Goal: Task Accomplishment & Management: Manage account settings

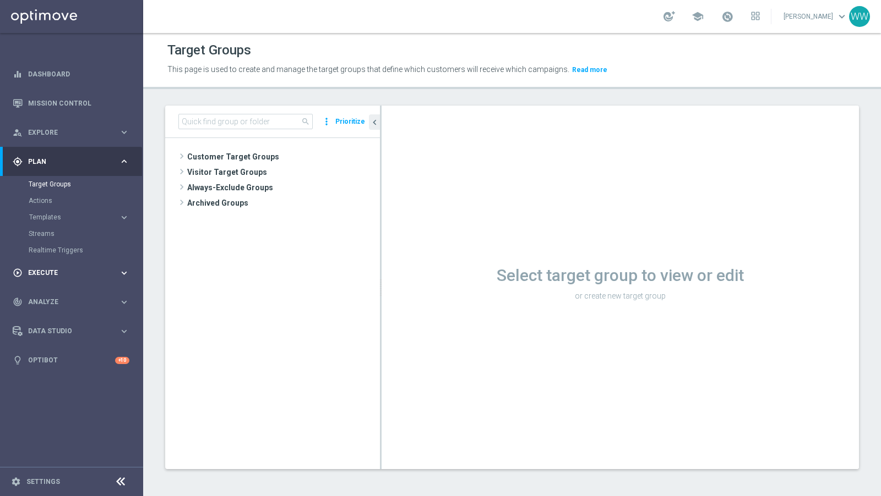
click at [61, 265] on div "play_circle_outline Execute keyboard_arrow_right" at bounding box center [71, 273] width 142 height 29
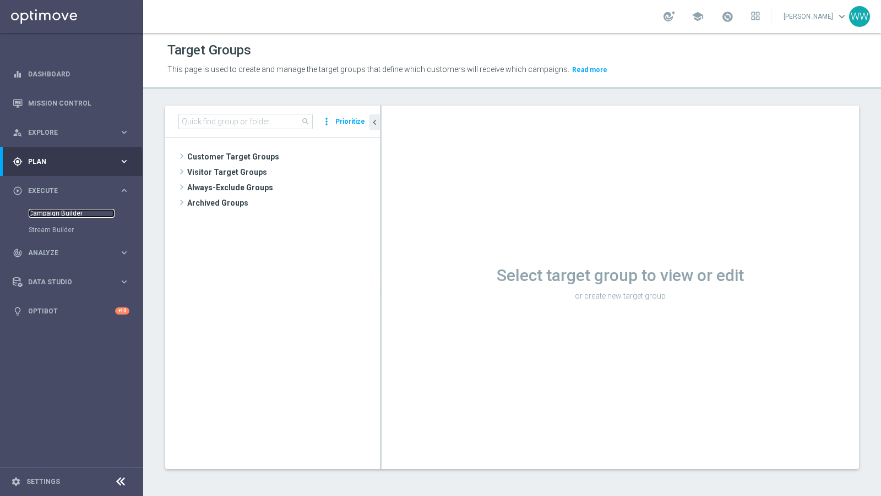
click at [46, 209] on link "Campaign Builder" at bounding box center [72, 213] width 86 height 9
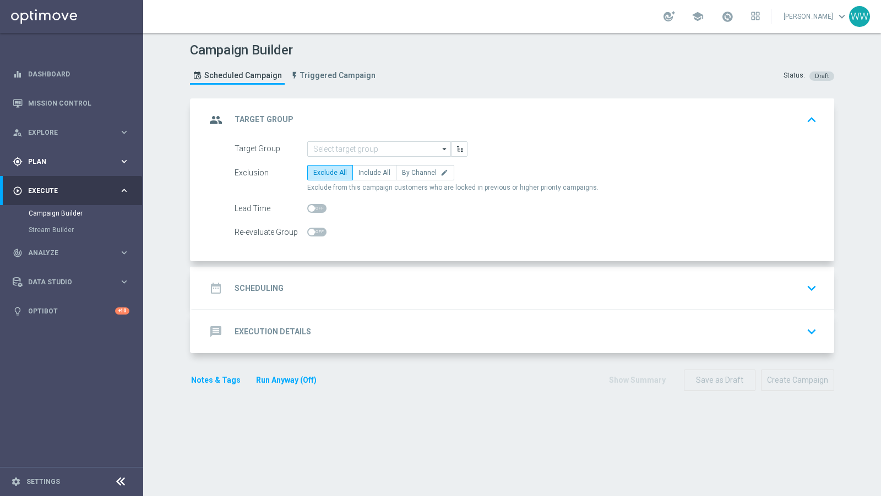
click at [58, 154] on div "gps_fixed Plan keyboard_arrow_right" at bounding box center [71, 161] width 142 height 29
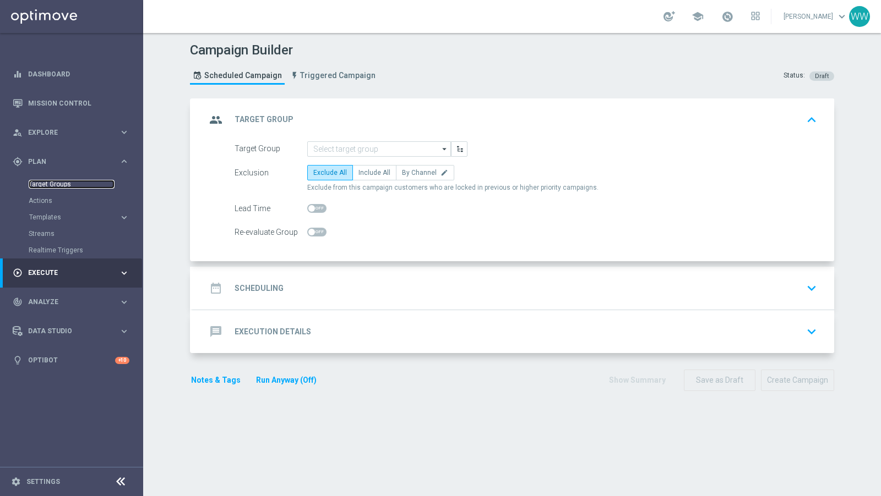
click at [58, 185] on link "Target Groups" at bounding box center [72, 184] width 86 height 9
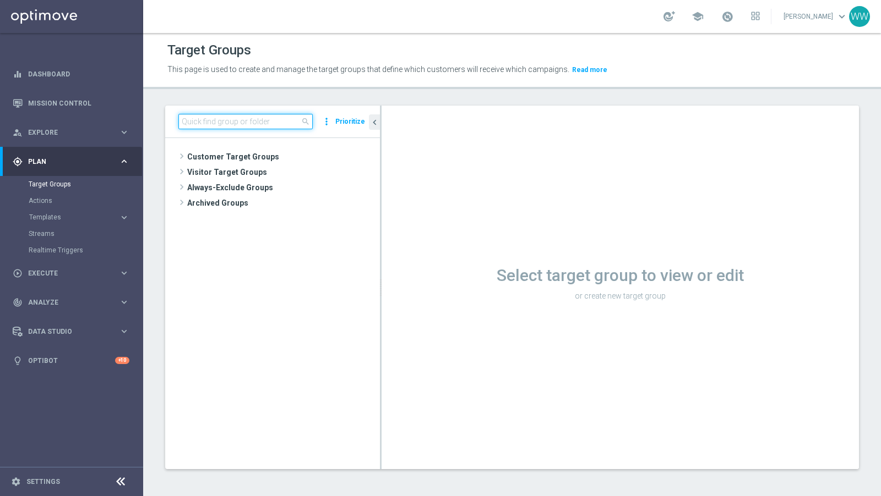
click at [207, 118] on input at bounding box center [245, 121] width 134 height 15
paste input "A_ALL_GLOB_RANKING_BGVS_130825"
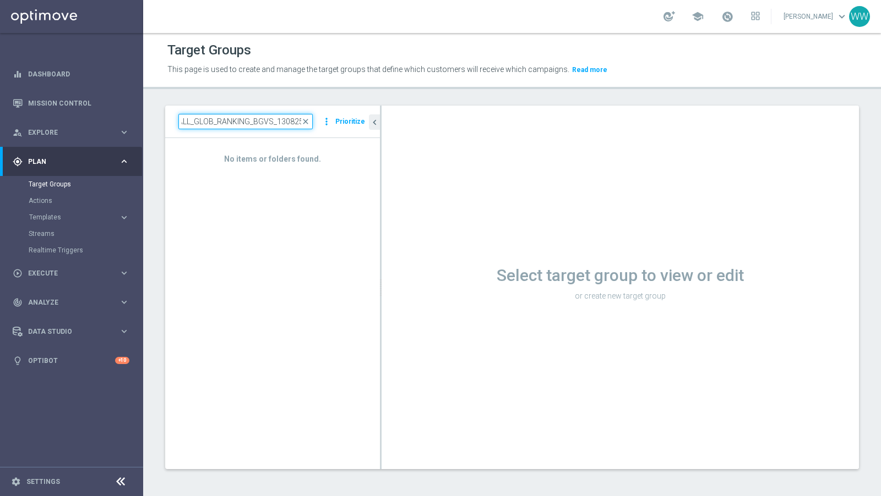
scroll to position [0, 8]
type input "A_ALL_GLOB_RANKING_BGVS_130825xa"
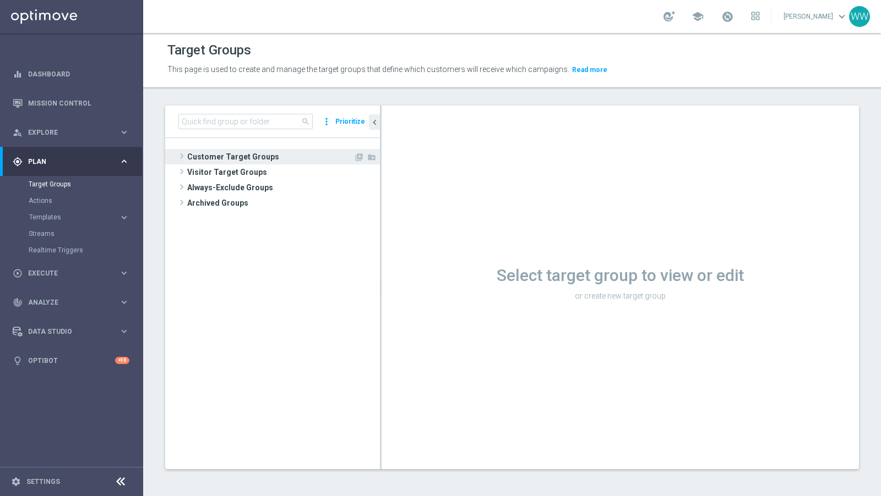
click at [180, 157] on span at bounding box center [181, 156] width 11 height 13
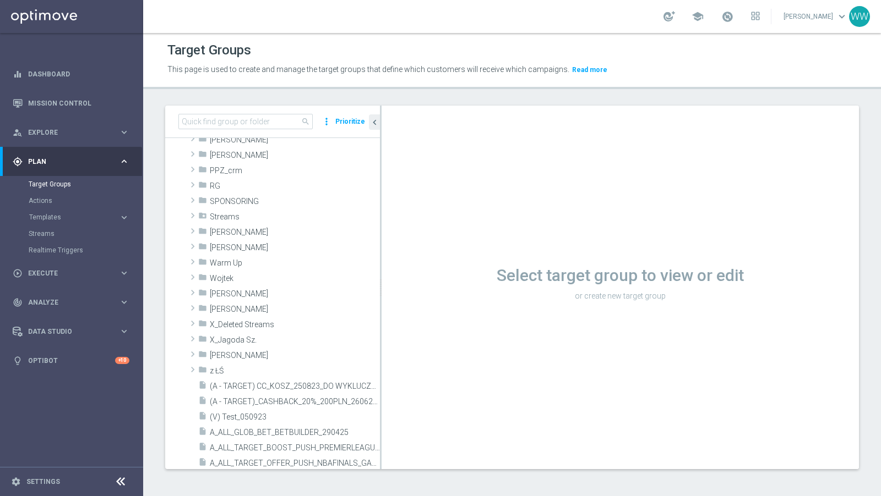
scroll to position [196, 0]
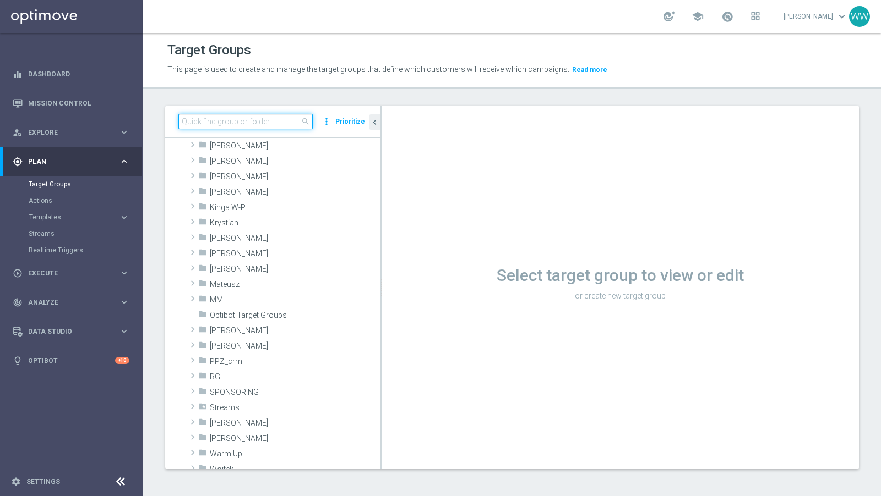
click at [215, 118] on input at bounding box center [245, 121] width 134 height 15
paste input "A_ALL_GLOB_RANKING_BGVS_130825"
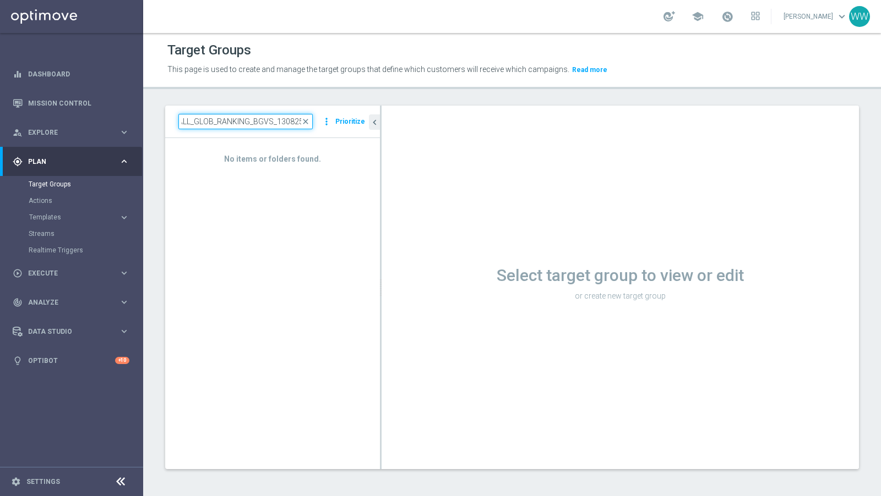
drag, startPoint x: 273, startPoint y: 123, endPoint x: 384, endPoint y: 124, distance: 111.2
click at [379, 124] on div "A_ALL_GLOB_RANKING_BGVS_130825 close more_vert Prioritize No items or folders f…" at bounding box center [272, 287] width 215 height 363
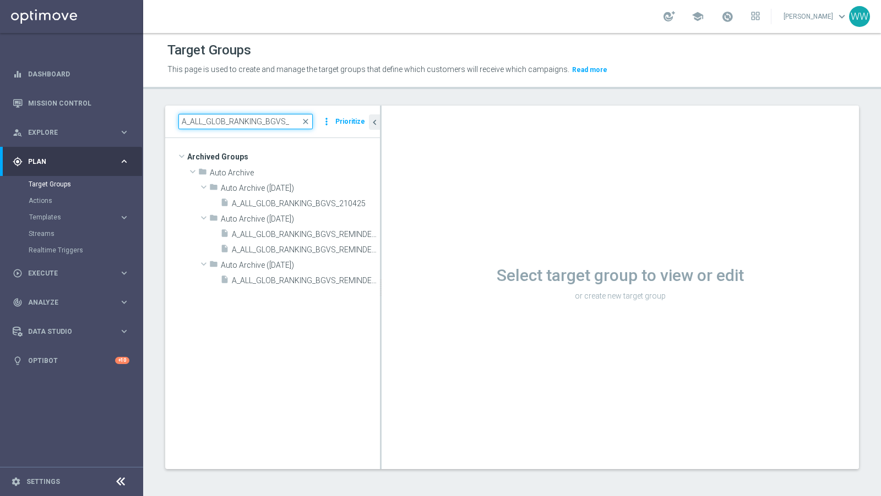
scroll to position [0, 0]
type input "A_ALL_GLOB_RANKING_BGVS_"
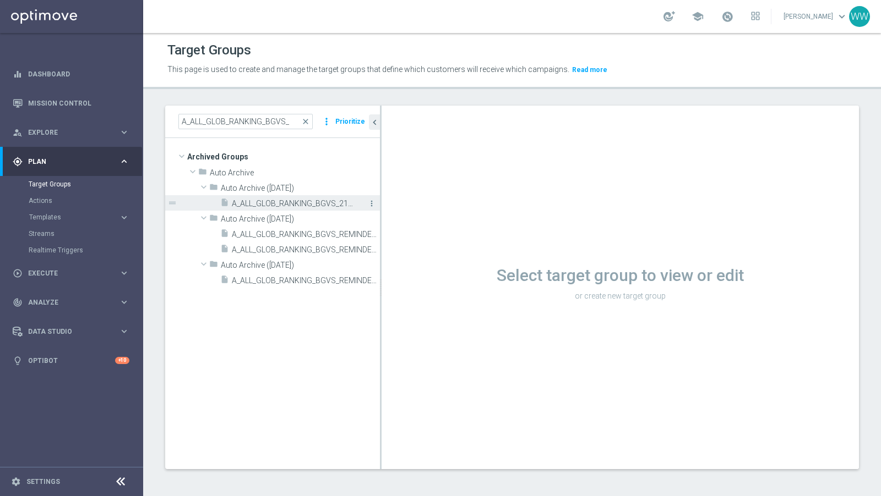
click at [373, 204] on icon "more_vert" at bounding box center [371, 203] width 9 height 9
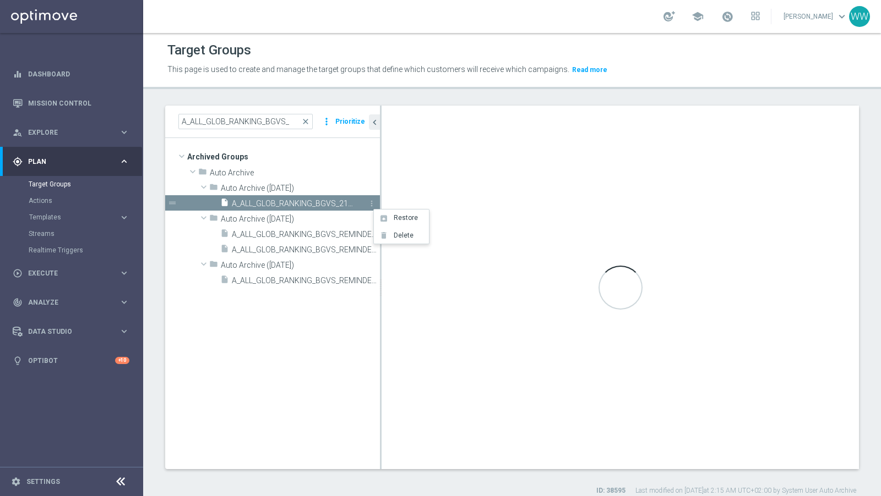
click at [327, 203] on span "A_ALL_GLOB_RANKING_BGVS_210425" at bounding box center [293, 203] width 123 height 9
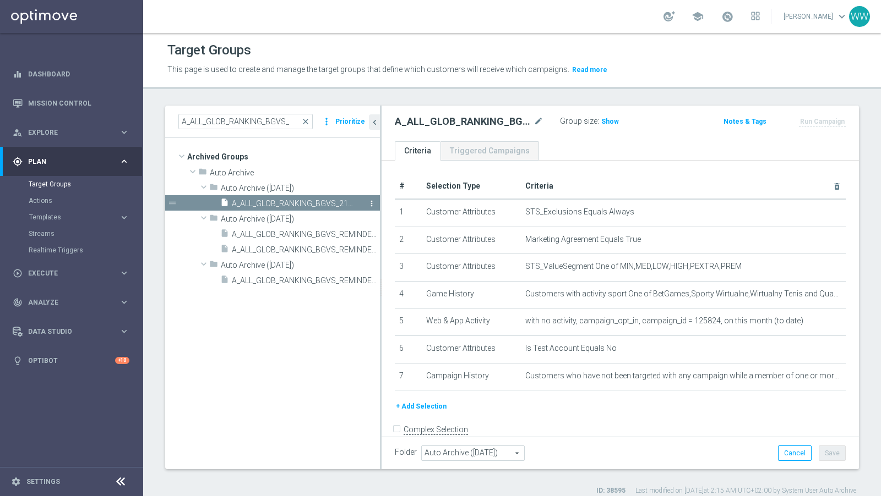
click at [370, 206] on icon "more_vert" at bounding box center [371, 203] width 9 height 9
click at [391, 218] on span "Restore" at bounding box center [401, 220] width 28 height 8
type input "Customer Target Groups"
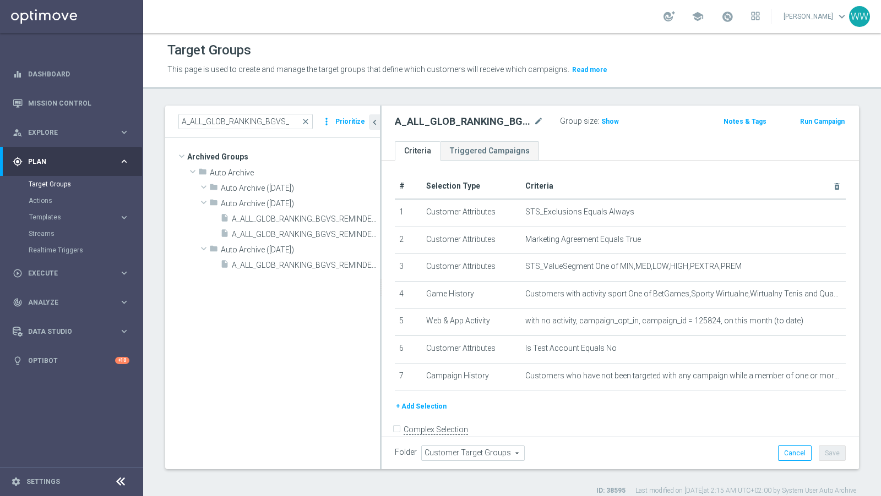
scroll to position [13, 0]
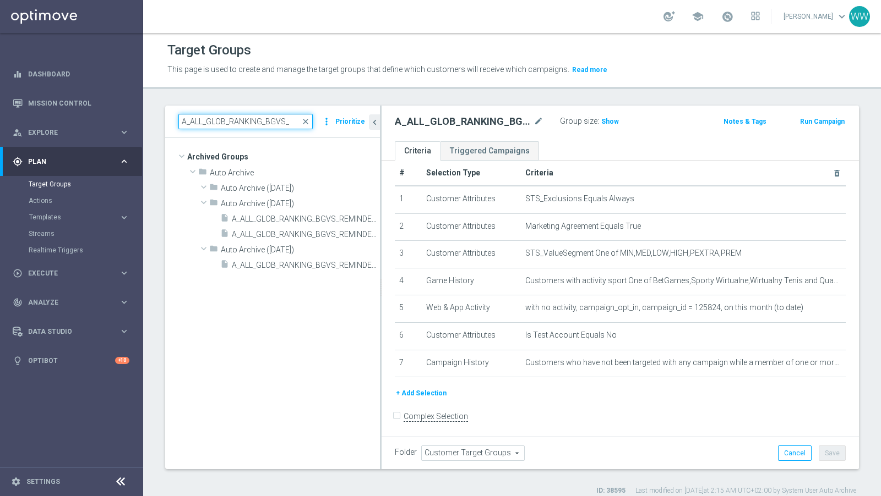
click at [283, 121] on input "A_ALL_GLOB_RANKING_BGVS_" at bounding box center [245, 121] width 134 height 15
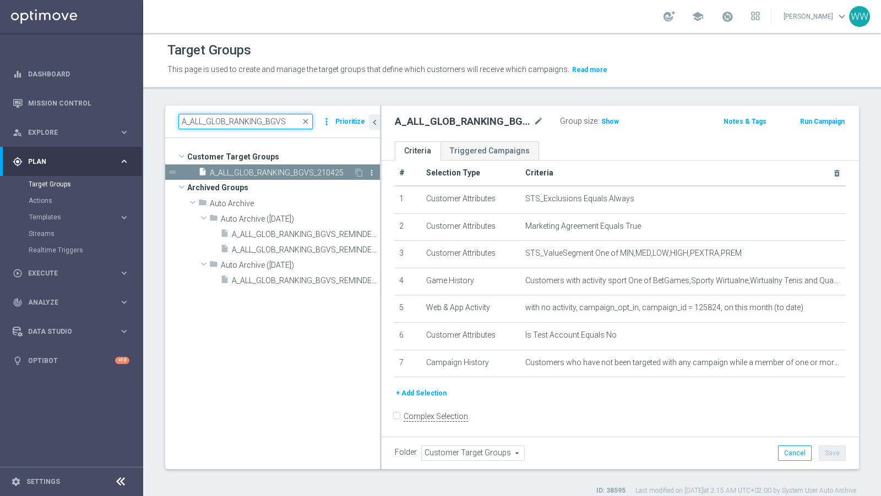
type input "A_ALL_GLOB_RANKING_BGVS"
click at [369, 173] on icon "more_vert" at bounding box center [371, 172] width 9 height 9
click at [356, 168] on icon "content_copy" at bounding box center [358, 172] width 9 height 9
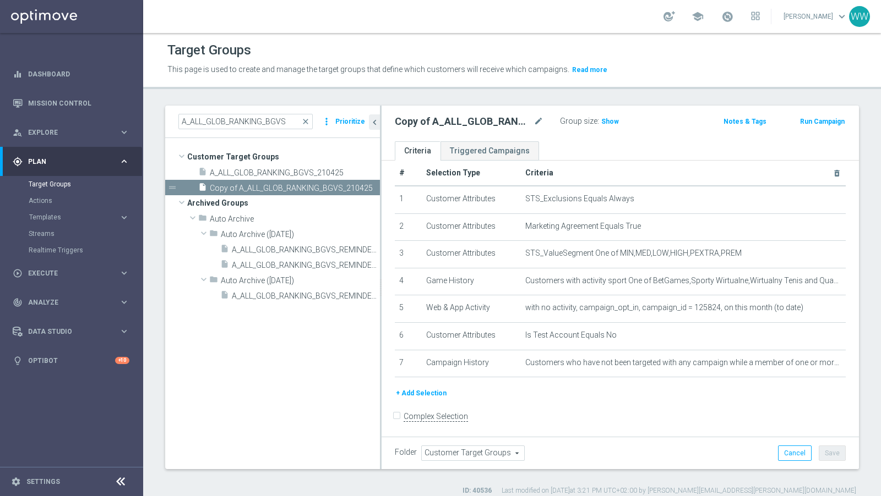
click at [529, 116] on h2 "Copy of A_ALL_GLOB_RANKING_BGVS_210425" at bounding box center [463, 121] width 136 height 13
click at [536, 118] on icon "mode_edit" at bounding box center [538, 121] width 10 height 13
type input "A_ALL_GLOB_RANKING_BGVS_130825"
click at [570, 145] on ul "Criteria Triggered Campaigns" at bounding box center [619, 150] width 477 height 19
click at [541, 120] on icon "mode_edit" at bounding box center [538, 121] width 10 height 13
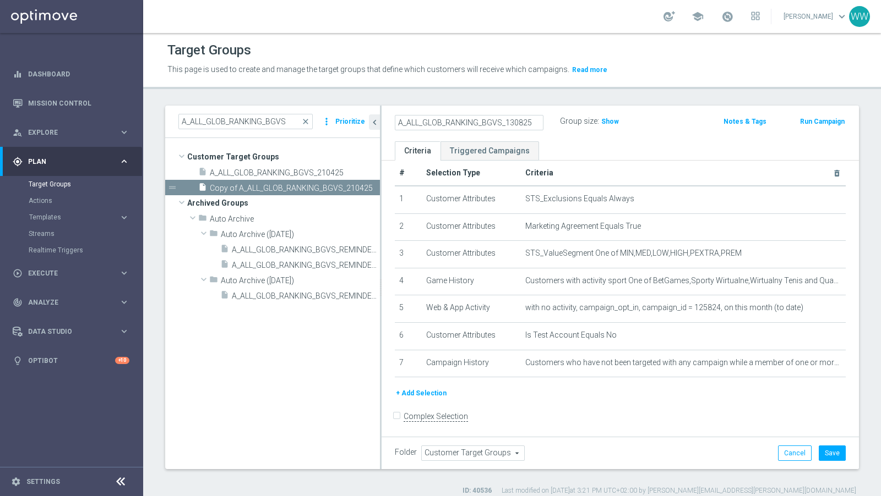
click at [534, 122] on input "A_ALL_GLOB_RANKING_BGVS_130825" at bounding box center [469, 122] width 149 height 15
click at [530, 388] on div "+ Add Selection" at bounding box center [619, 393] width 467 height 12
click at [465, 446] on span "Customer Target Groups" at bounding box center [473, 453] width 102 height 14
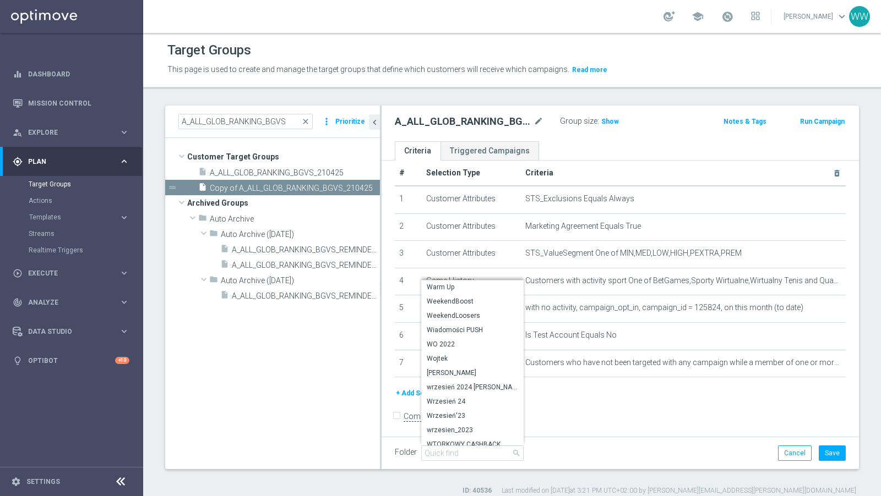
scroll to position [6841, 0]
click at [442, 354] on span "Wojtek" at bounding box center [472, 356] width 91 height 9
type input "Wojtek"
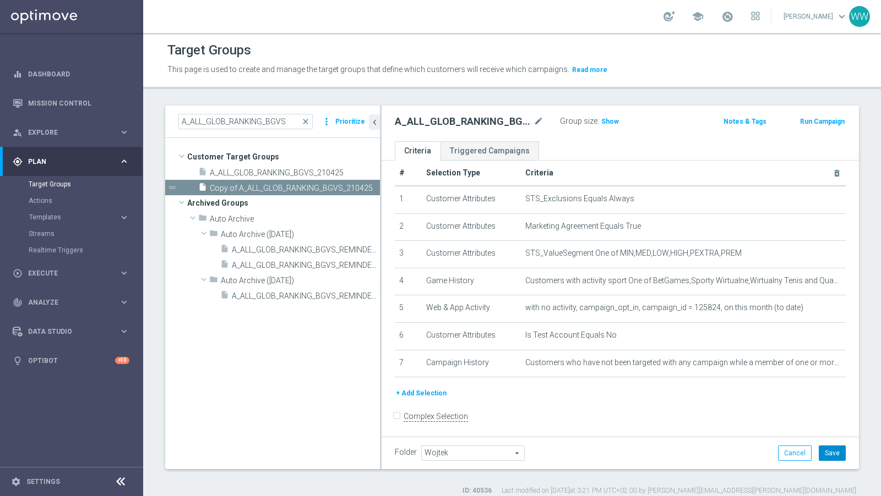
click at [830, 447] on button "Save" at bounding box center [831, 453] width 27 height 15
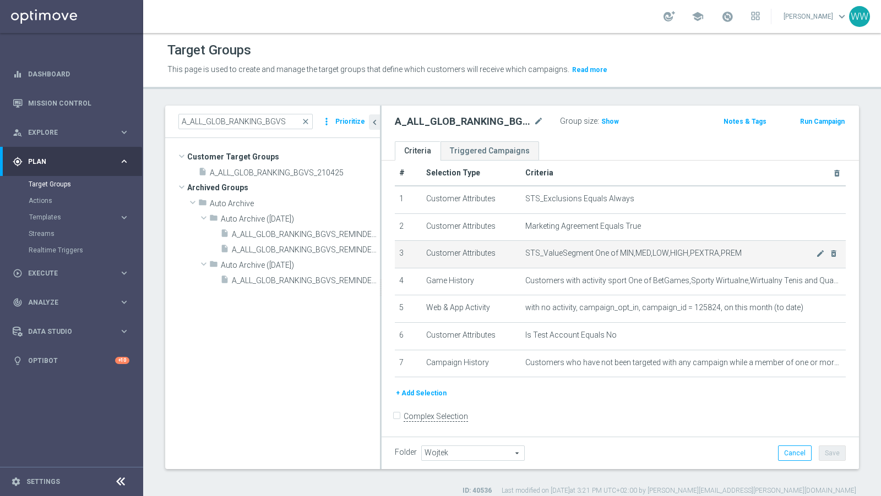
scroll to position [9, 0]
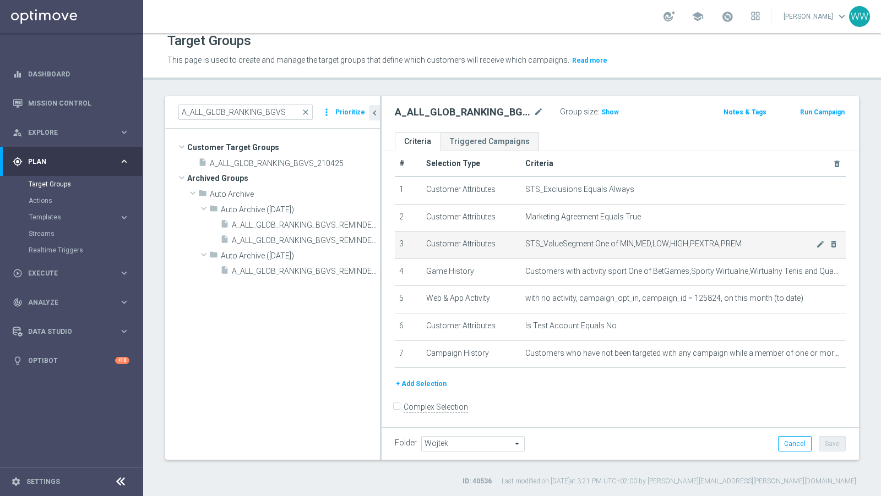
click at [634, 240] on span "STS_ValueSegment One of MIN,MED,LOW,HIGH,PEXTRA,PREM" at bounding box center [670, 243] width 291 height 9
click at [659, 240] on span "STS_ValueSegment One of MIN,MED,LOW,HIGH,PEXTRA,PREM" at bounding box center [670, 243] width 291 height 9
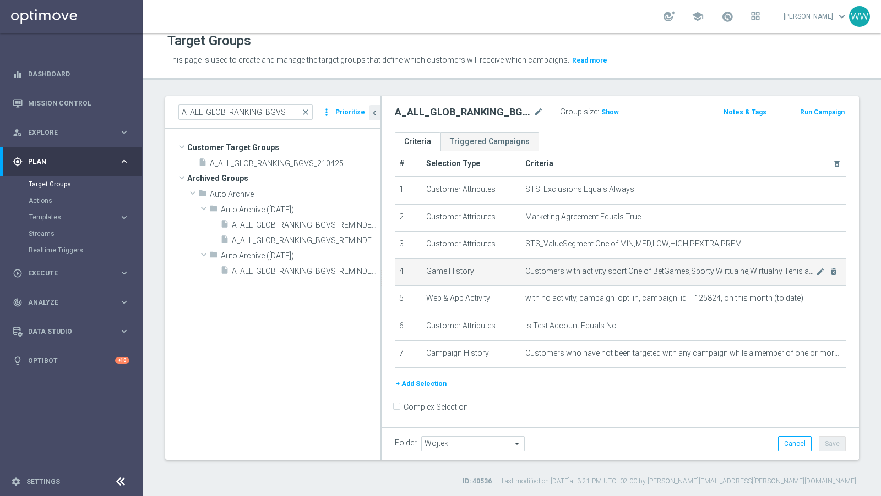
click at [736, 273] on span "Customers with activity sport One of BetGames,Sporty Wirtualne,Wirtualny Tenis …" at bounding box center [670, 271] width 291 height 9
click at [820, 268] on icon "mode_edit" at bounding box center [820, 271] width 9 height 9
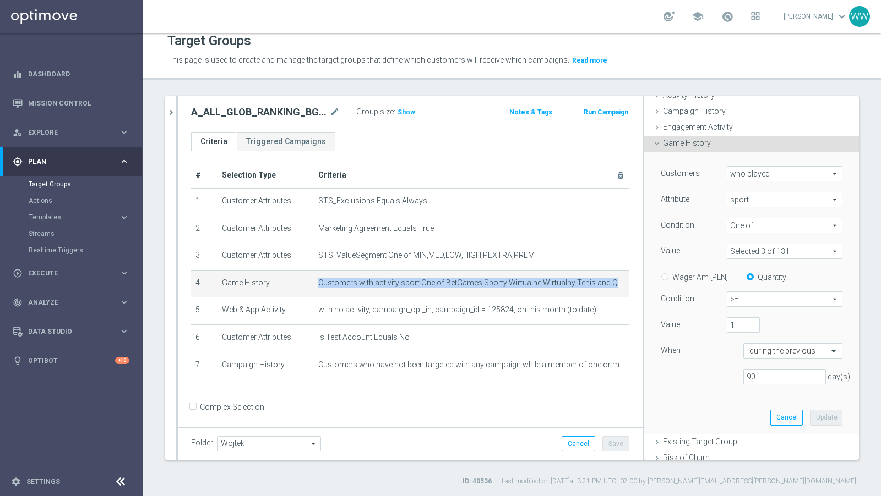
scroll to position [90, 0]
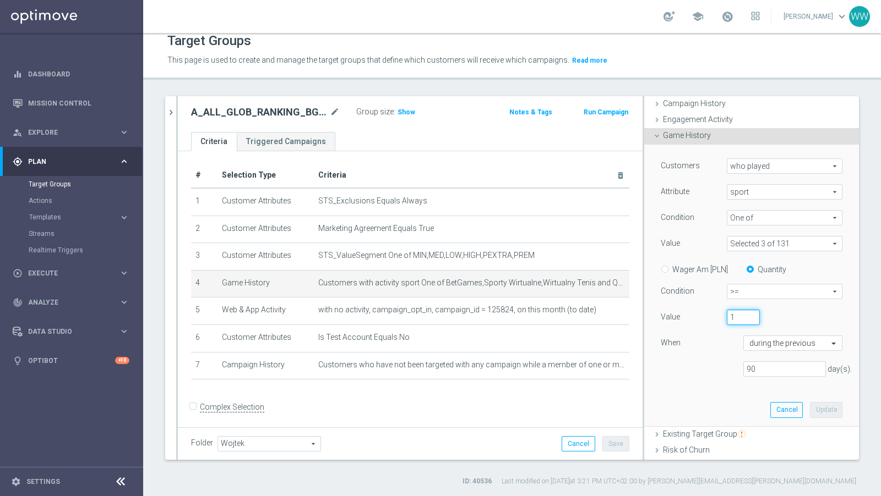
click at [741, 313] on input "1" at bounding box center [742, 317] width 33 height 15
type input "1"
type input "20"
click at [840, 405] on button "Update" at bounding box center [826, 409] width 32 height 15
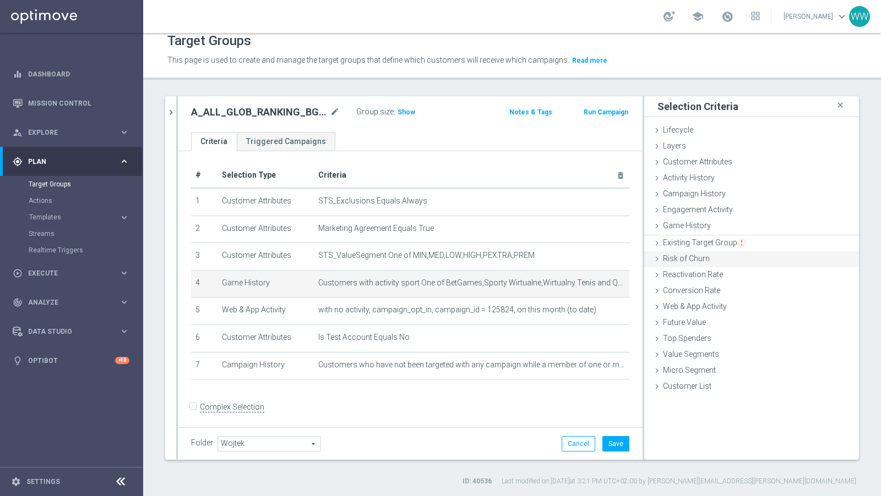
scroll to position [0, 0]
click at [408, 115] on h3 "Show" at bounding box center [406, 112] width 20 height 12
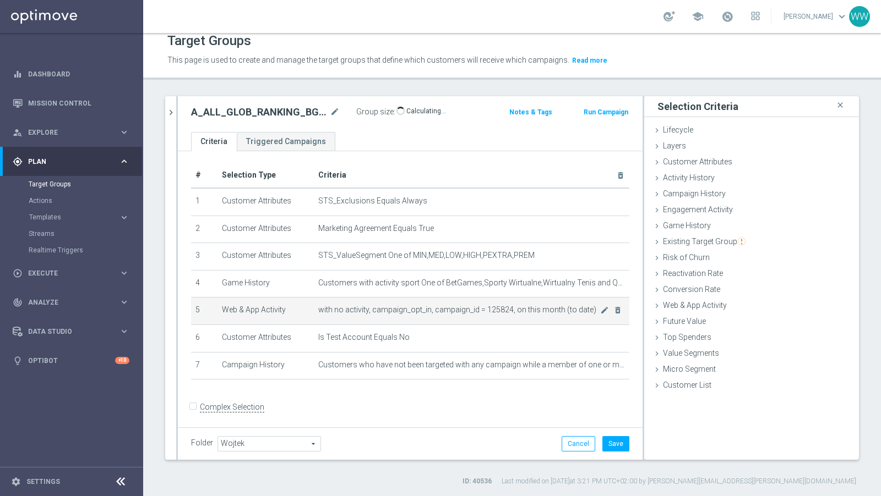
click at [496, 306] on span "with no activity, campaign_opt_in, campaign_id = 125824, on this month (to date)" at bounding box center [459, 309] width 282 height 9
click at [602, 310] on icon "mode_edit" at bounding box center [604, 310] width 9 height 9
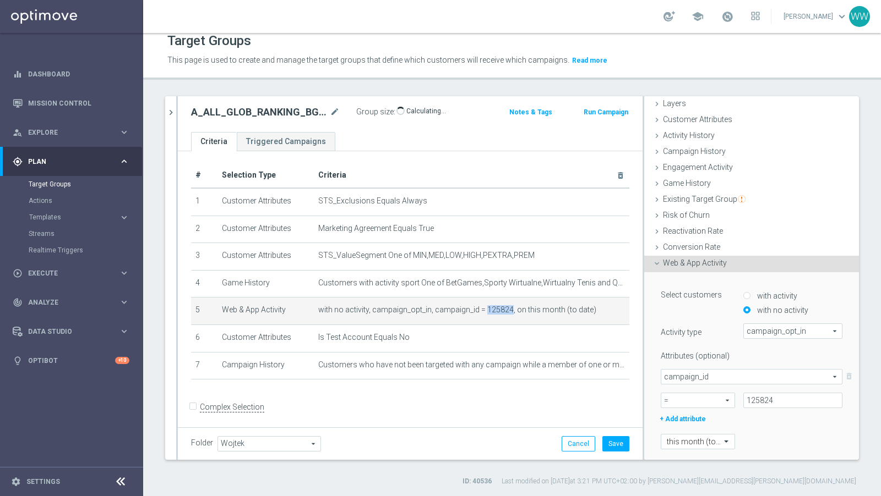
scroll to position [111, 0]
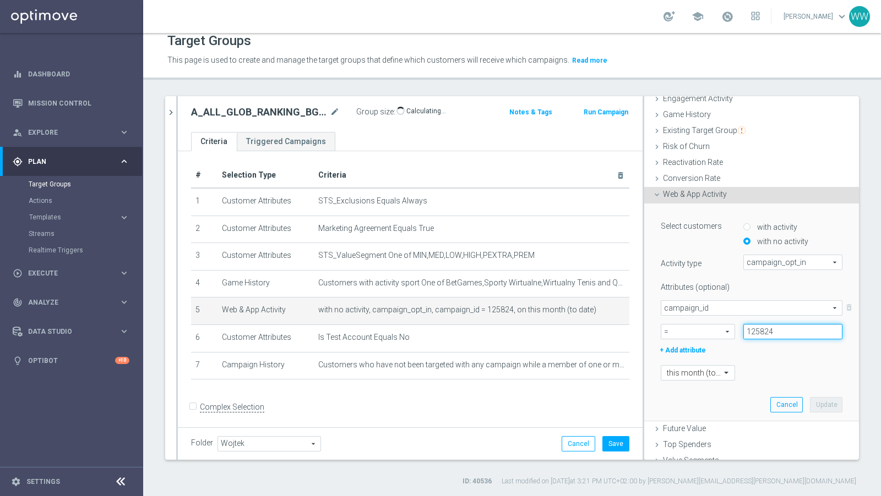
click at [756, 325] on input "125824" at bounding box center [792, 331] width 99 height 15
paste input "A_ALL_GLOB_RANKING_BGVS_130825"
click at [746, 312] on span "campaign_id" at bounding box center [751, 308] width 181 height 14
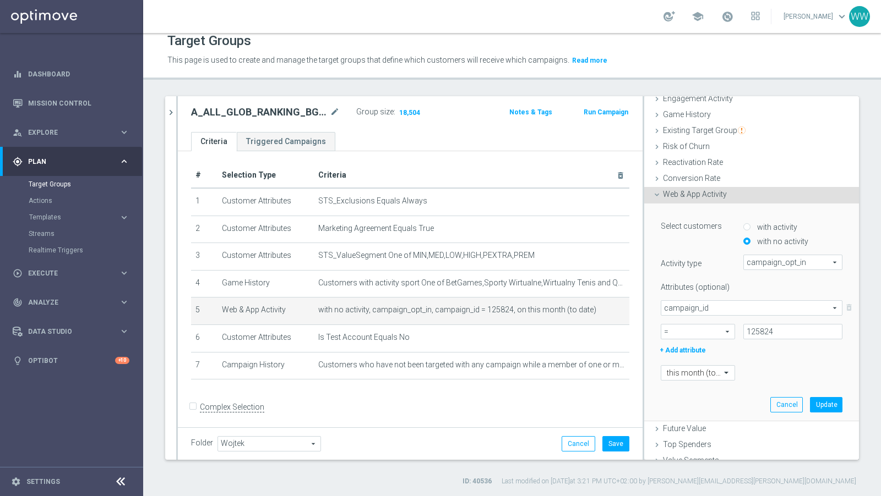
click at [746, 312] on span "campaign_id" at bounding box center [751, 308] width 181 height 14
click at [759, 326] on input "125824" at bounding box center [792, 331] width 99 height 15
paste input "6668"
type input "166684"
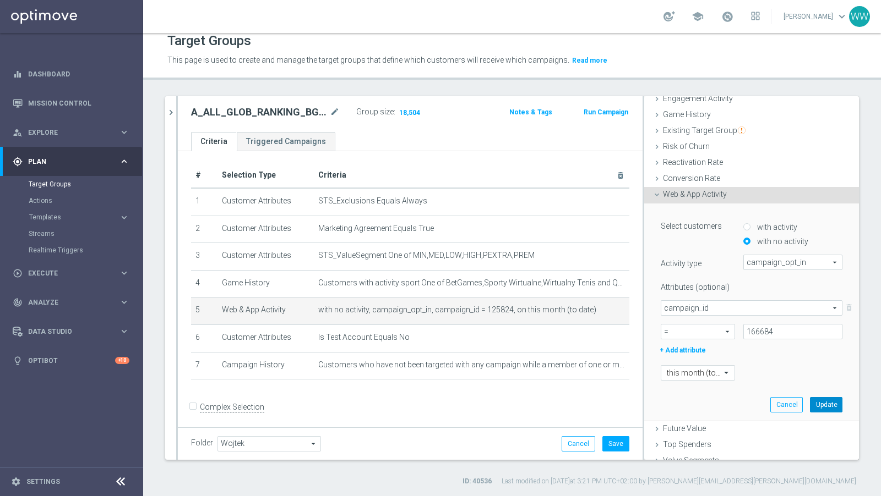
click at [824, 401] on button "Update" at bounding box center [826, 404] width 32 height 15
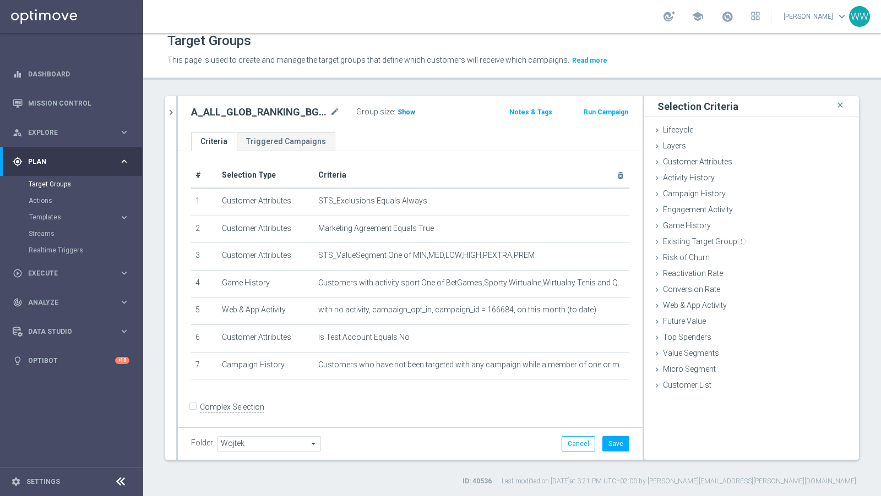
click at [398, 113] on span "Show" at bounding box center [406, 112] width 18 height 8
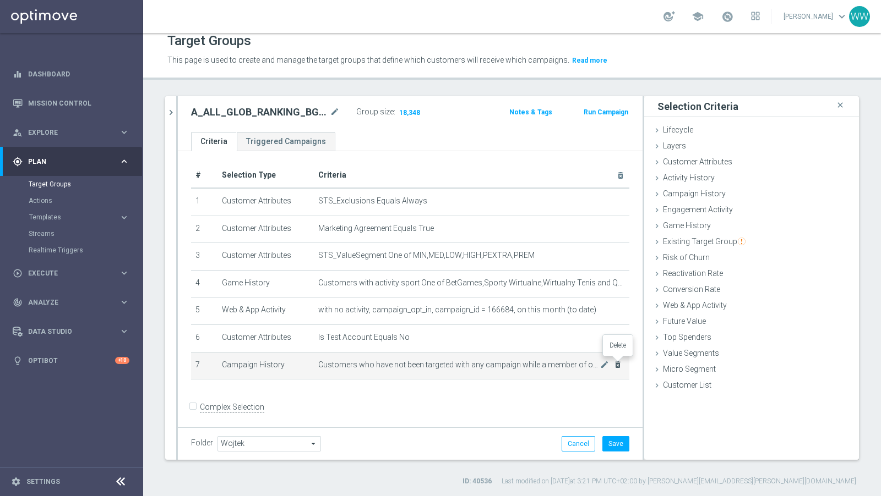
click at [620, 364] on icon "delete_forever" at bounding box center [617, 364] width 9 height 9
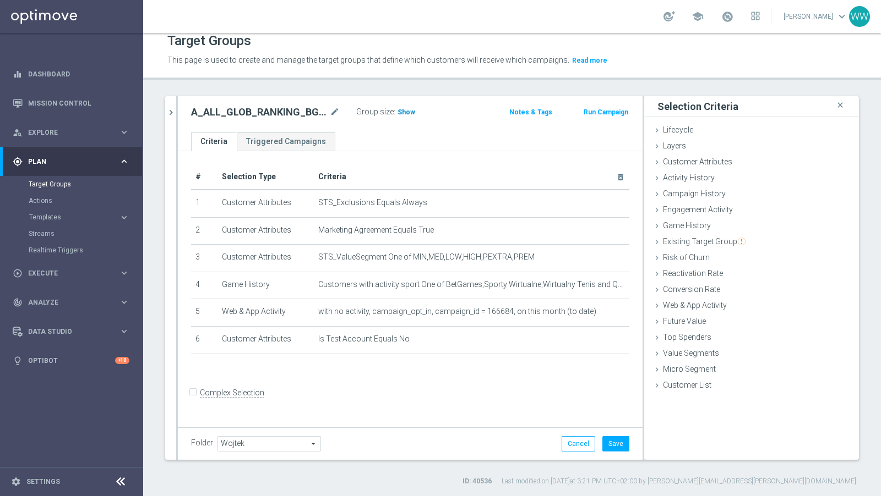
click at [403, 108] on span "Show" at bounding box center [406, 112] width 18 height 8
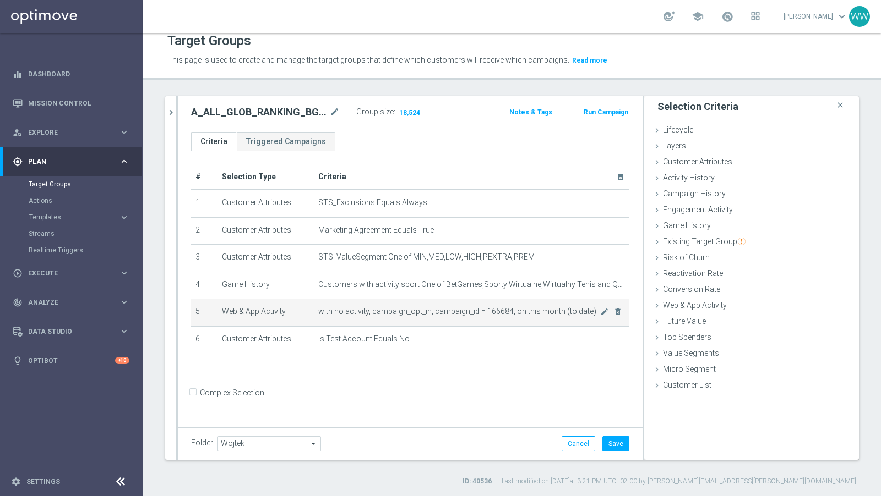
click at [400, 311] on span "with no activity, campaign_opt_in, campaign_id = 166684, on this month (to date)" at bounding box center [459, 311] width 282 height 9
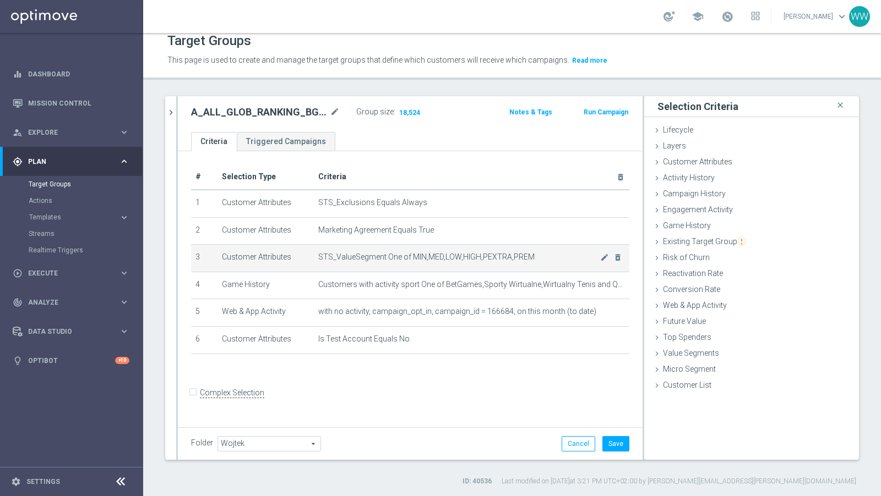
click at [396, 257] on span "STS_ValueSegment One of MIN,MED,LOW,HIGH,PEXTRA,PREM" at bounding box center [459, 257] width 282 height 9
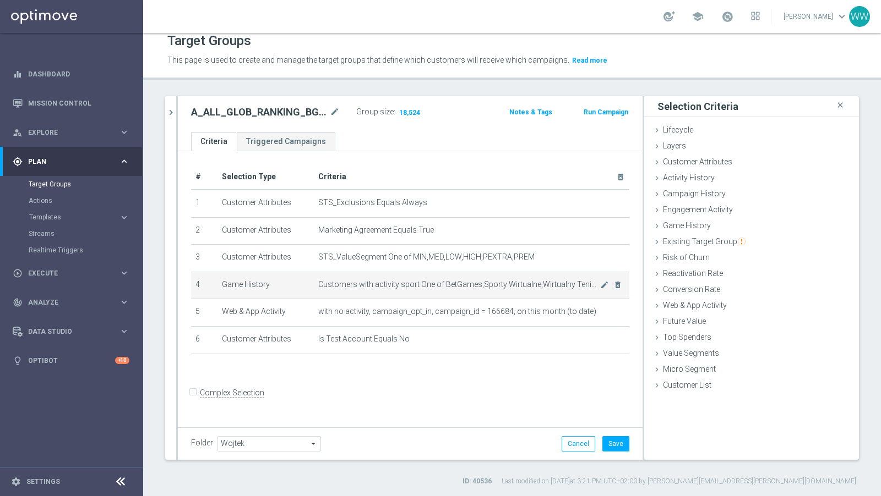
click at [520, 281] on span "Customers with activity sport One of BetGames,Sporty Wirtualne,Wirtualny Tenis …" at bounding box center [459, 284] width 282 height 9
click at [607, 285] on icon "mode_edit" at bounding box center [604, 285] width 9 height 9
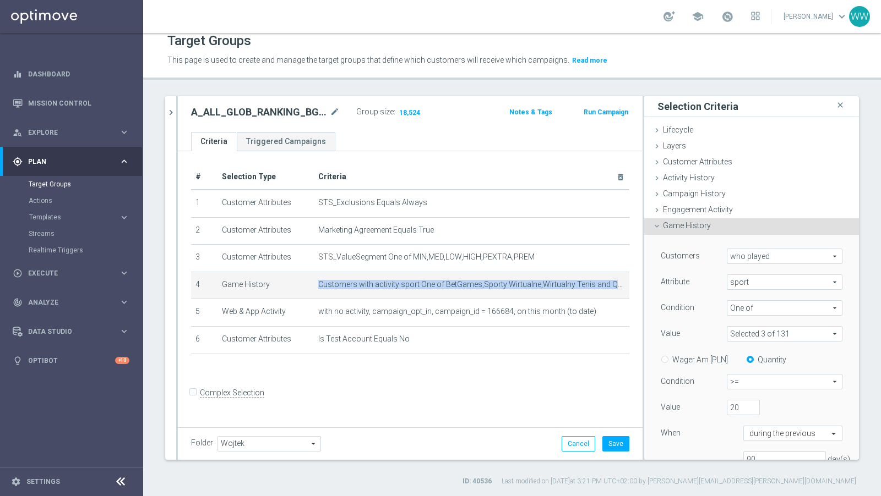
scroll to position [162, 0]
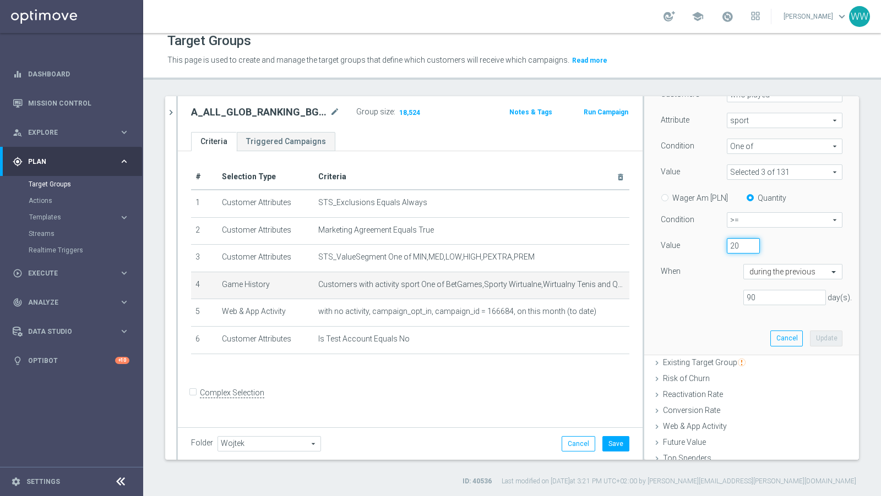
click at [740, 245] on input "20" at bounding box center [742, 245] width 33 height 15
type input "2"
type input "10"
click at [818, 331] on button "Update" at bounding box center [826, 338] width 32 height 15
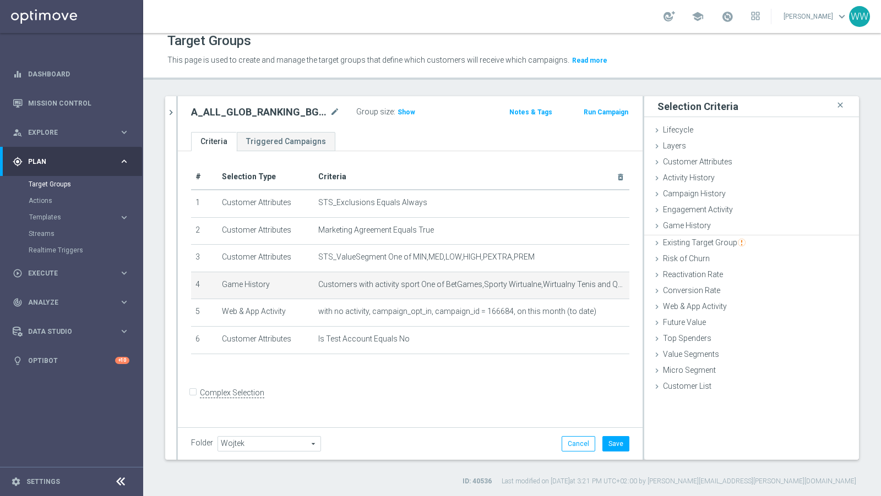
scroll to position [0, 0]
click at [406, 110] on span "Show" at bounding box center [406, 112] width 18 height 8
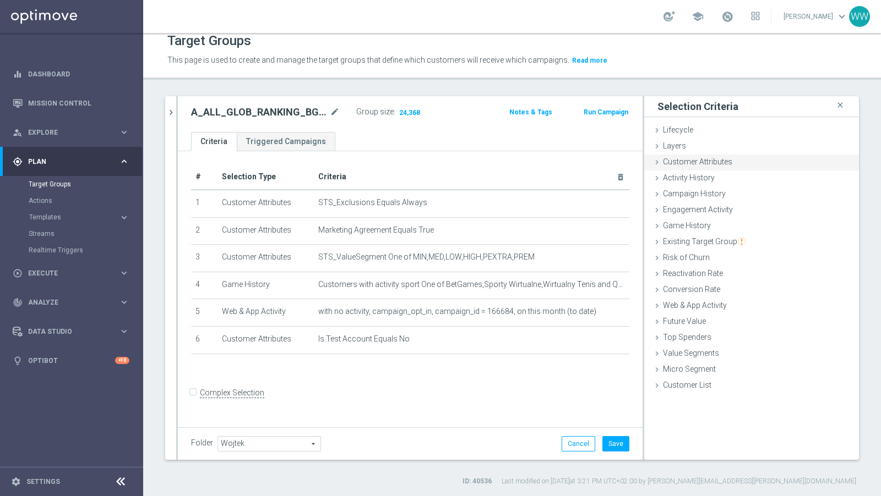
click at [705, 158] on span "Customer Attributes" at bounding box center [697, 161] width 69 height 9
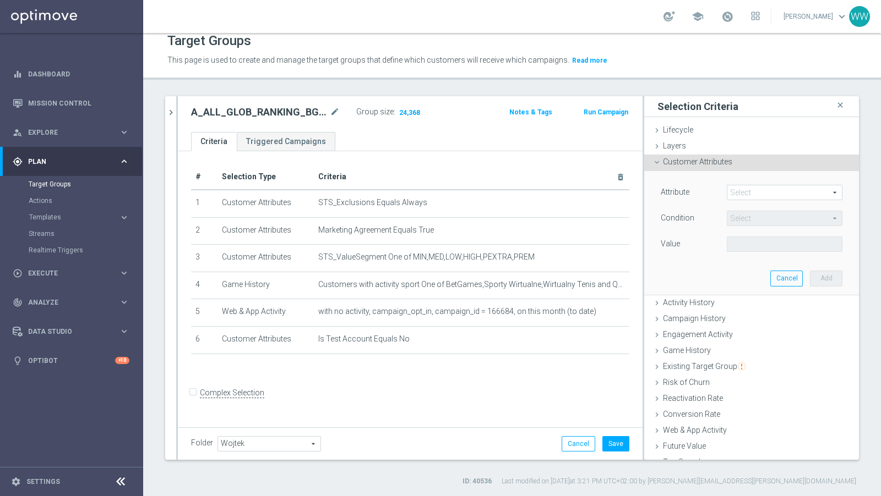
click at [732, 186] on span at bounding box center [784, 192] width 114 height 14
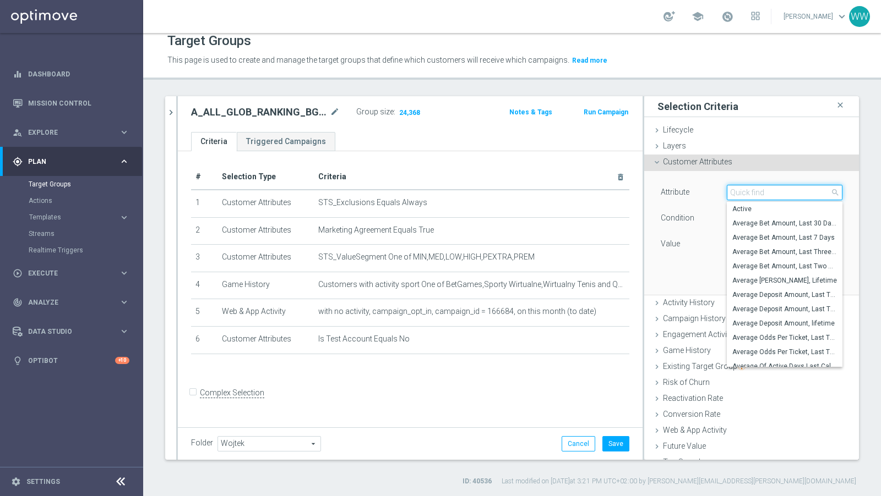
click at [732, 186] on input "search" at bounding box center [784, 192] width 116 height 15
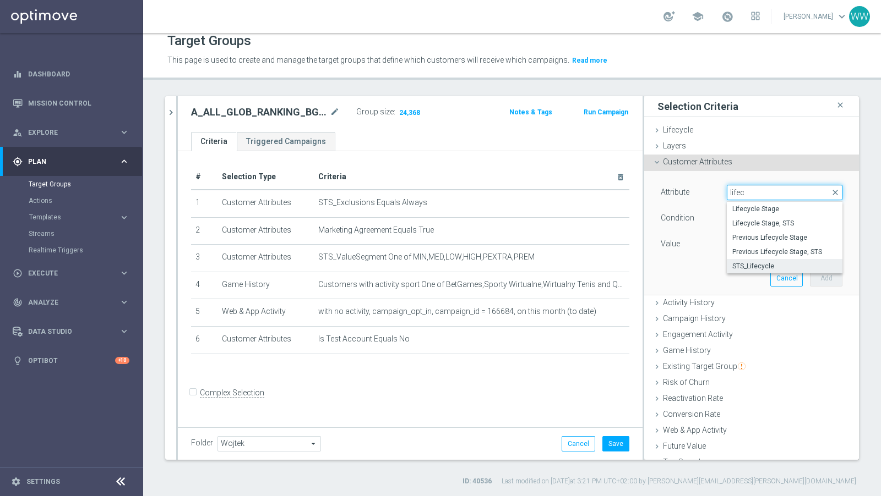
type input "lifec"
click at [754, 263] on span "STS_Lifecycle" at bounding box center [784, 266] width 105 height 9
type input "STS_Lifecycle"
type input "Equals"
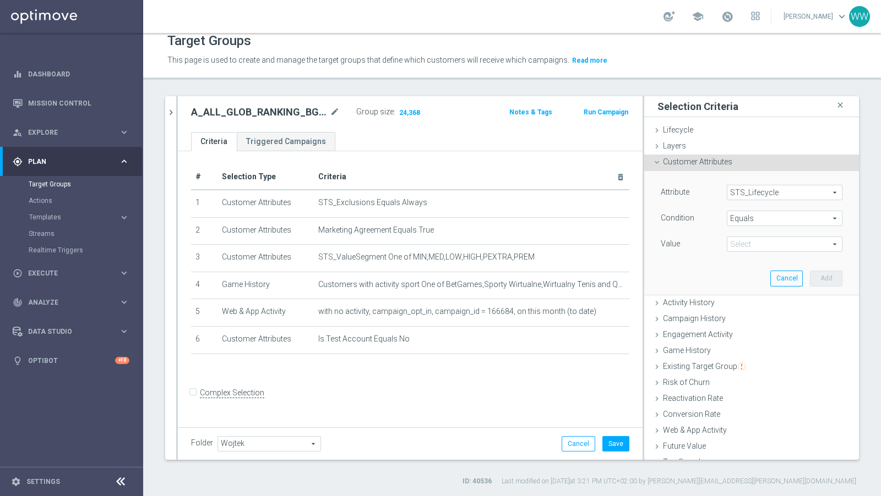
click at [740, 243] on span at bounding box center [784, 244] width 114 height 14
click at [740, 261] on span "Active" at bounding box center [784, 260] width 105 height 9
type input "Active"
click at [823, 281] on button "Add" at bounding box center [826, 278] width 32 height 15
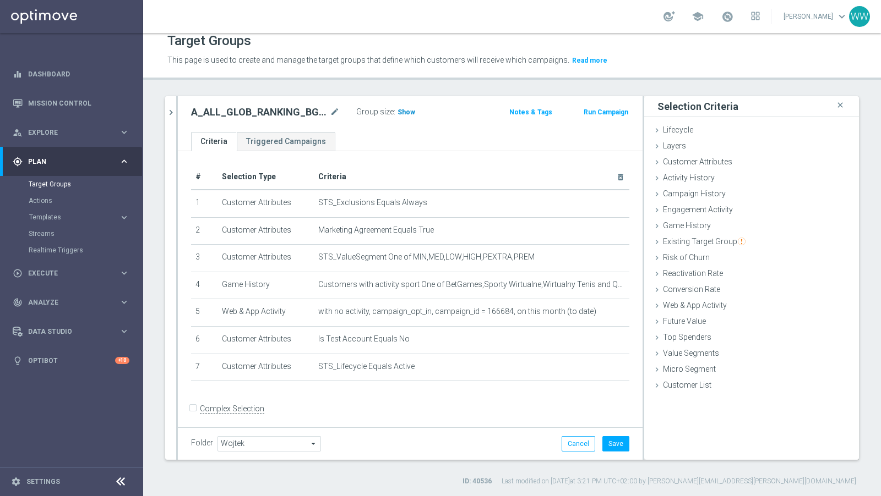
click at [406, 108] on span "Show" at bounding box center [406, 112] width 18 height 8
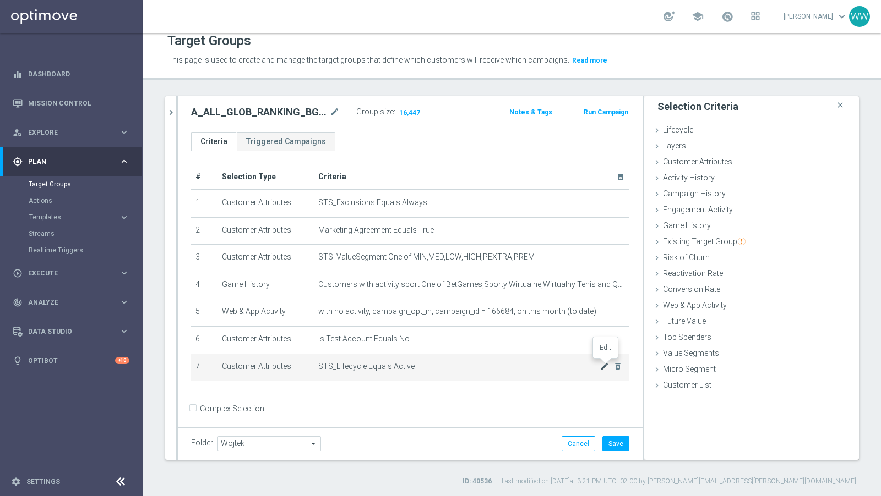
click at [602, 363] on icon "mode_edit" at bounding box center [604, 366] width 9 height 9
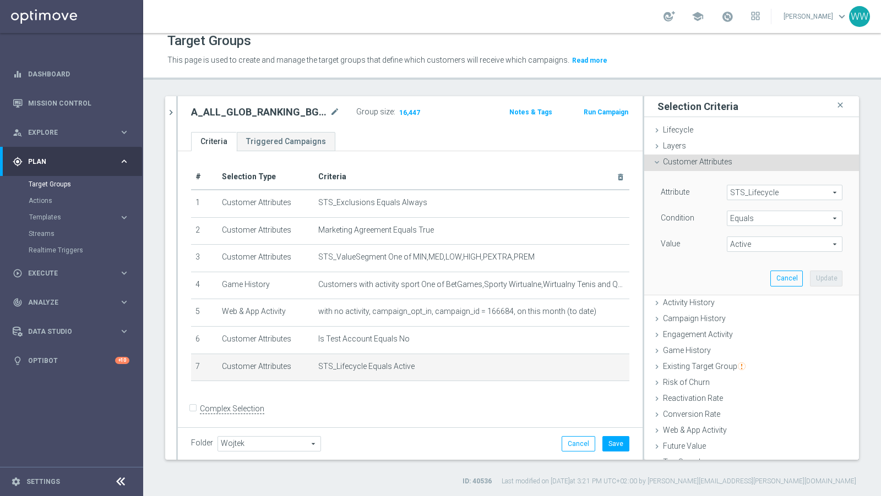
click at [763, 192] on span "STS_Lifecycle" at bounding box center [784, 192] width 114 height 14
click at [0, 0] on input "search" at bounding box center [0, 0] width 0 height 0
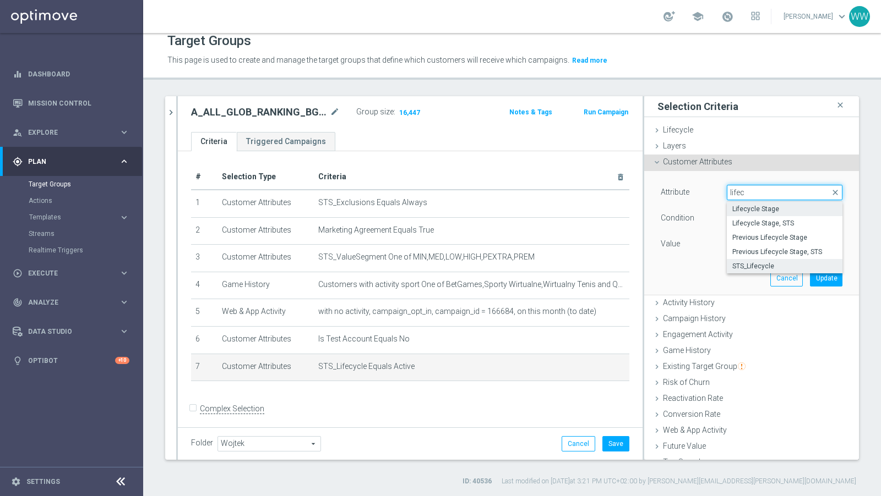
type input "lifec"
click at [748, 209] on span "Lifecycle Stage" at bounding box center [784, 209] width 105 height 9
type input "Lifecycle Stage"
type input "Select"
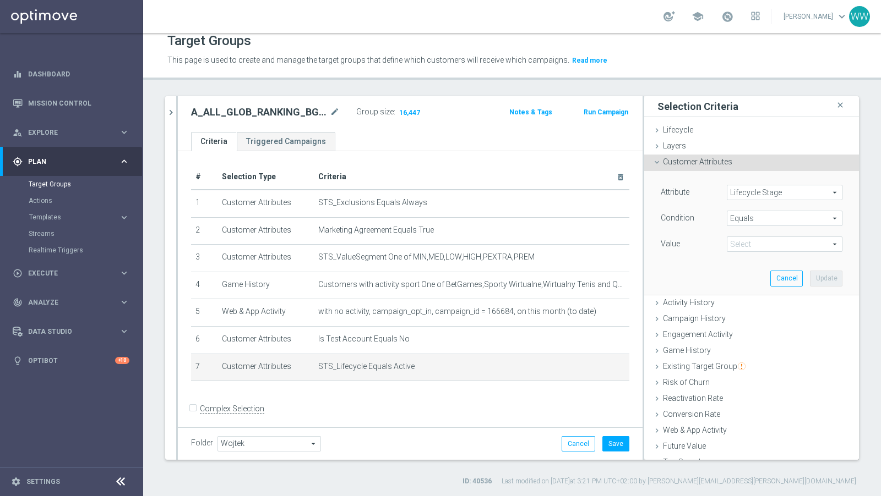
click at [745, 181] on div "Attribute Lifecycle Stage Lifecycle Stage arrow_drop_down search Condition Equa…" at bounding box center [751, 232] width 198 height 123
click at [745, 188] on span "Lifecycle Stage" at bounding box center [784, 192] width 114 height 14
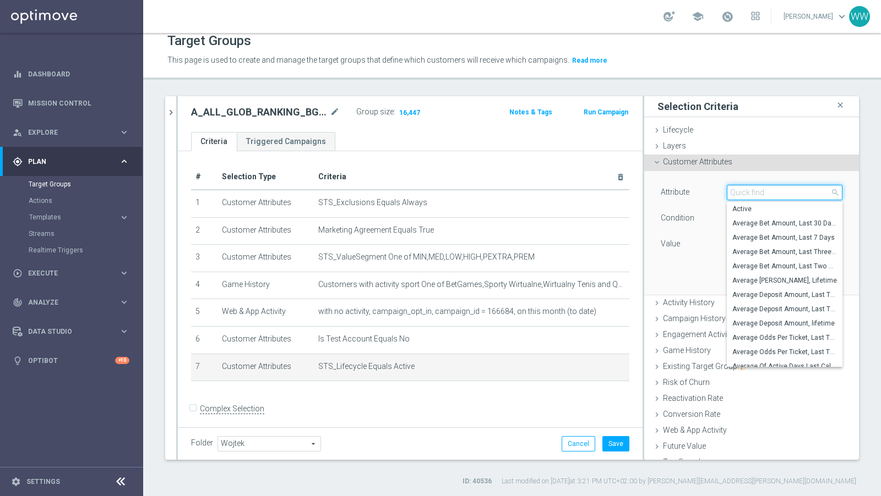
click at [745, 188] on input "search" at bounding box center [784, 192] width 116 height 15
type input ";"
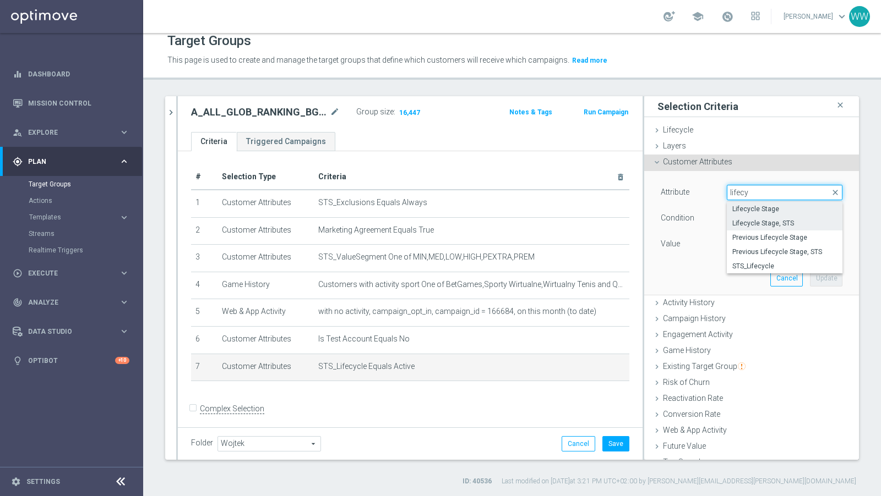
type input "lifecy"
click at [754, 223] on span "Lifecycle Stage, STS" at bounding box center [784, 223] width 105 height 9
type input "Lifecycle Stage, STS"
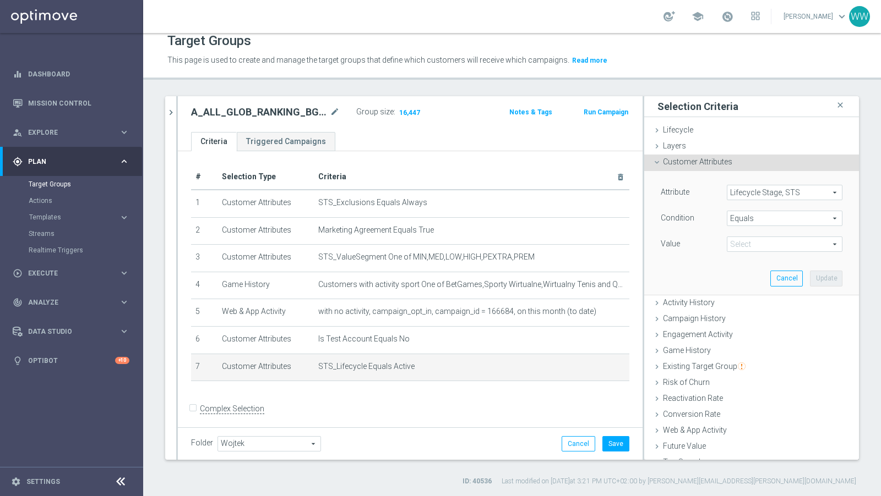
click at [742, 247] on span "Active" at bounding box center [784, 244] width 114 height 14
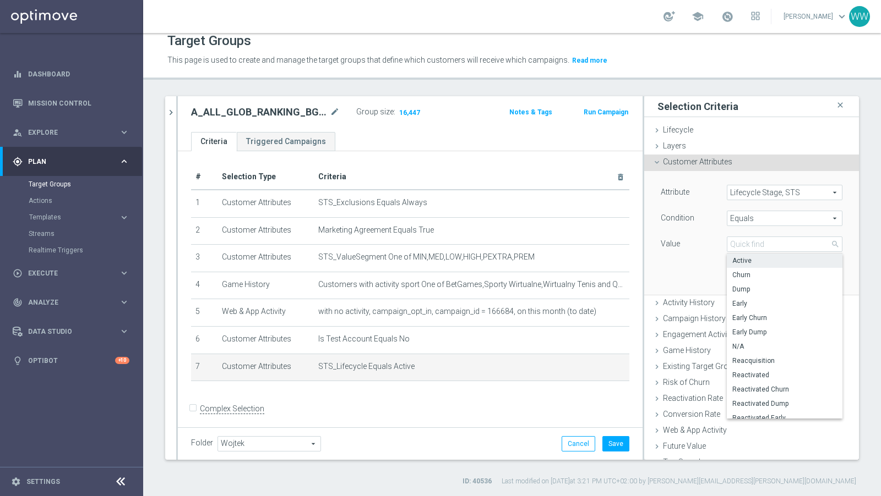
click at [742, 264] on label "Active" at bounding box center [784, 261] width 116 height 14
type input "Active"
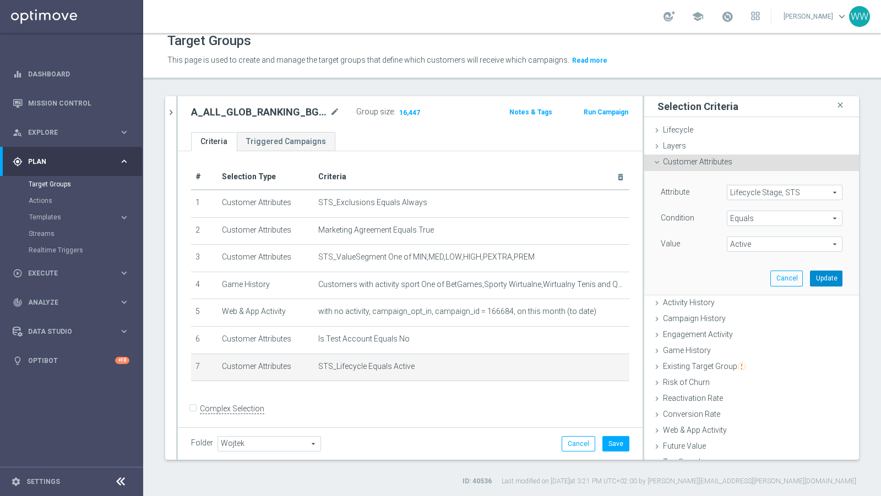
click at [828, 272] on button "Update" at bounding box center [826, 278] width 32 height 15
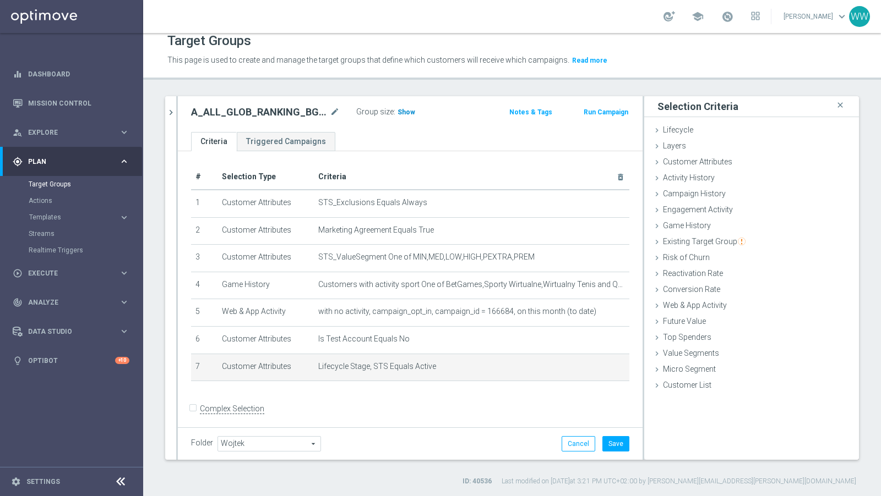
click at [397, 112] on span "Show" at bounding box center [406, 112] width 18 height 8
click at [602, 363] on icon "mode_edit" at bounding box center [604, 366] width 9 height 9
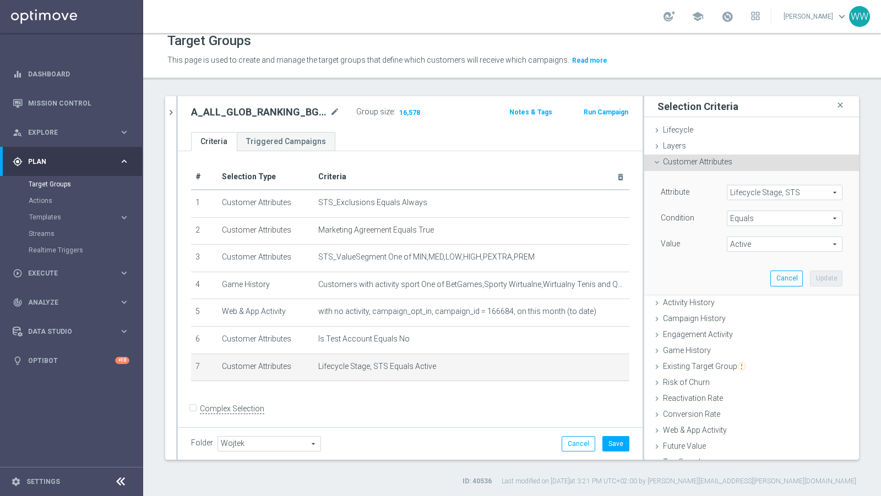
click at [753, 196] on span "Lifecycle Stage, STS" at bounding box center [784, 192] width 114 height 14
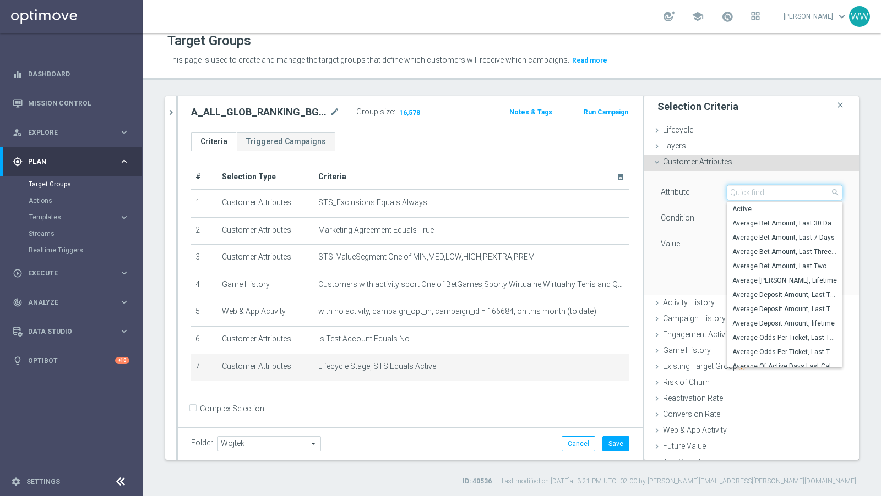
click at [753, 196] on input "search" at bounding box center [784, 192] width 116 height 15
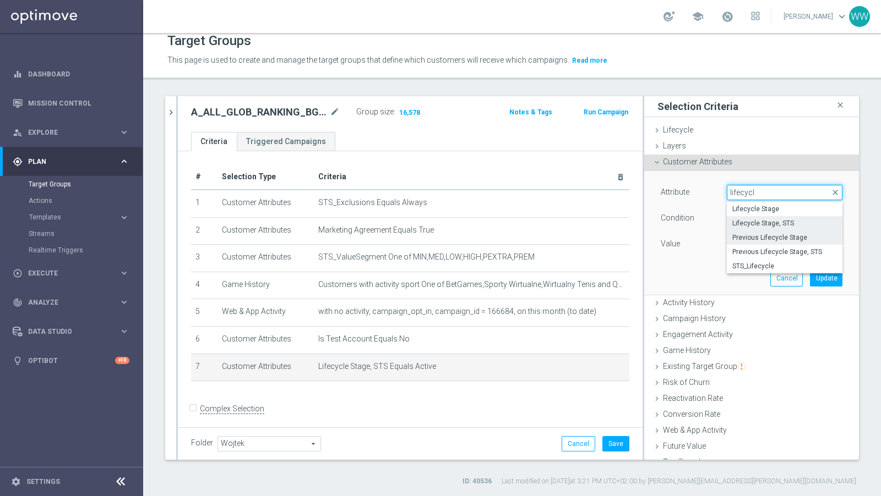
scroll to position [12, 0]
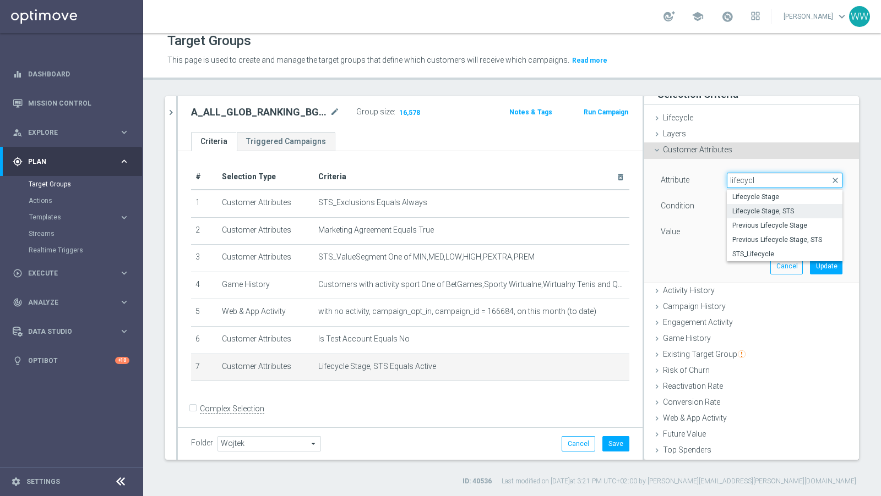
type input "lifecycl"
click at [751, 260] on div "Attribute Lifecycle Stage, STS Lifecycle Stage, STS arrow_drop_down lifecycl cl…" at bounding box center [751, 220] width 198 height 123
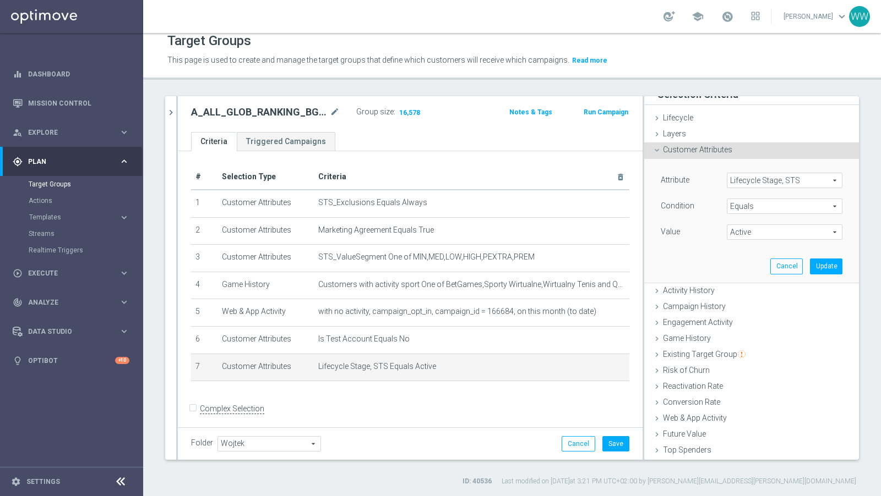
click at [756, 177] on span "Lifecycle Stage, STS" at bounding box center [784, 180] width 114 height 14
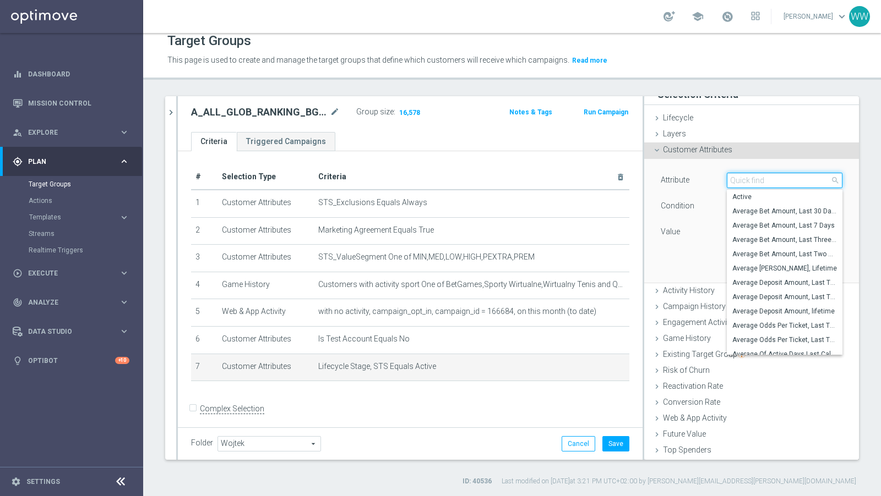
click at [756, 177] on input "search" at bounding box center [784, 180] width 116 height 15
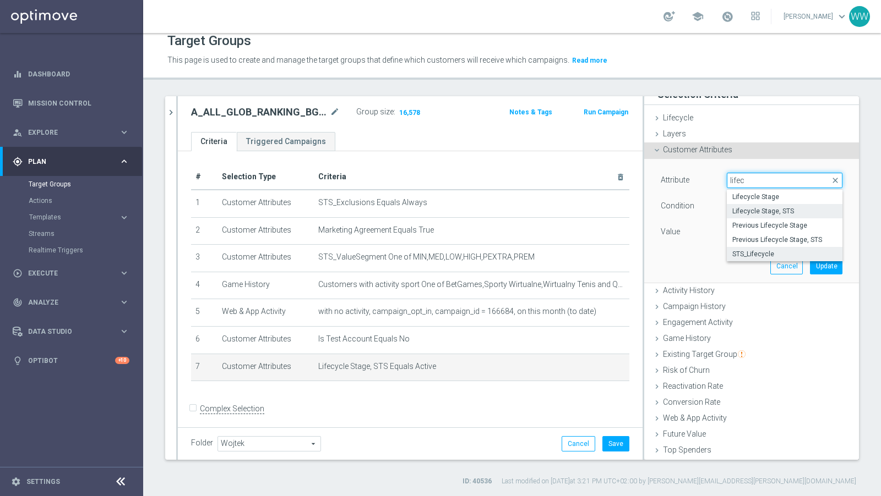
type input "lifec"
click at [753, 257] on label "STS_Lifecycle" at bounding box center [784, 254] width 116 height 14
type input "STS_Lifecycle"
type input "Select"
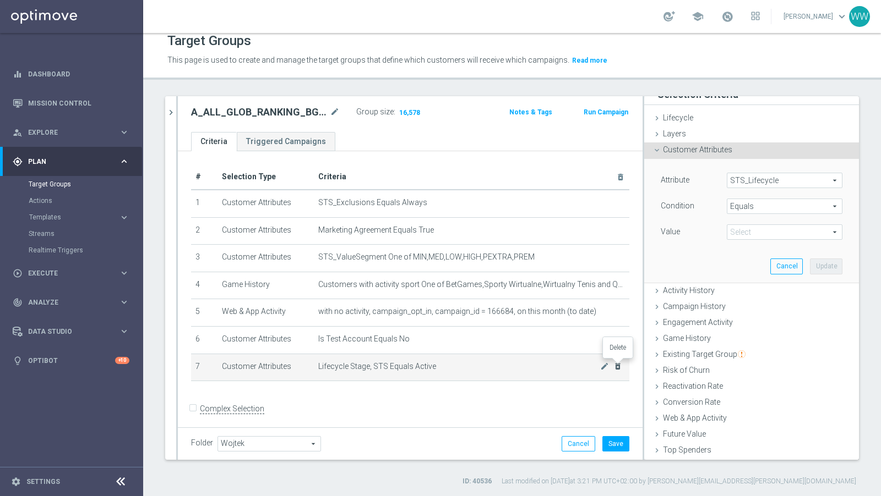
click at [621, 364] on icon "delete_forever" at bounding box center [617, 366] width 9 height 9
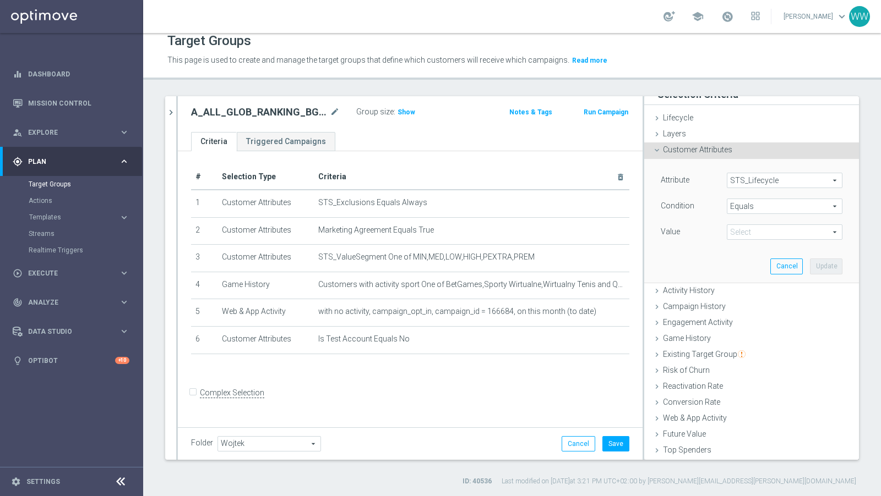
click at [639, 452] on div "Folder [GEOGRAPHIC_DATA][PERSON_NAME] arrow_drop_down search Cancel Save Saving…" at bounding box center [410, 444] width 464 height 32
click at [626, 449] on button "Save" at bounding box center [615, 443] width 27 height 15
click at [273, 110] on h2 "A_ALL_GLOB_RANKING_BGVS_130825" at bounding box center [259, 112] width 136 height 13
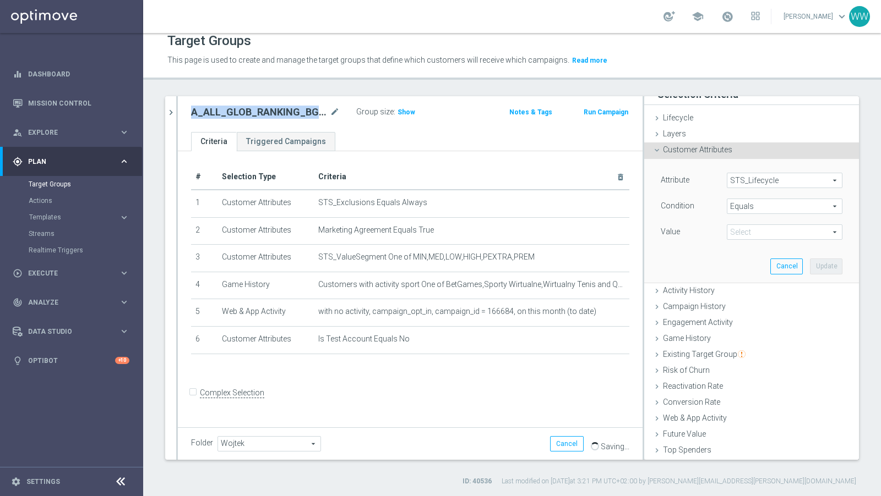
copy div "A_ALL_GLOB_RANKING_BGVS_130825"
click at [48, 201] on link "Actions" at bounding box center [72, 200] width 86 height 9
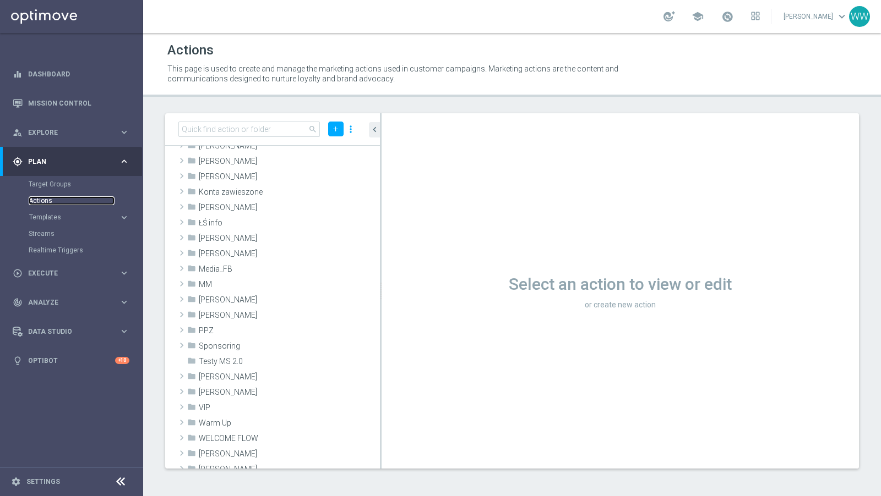
scroll to position [258, 0]
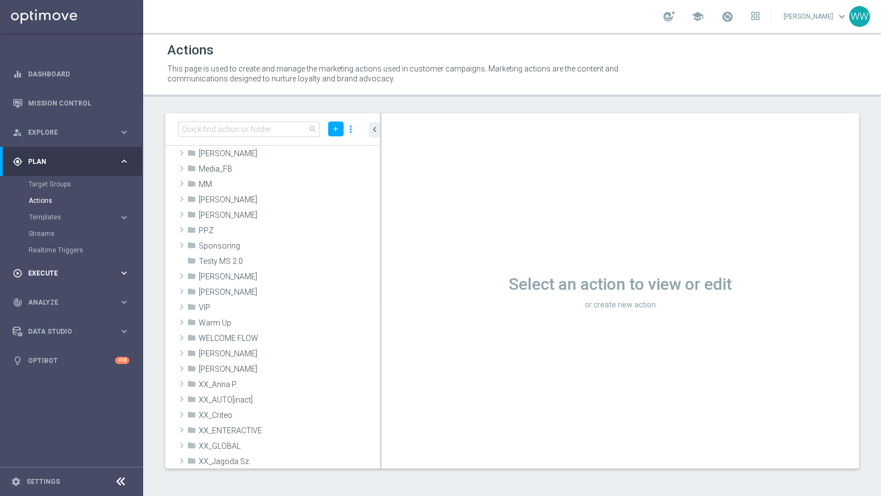
click at [50, 267] on div "play_circle_outline Execute keyboard_arrow_right" at bounding box center [71, 273] width 142 height 29
click at [42, 210] on link "Campaign Builder" at bounding box center [72, 213] width 86 height 9
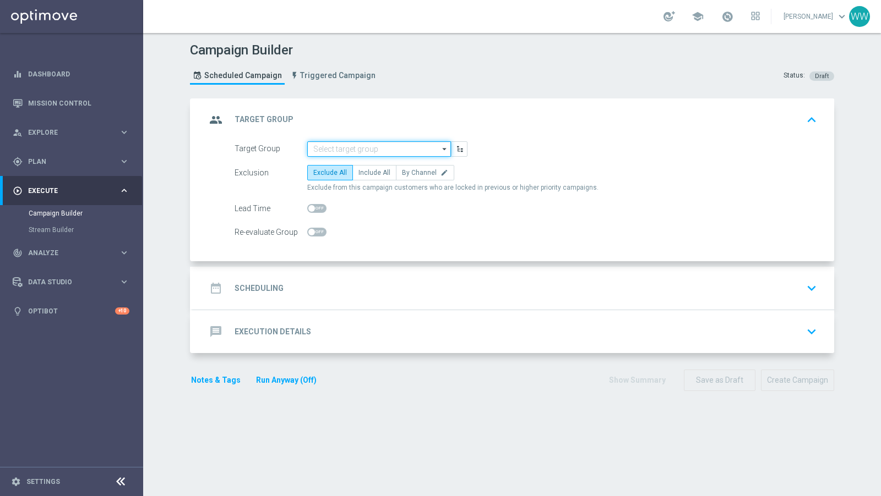
click at [324, 154] on input at bounding box center [379, 148] width 144 height 15
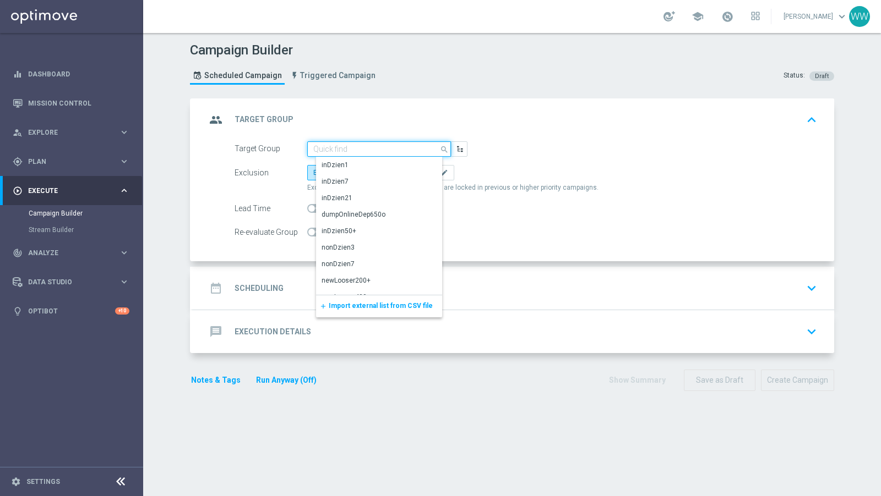
paste input "A_ALL_GLOB_RANKING_BGVS_130825"
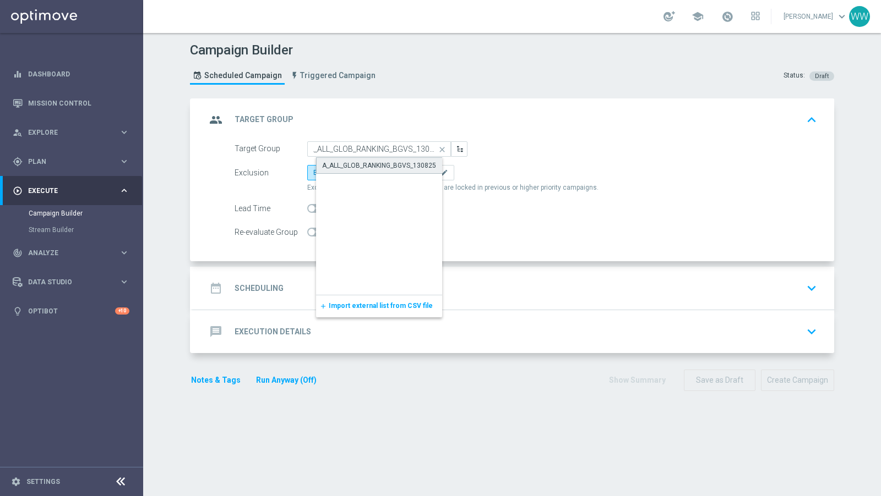
click at [332, 167] on div "A_ALL_GLOB_RANKING_BGVS_130825" at bounding box center [379, 166] width 114 height 10
type input "A_ALL_GLOB_RANKING_BGVS_130825"
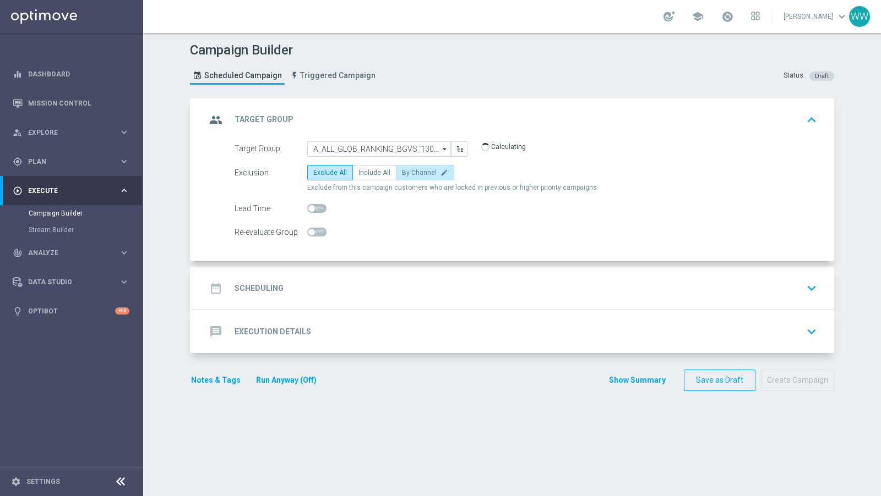
click at [413, 175] on label "By Channel edit" at bounding box center [425, 172] width 58 height 15
click at [409, 175] on input "By Channel edit" at bounding box center [405, 174] width 7 height 7
radio input "true"
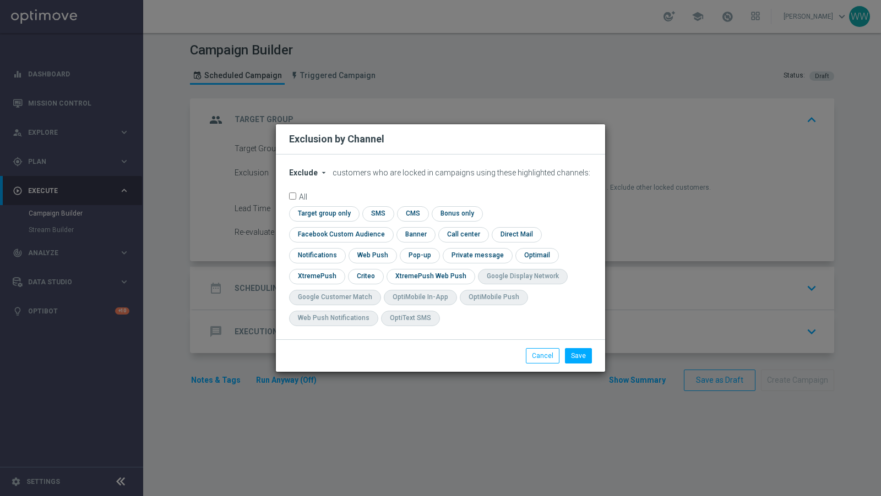
click at [300, 177] on span "Exclude" at bounding box center [303, 172] width 29 height 9
click at [0, 0] on span "Include" at bounding box center [0, 0] width 0 height 0
click at [389, 227] on input "checkbox" at bounding box center [339, 234] width 100 height 15
checkbox input "true"
click at [371, 281] on input "checkbox" at bounding box center [365, 276] width 34 height 15
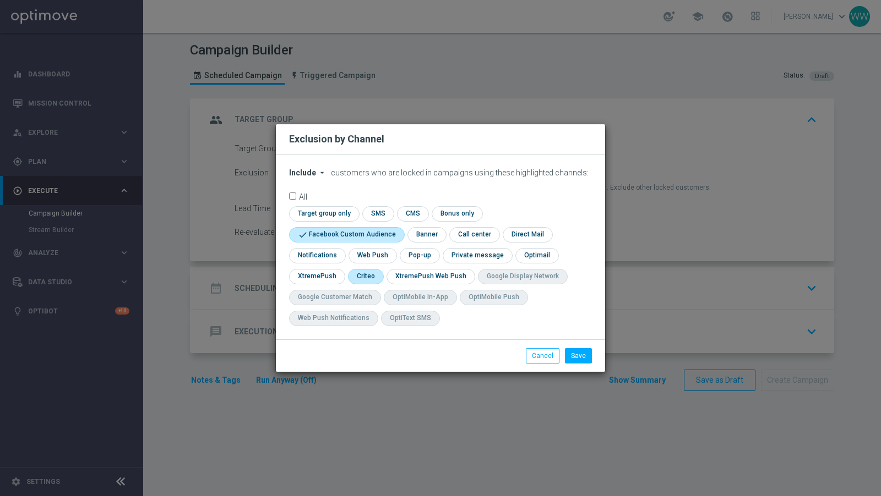
checkbox input "true"
click at [310, 280] on input "checkbox" at bounding box center [315, 276] width 53 height 15
checkbox input "true"
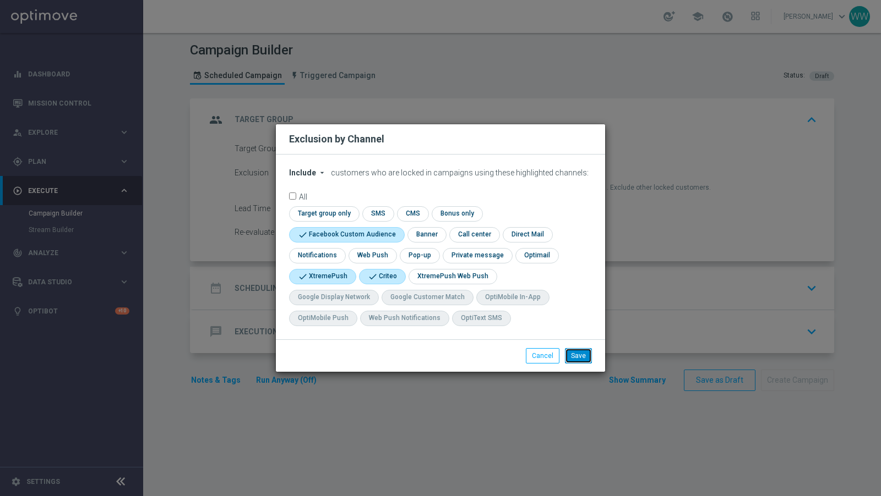
click at [587, 353] on button "Save" at bounding box center [578, 355] width 27 height 15
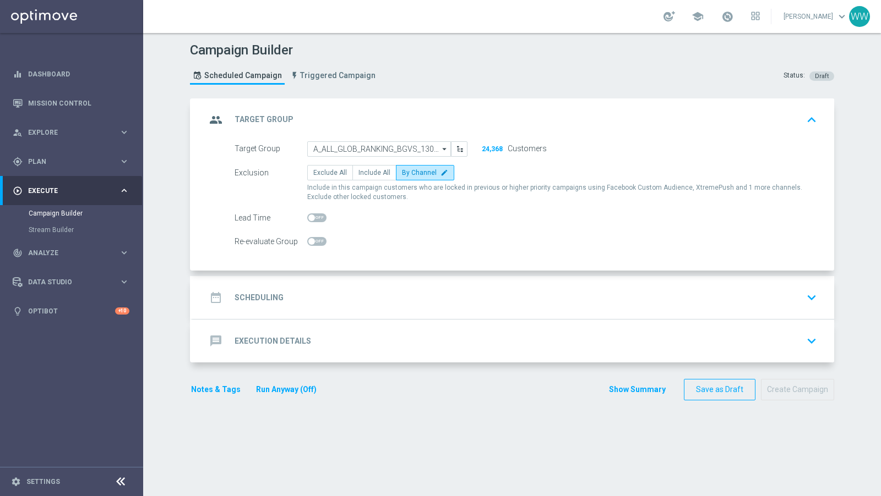
click at [315, 287] on div "date_range Scheduling keyboard_arrow_down" at bounding box center [513, 297] width 615 height 21
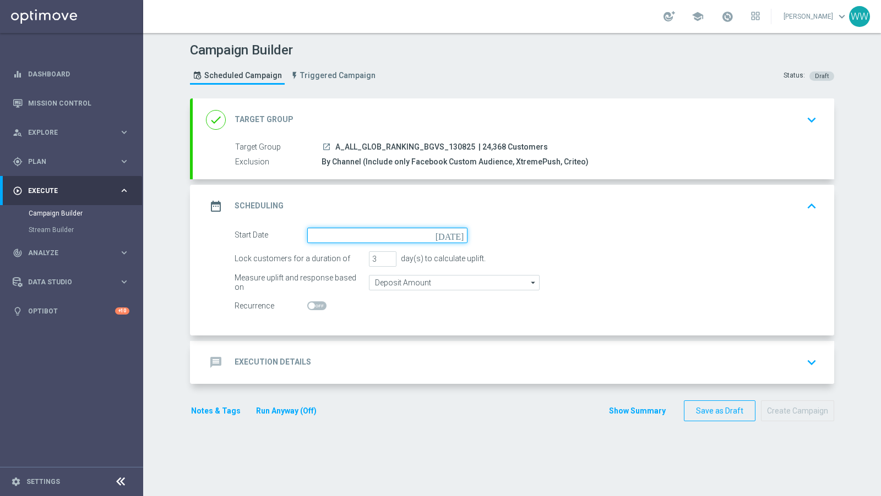
click at [351, 237] on input at bounding box center [387, 235] width 160 height 15
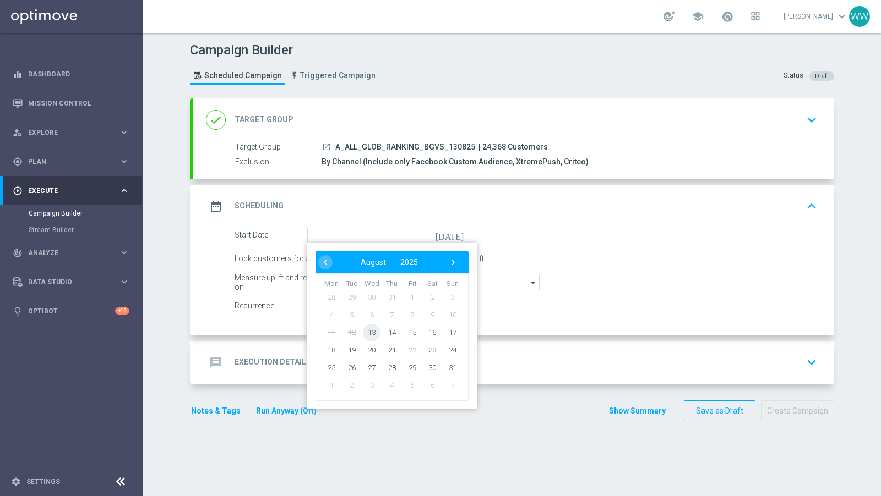
click at [372, 327] on span "13" at bounding box center [372, 333] width 18 height 18
type input "[DATE]"
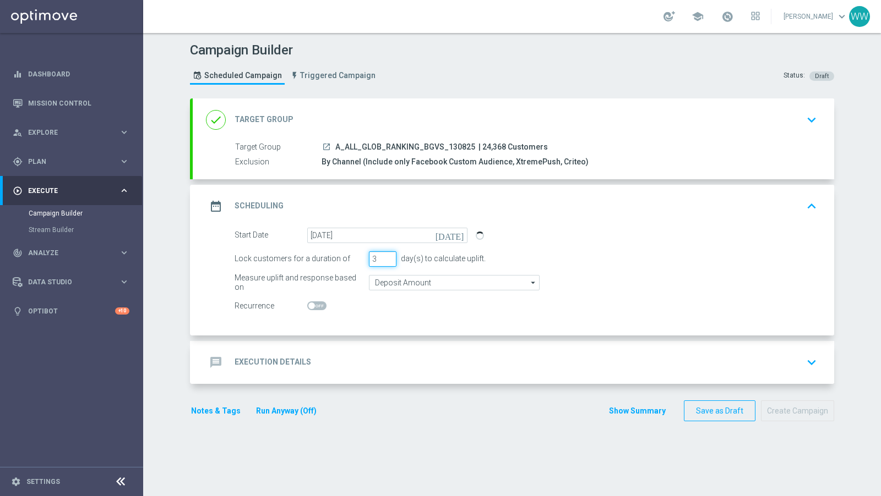
click at [386, 262] on input "3" at bounding box center [383, 258] width 28 height 15
click at [389, 261] on input "2" at bounding box center [383, 258] width 28 height 15
type input "1"
click at [389, 261] on input "1" at bounding box center [383, 258] width 28 height 15
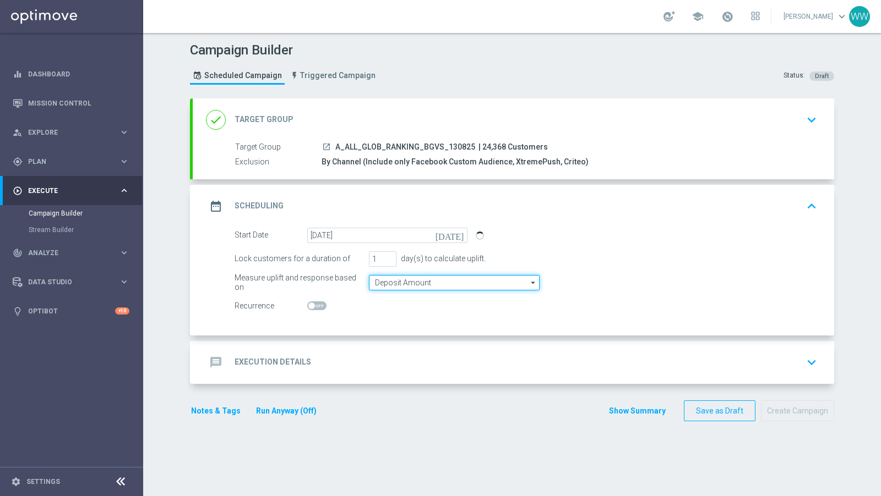
click at [389, 281] on input "Deposit Amount" at bounding box center [454, 282] width 171 height 15
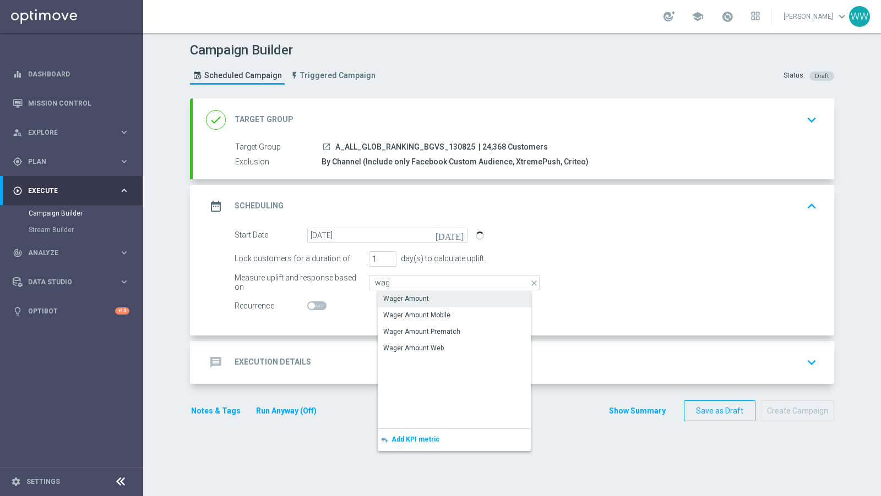
click at [390, 304] on div "Wager Amount" at bounding box center [463, 298] width 171 height 15
type input "Wager Amount"
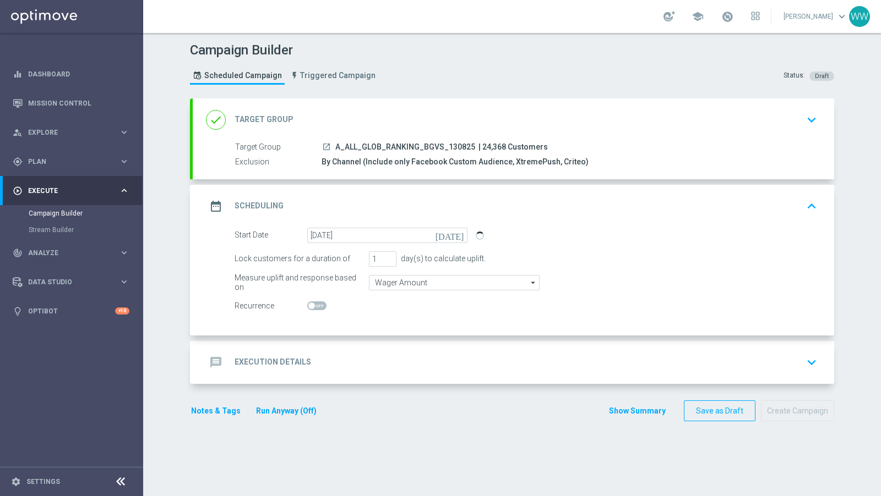
click at [369, 348] on div "message Execution Details keyboard_arrow_down" at bounding box center [513, 362] width 641 height 43
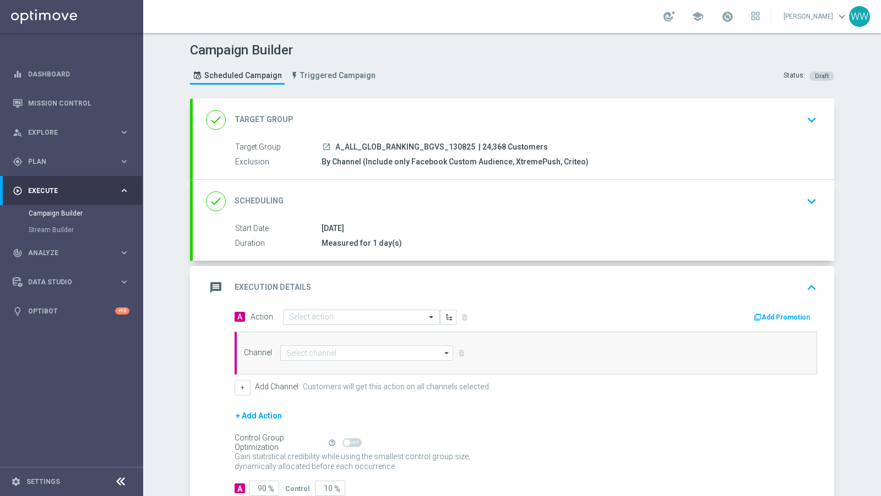
click at [333, 324] on div "A Action Select action delete_forever Add Promotion" at bounding box center [525, 317] width 599 height 17
click at [333, 318] on input "text" at bounding box center [350, 317] width 123 height 9
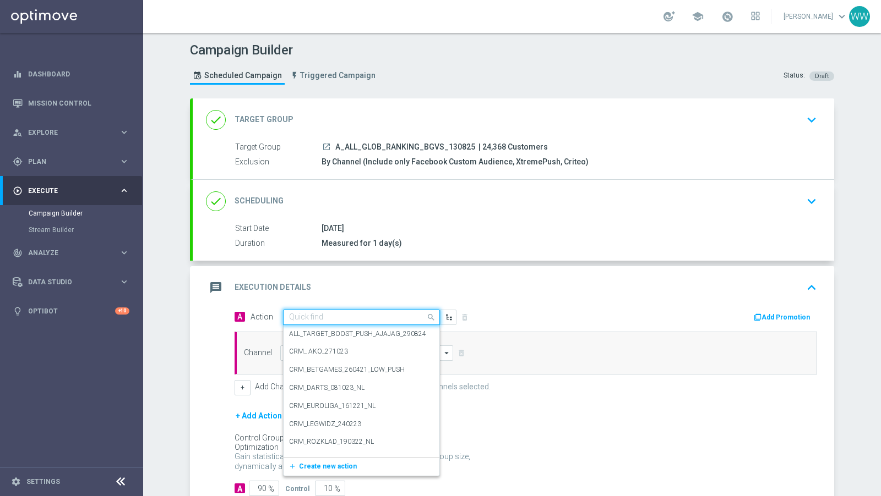
paste input "A_ALL_GLOB_RANKING_BGVS_130825"
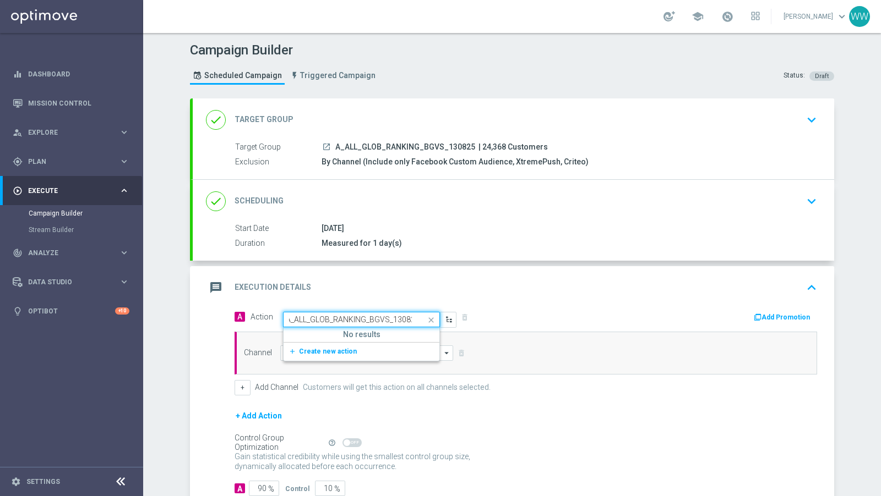
type input "A_ALL_GLOB_RANKING_BGVS_130825"
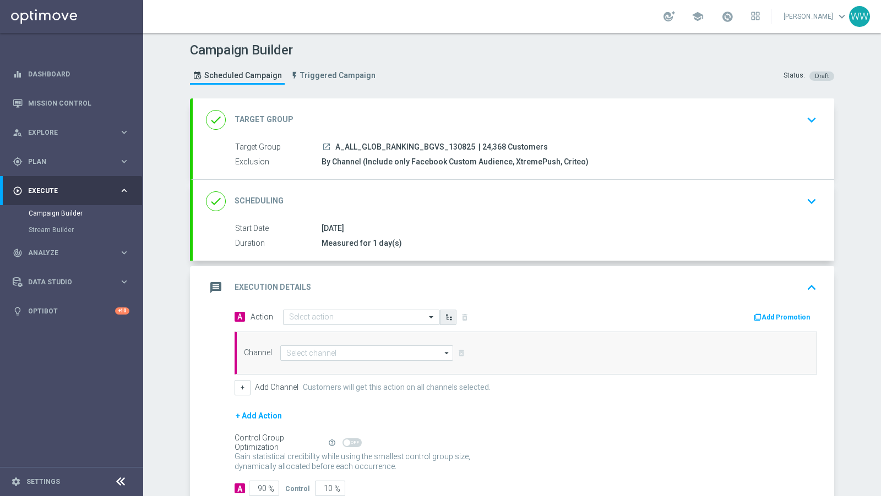
click at [446, 314] on icon "button" at bounding box center [449, 318] width 8 height 8
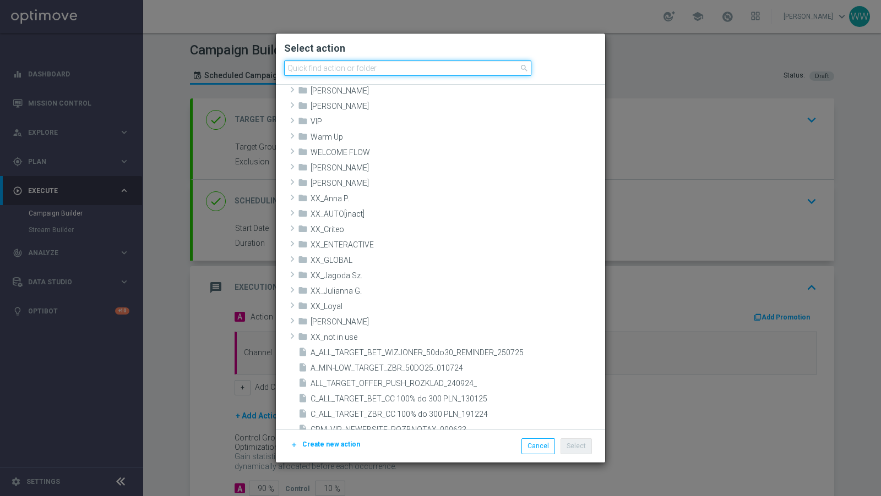
scroll to position [332, 0]
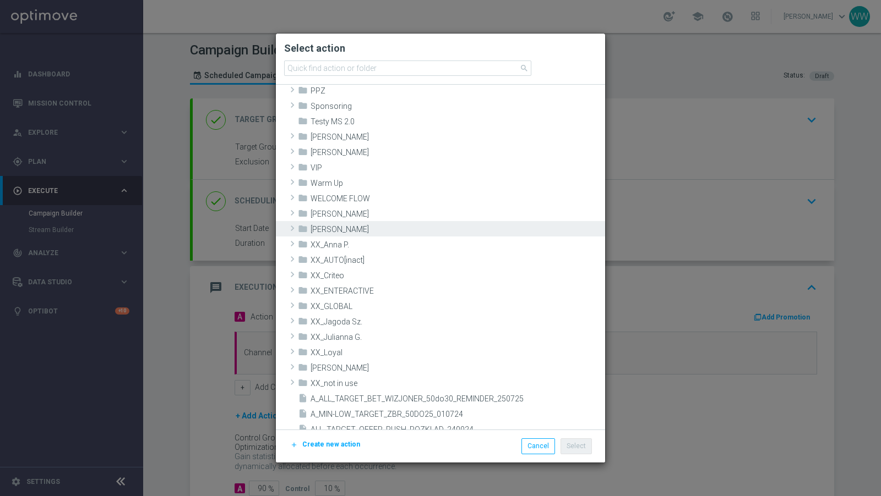
click at [293, 227] on span at bounding box center [292, 228] width 11 height 13
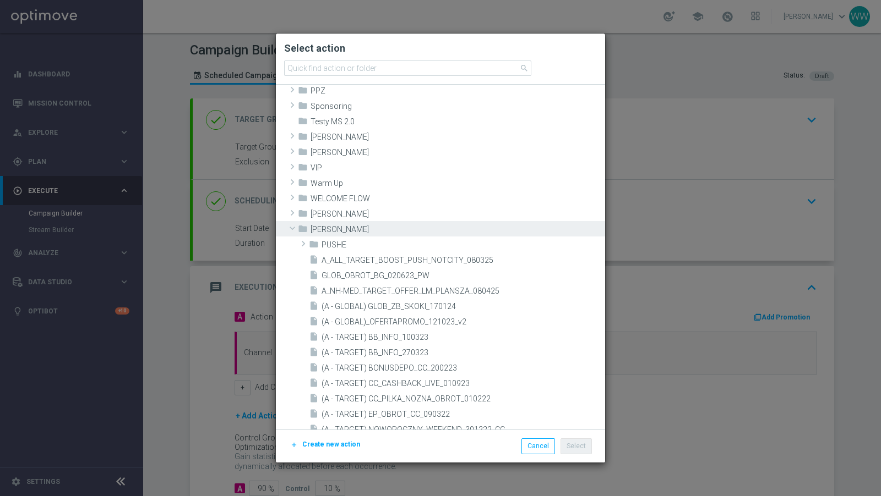
click at [420, 231] on span "[PERSON_NAME]" at bounding box center [456, 229] width 292 height 9
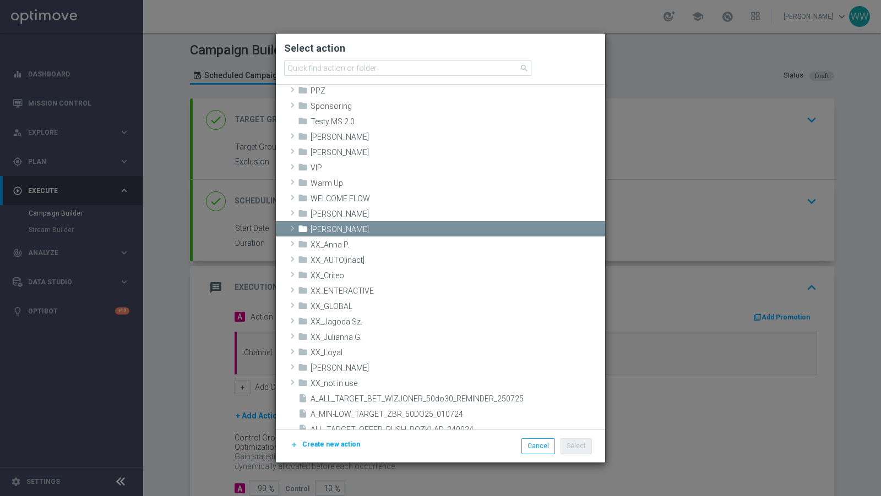
click at [308, 442] on span "Create new action" at bounding box center [331, 445] width 58 height 8
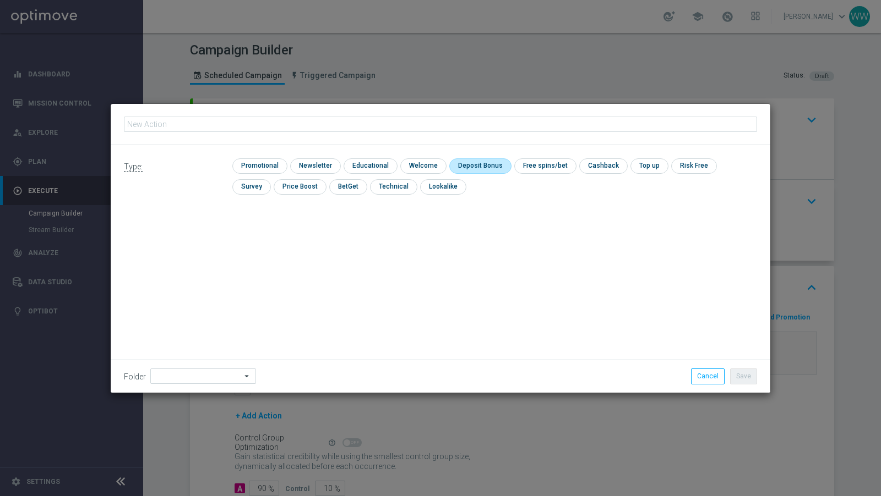
type input "A_ALL_GLOB_RANKING_BGVS_130825"
click at [274, 171] on input "checkbox" at bounding box center [258, 165] width 52 height 15
checkbox input "true"
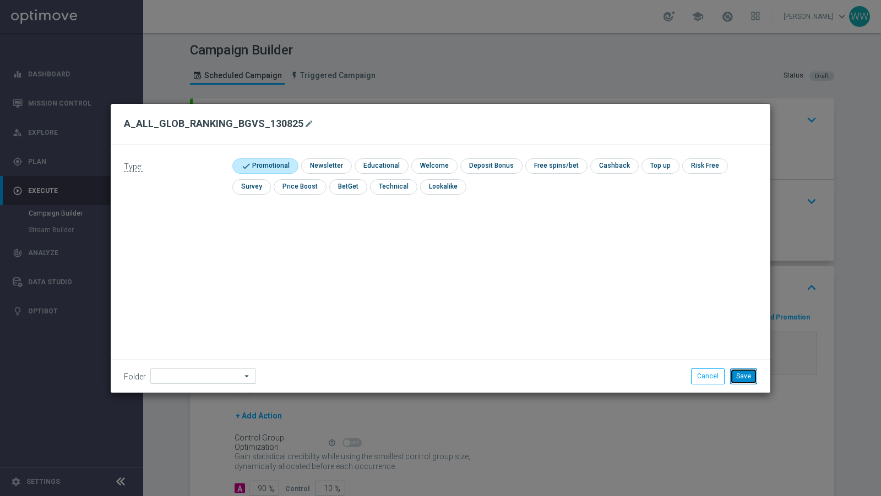
click at [740, 372] on button "Save" at bounding box center [743, 376] width 27 height 15
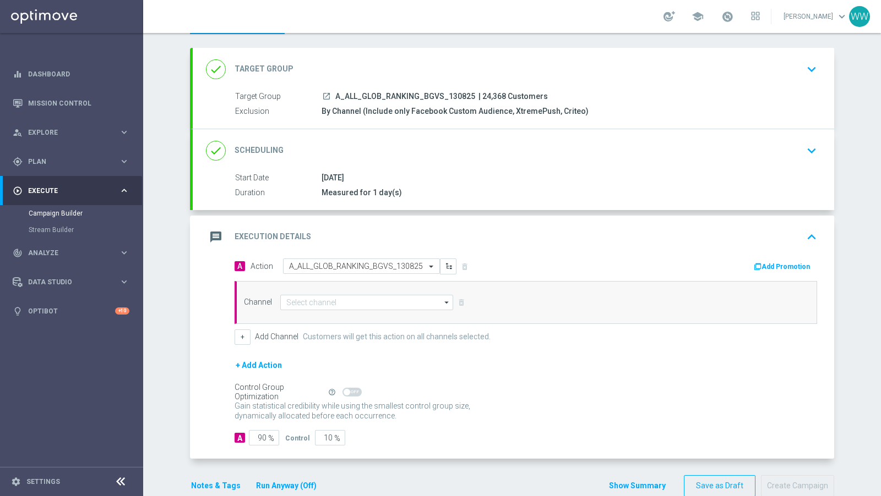
scroll to position [68, 0]
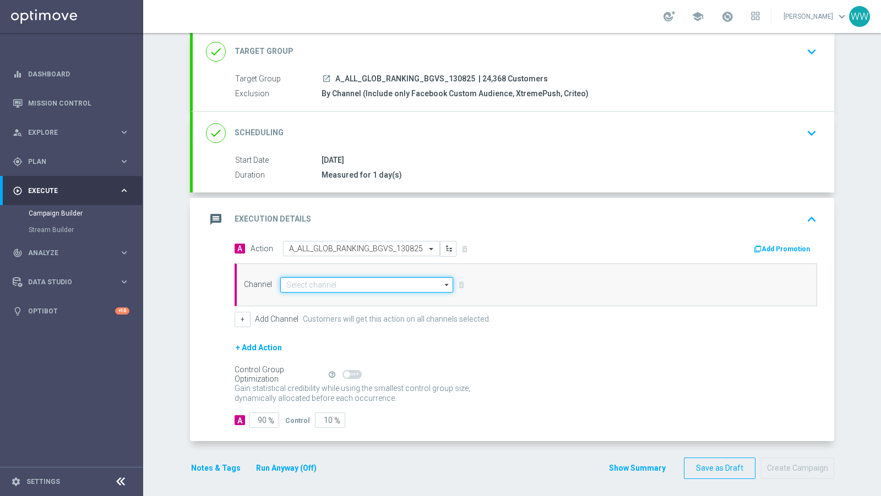
click at [301, 286] on input at bounding box center [366, 284] width 173 height 15
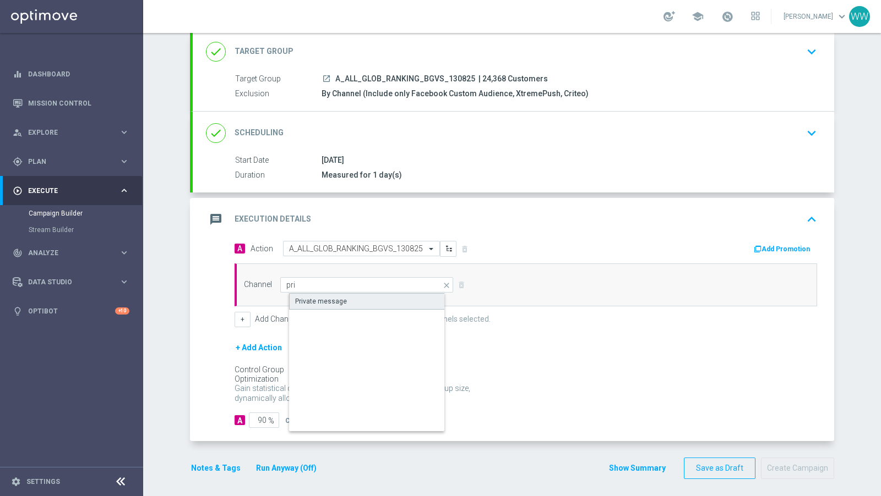
click at [313, 298] on div "Private message" at bounding box center [321, 302] width 52 height 10
type input "Private message"
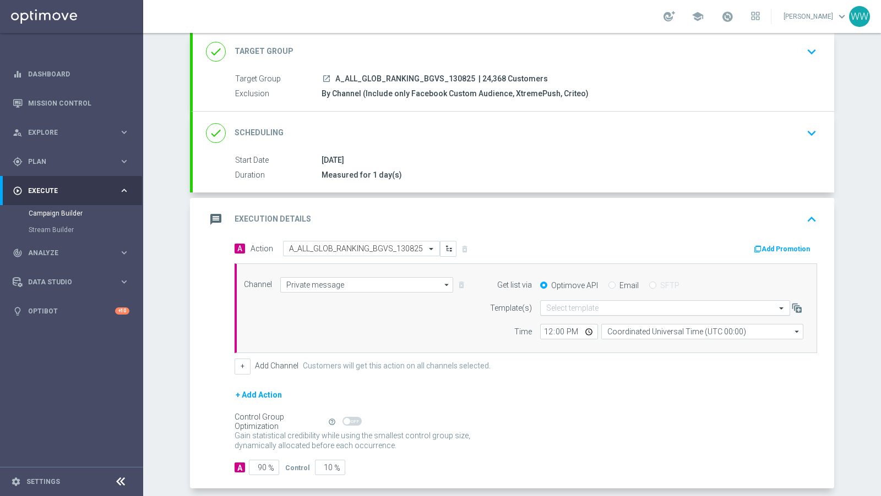
click at [591, 305] on input "text" at bounding box center [654, 308] width 216 height 9
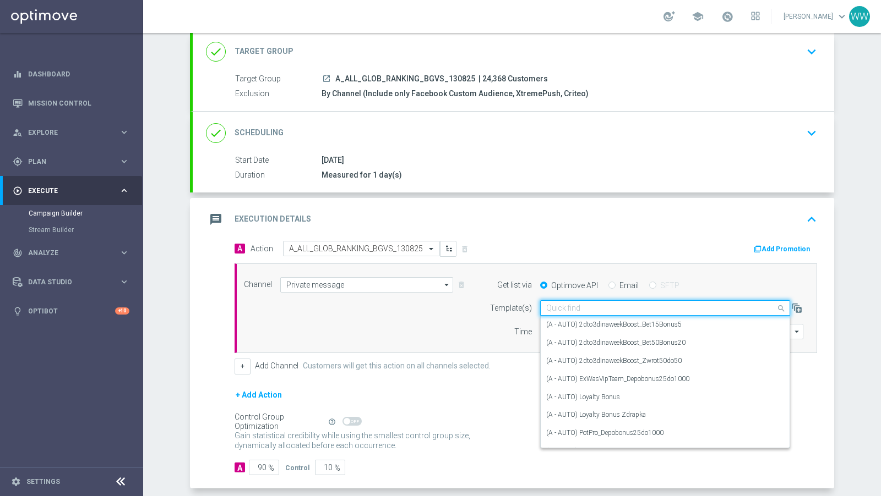
paste input "A_ALL_GLOB_RANKING_BGVS_130825"
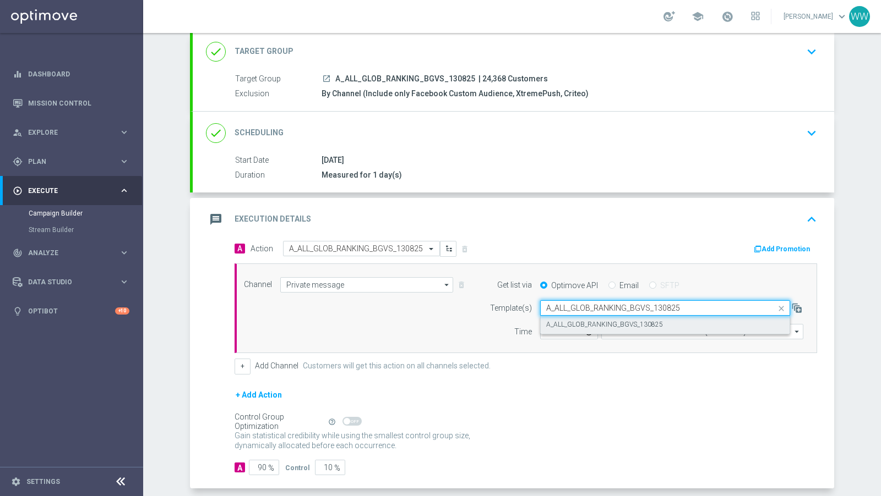
click at [587, 316] on div "A_ALL_GLOB_RANKING_BGVS_130825" at bounding box center [665, 325] width 238 height 18
type input "A_ALL_GLOB_RANKING_BGVS_130825"
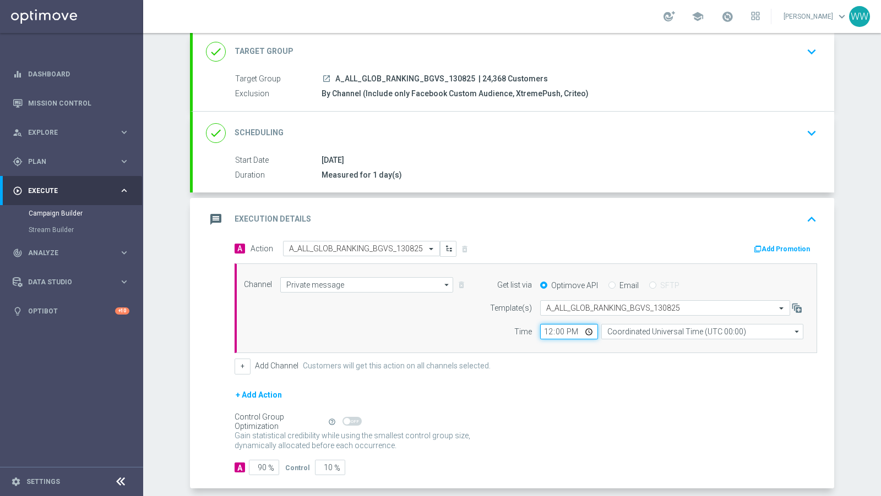
click at [551, 332] on input "12:00" at bounding box center [569, 331] width 58 height 15
type input "16:05"
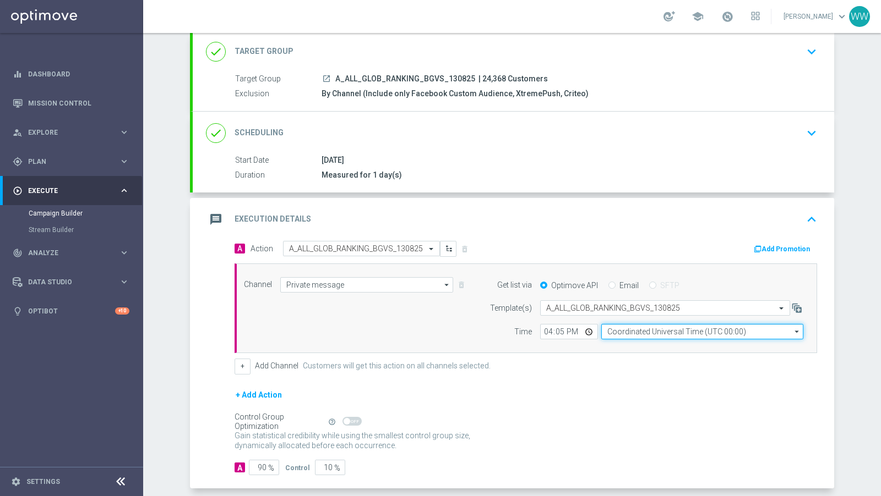
click at [624, 332] on input "Coordinated Universal Time (UTC 00:00)" at bounding box center [702, 331] width 202 height 15
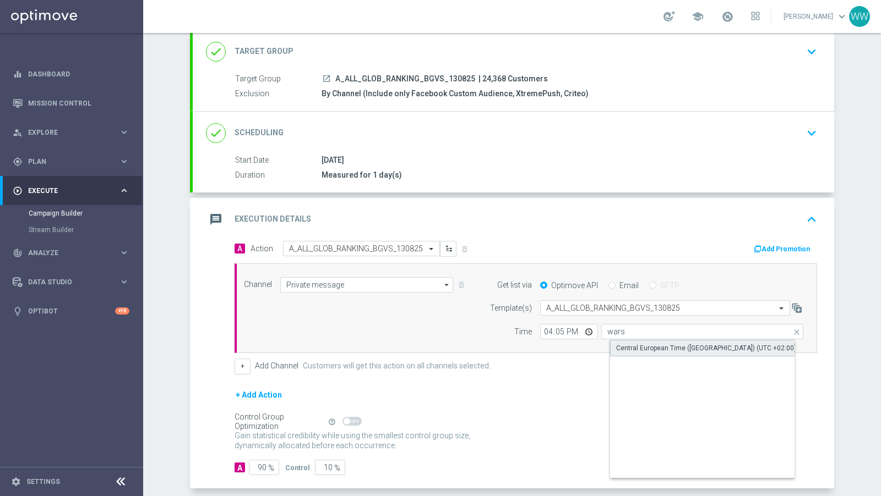
click at [627, 343] on div "Central European Time ([GEOGRAPHIC_DATA]) (UTC +02:00)" at bounding box center [706, 348] width 180 height 10
type input "Central European Time ([GEOGRAPHIC_DATA]) (UTC +02:00)"
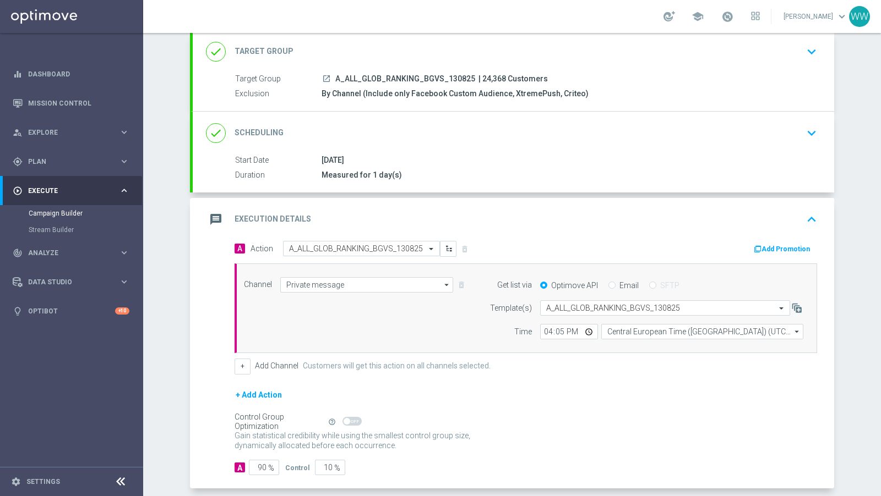
click at [543, 406] on div "+ Add Action" at bounding box center [525, 403] width 582 height 28
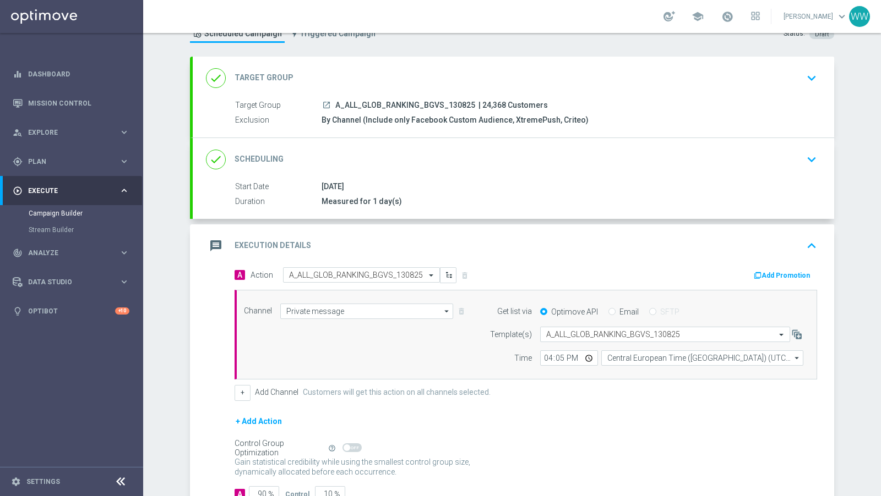
scroll to position [89, 0]
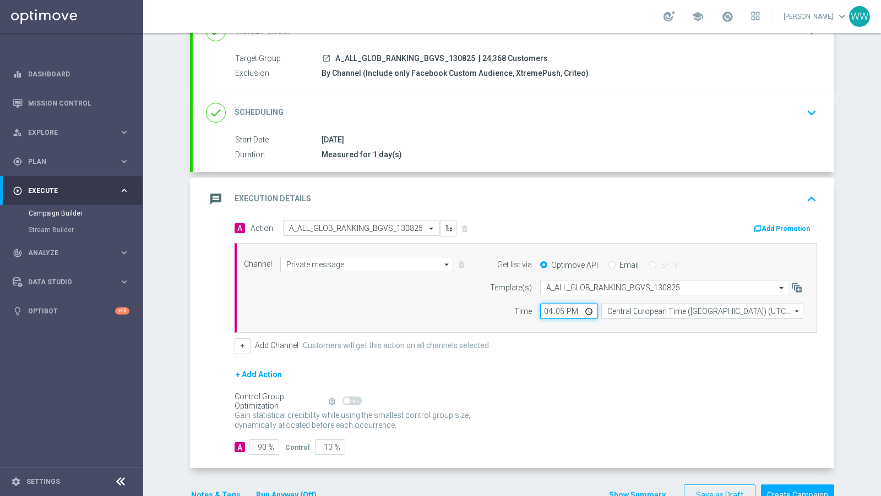
click at [557, 310] on input "16:05" at bounding box center [569, 311] width 58 height 15
click at [549, 305] on input "16:05" at bounding box center [569, 311] width 58 height 15
type input "17:38"
click at [630, 339] on div "+ Add Channel Customers will get this action on all channels selected." at bounding box center [525, 345] width 582 height 15
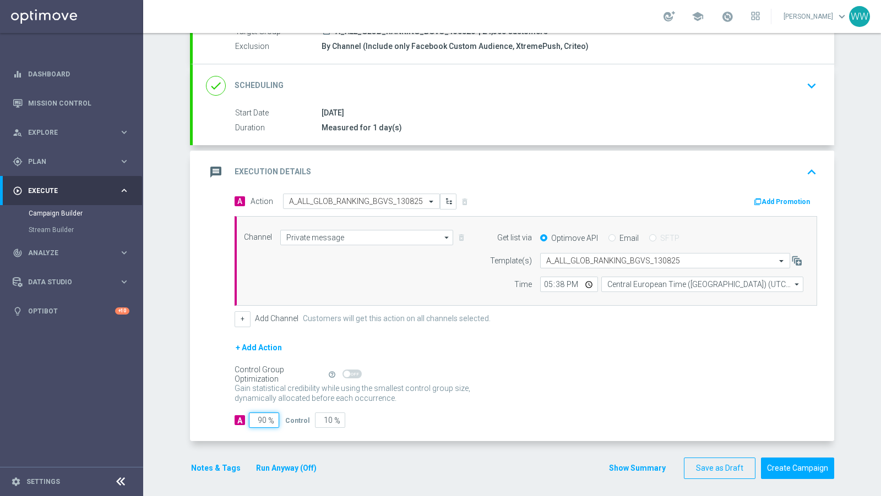
click at [265, 414] on input "90" at bounding box center [264, 420] width 30 height 15
type input "95"
type input "5"
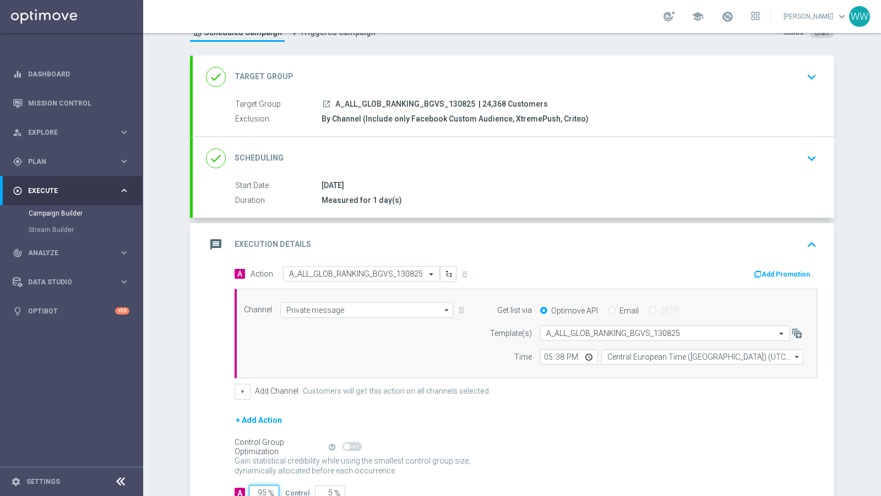
scroll to position [0, 0]
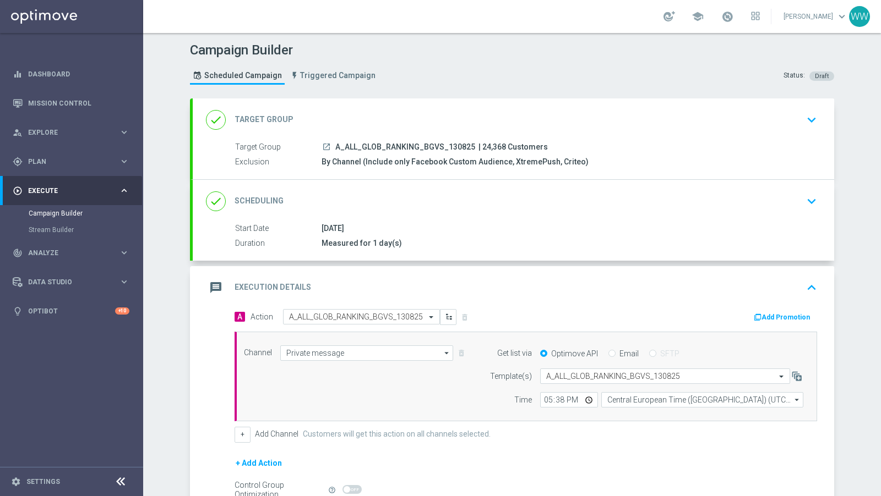
type input "95"
click at [413, 196] on div "done Scheduling keyboard_arrow_down" at bounding box center [513, 201] width 615 height 21
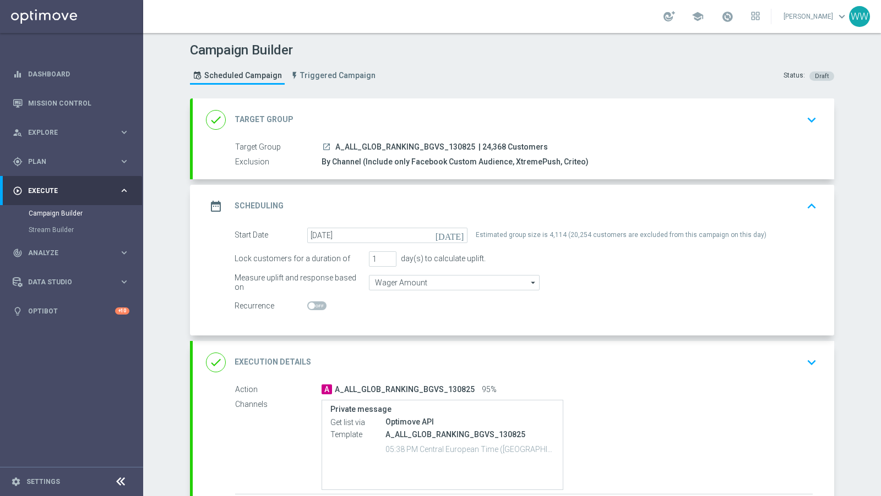
click at [424, 199] on div "date_range Scheduling keyboard_arrow_up" at bounding box center [513, 206] width 615 height 21
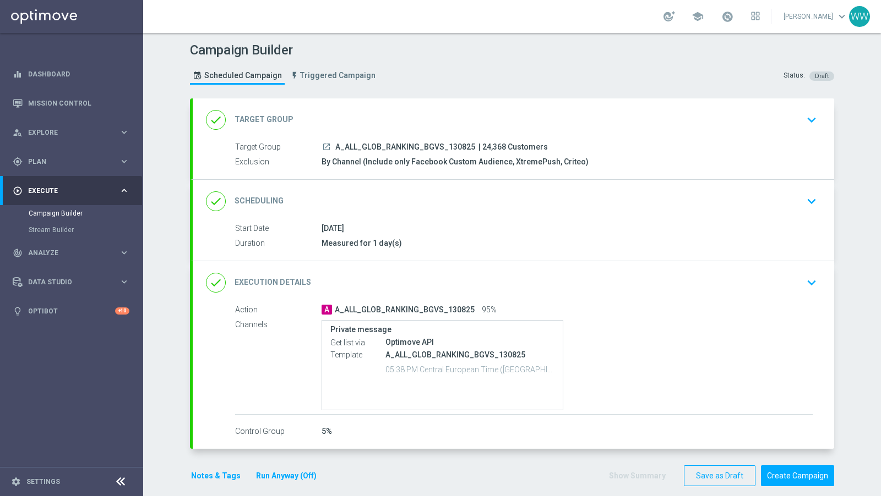
click at [424, 122] on div "done Target Group keyboard_arrow_down" at bounding box center [513, 120] width 615 height 21
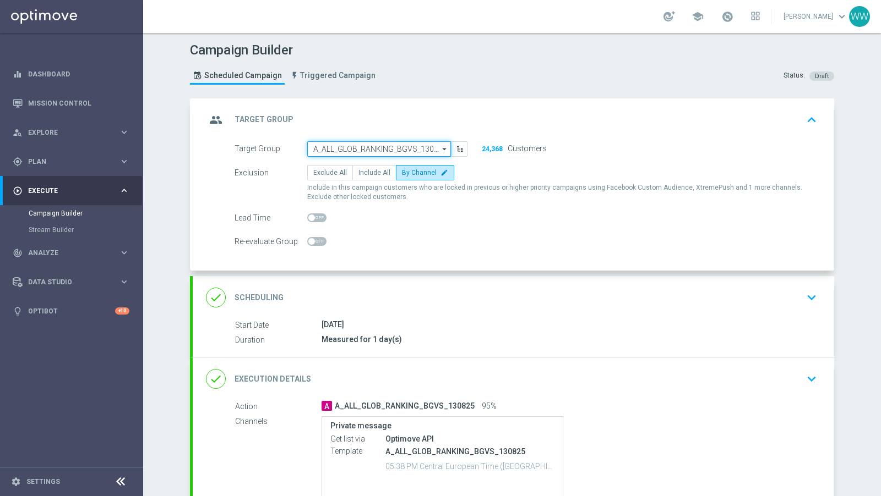
click at [431, 151] on input "A_ALL_GLOB_RANKING_BGVS_130825" at bounding box center [379, 148] width 144 height 15
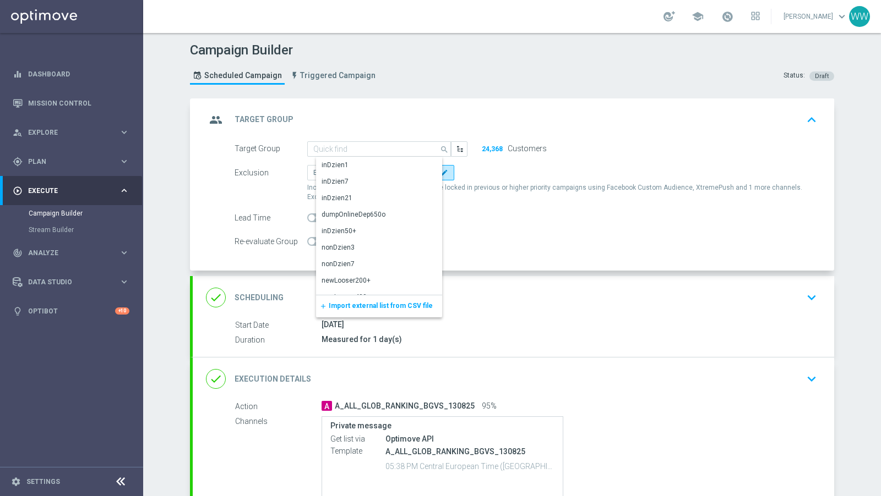
click at [480, 108] on div "group Target Group keyboard_arrow_up" at bounding box center [513, 120] width 641 height 43
type input "A_ALL_GLOB_RANKING_BGVS_130825"
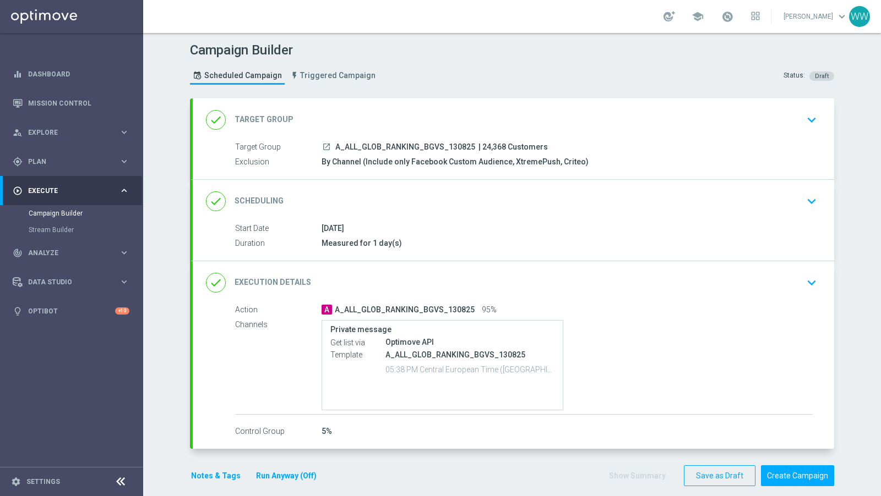
click at [402, 132] on div "done Target Group keyboard_arrow_down" at bounding box center [513, 120] width 641 height 43
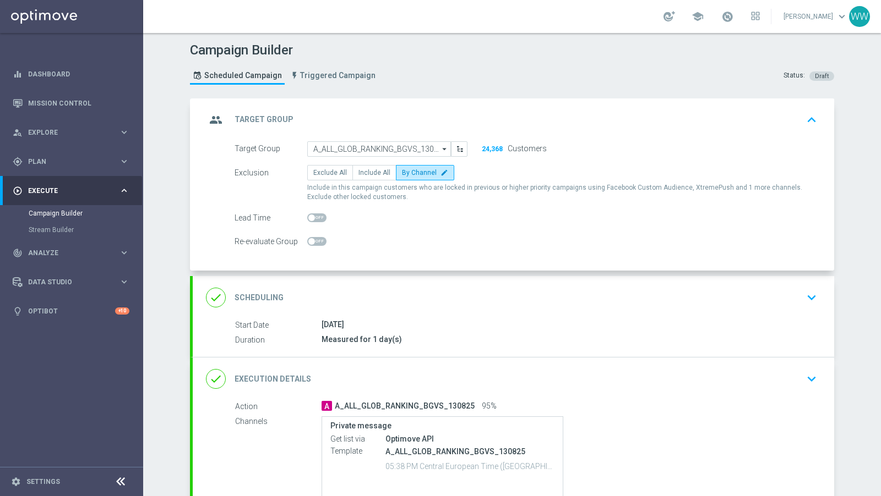
click at [454, 106] on div "group Target Group keyboard_arrow_up" at bounding box center [513, 120] width 641 height 43
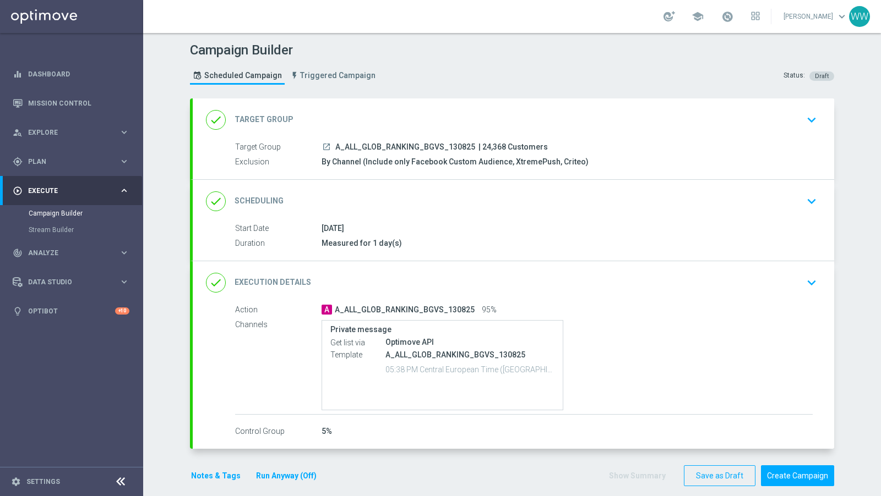
click at [324, 149] on icon "launch" at bounding box center [326, 147] width 9 height 9
click at [380, 120] on div "done Target Group keyboard_arrow_down" at bounding box center [513, 120] width 615 height 21
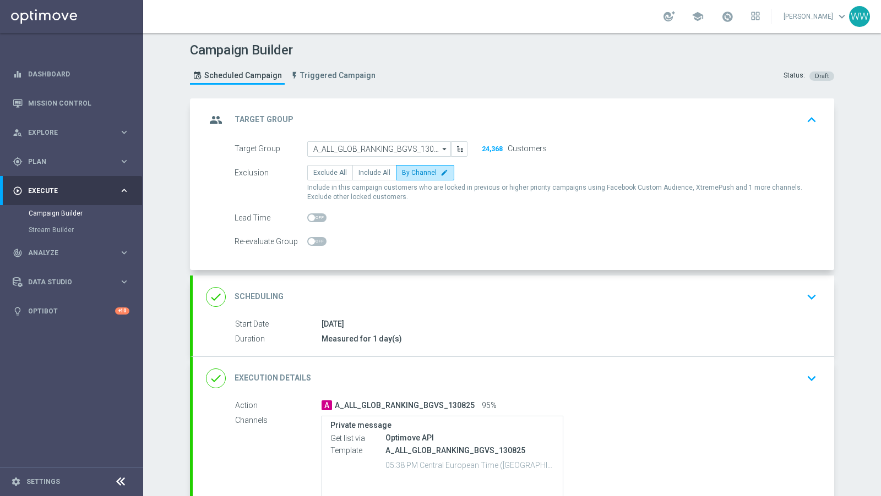
click at [371, 158] on form "Target Group A_ALL_GLOB_RANKING_BGVS_130825 A_ALL_GLOB_RANKING_BGVS_130825 arro…" at bounding box center [525, 195] width 582 height 108
click at [371, 151] on input "A_ALL_GLOB_RANKING_BGVS_130825" at bounding box center [379, 148] width 144 height 15
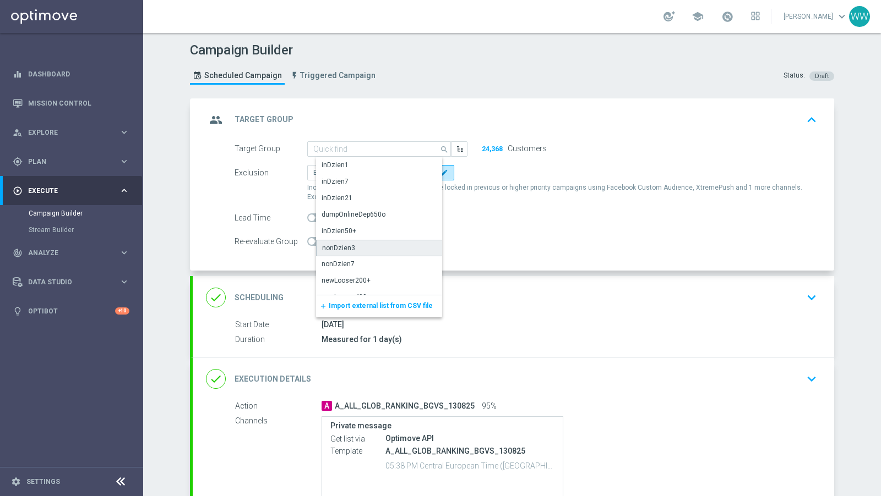
click at [368, 241] on div "nonDzien3" at bounding box center [383, 248] width 134 height 17
type input "nonDzien3"
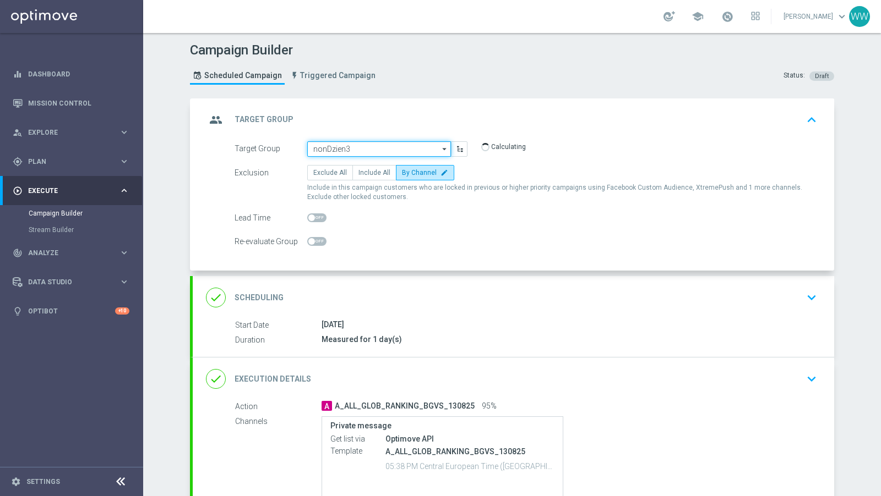
click at [399, 147] on input "nonDzien3" at bounding box center [379, 148] width 144 height 15
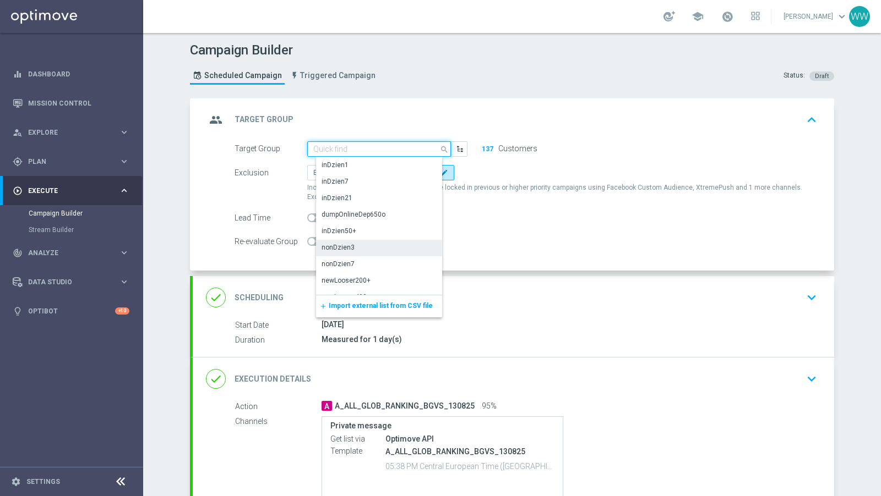
paste input "[URL][DOMAIN_NAME]"
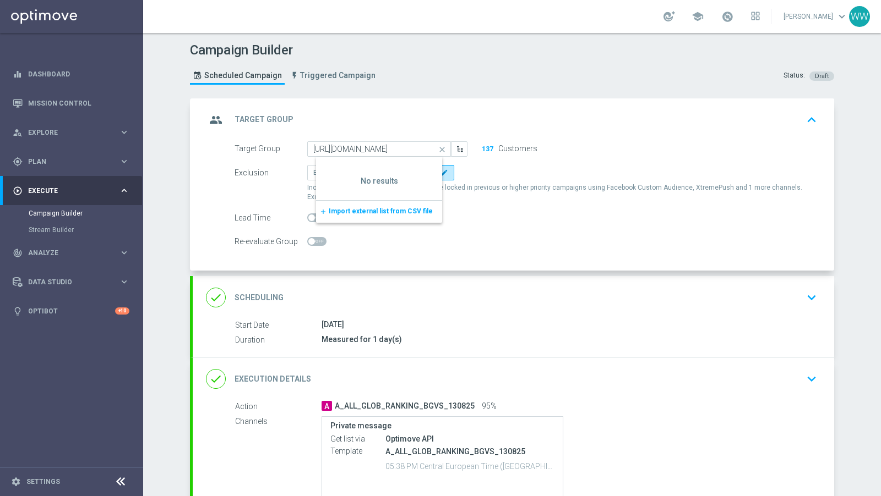
click at [349, 403] on span "A_ALL_GLOB_RANKING_BGVS_130825" at bounding box center [405, 407] width 140 height 10
type input "nonDzien3"
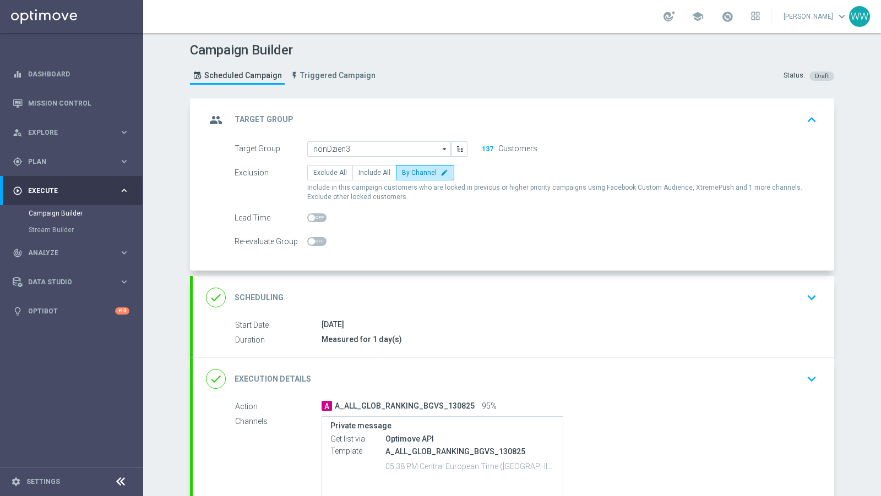
click at [349, 403] on span "A_ALL_GLOB_RANKING_BGVS_130825" at bounding box center [405, 407] width 140 height 10
copy span "A_ALL_GLOB_RANKING_BGVS_130825"
click at [359, 145] on input "nonDzien3" at bounding box center [379, 148] width 144 height 15
click at [359, 145] on input at bounding box center [379, 148] width 144 height 15
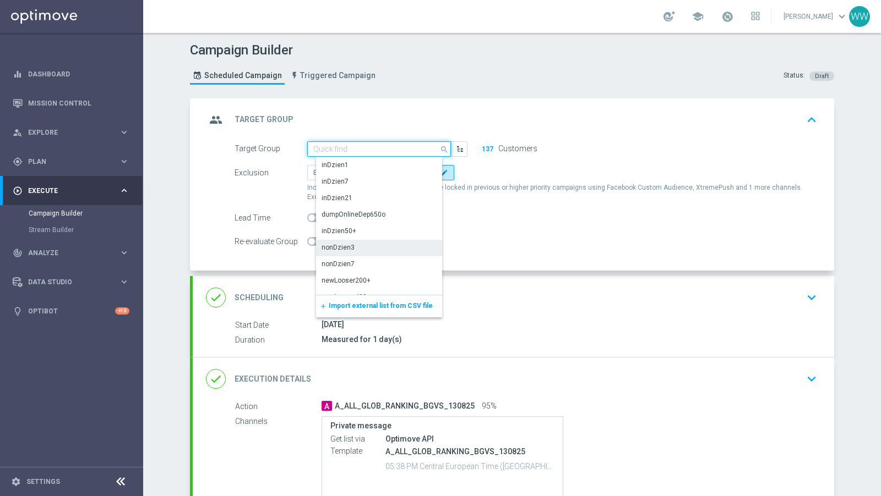
paste input "A_ALL_GLOB_RANKING_BGVS_130825"
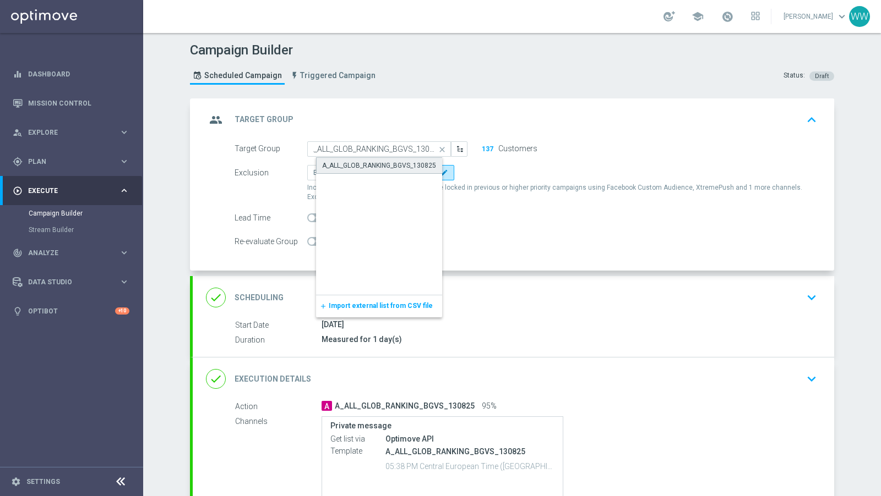
click at [362, 163] on div "A_ALL_GLOB_RANKING_BGVS_130825" at bounding box center [379, 166] width 114 height 10
type input "A_ALL_GLOB_RANKING_BGVS_130825"
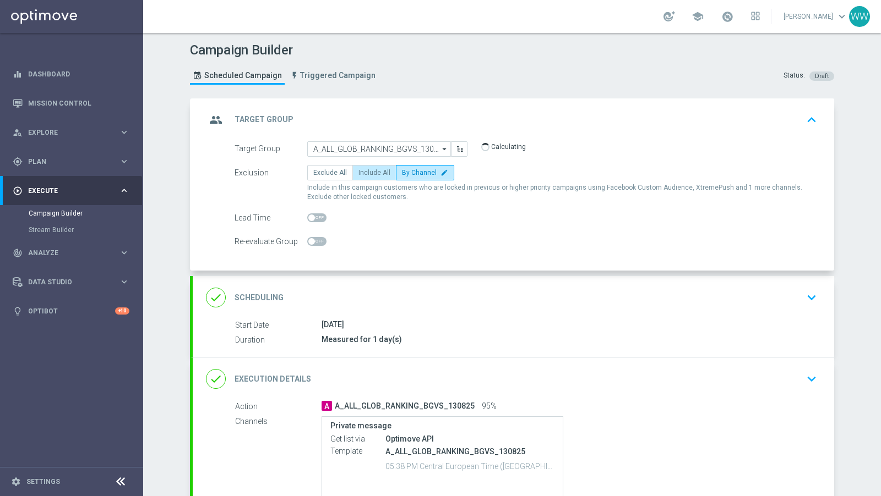
click at [371, 172] on span "Include All" at bounding box center [374, 173] width 32 height 8
click at [365, 172] on input "Include All" at bounding box center [361, 174] width 7 height 7
radio input "true"
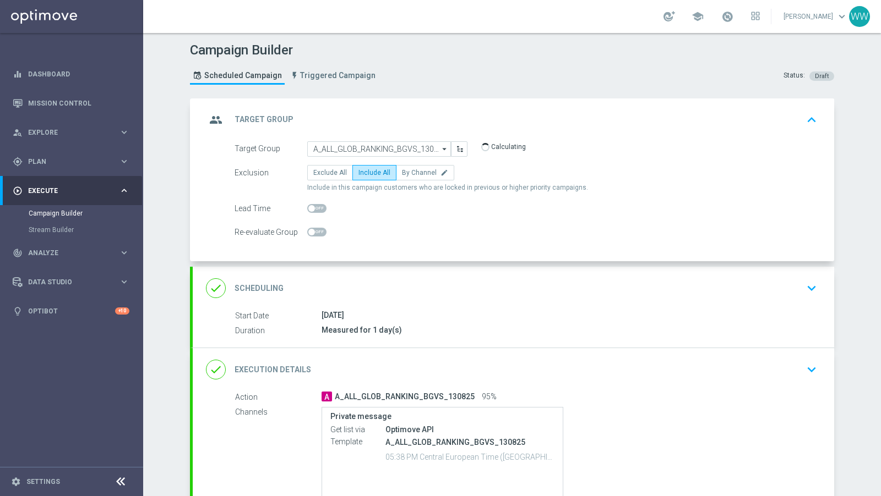
click at [358, 273] on div "done Scheduling keyboard_arrow_down" at bounding box center [513, 288] width 641 height 43
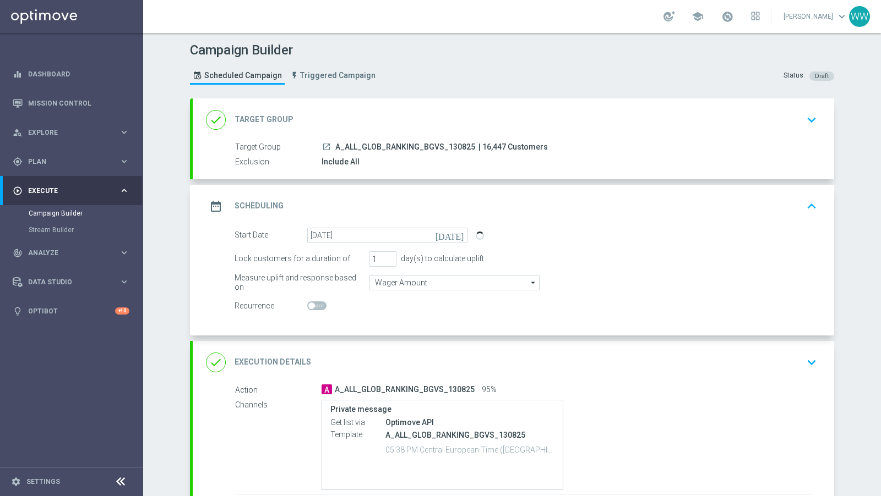
click at [376, 211] on div "date_range Scheduling keyboard_arrow_up" at bounding box center [513, 206] width 615 height 21
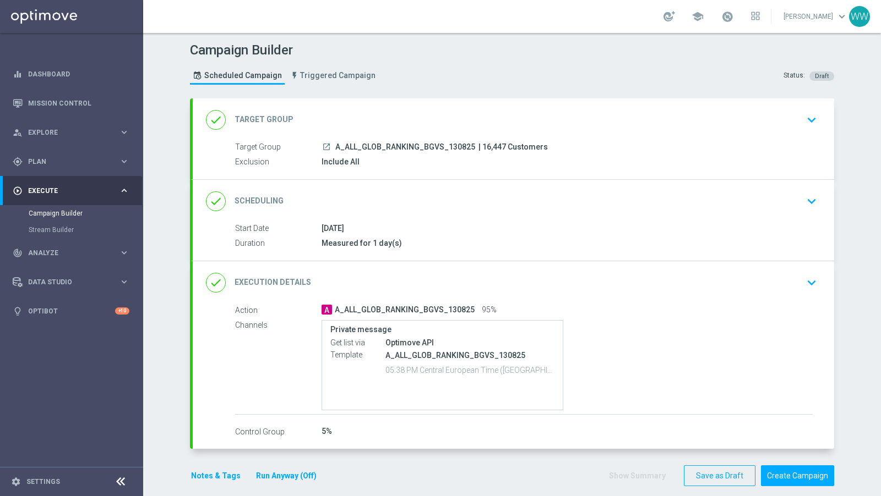
scroll to position [9, 0]
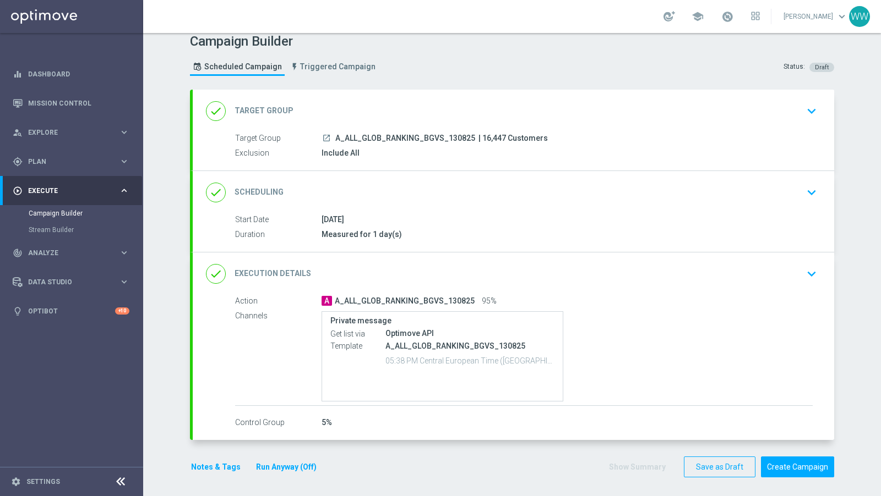
click at [815, 267] on icon "keyboard_arrow_down" at bounding box center [811, 274] width 17 height 17
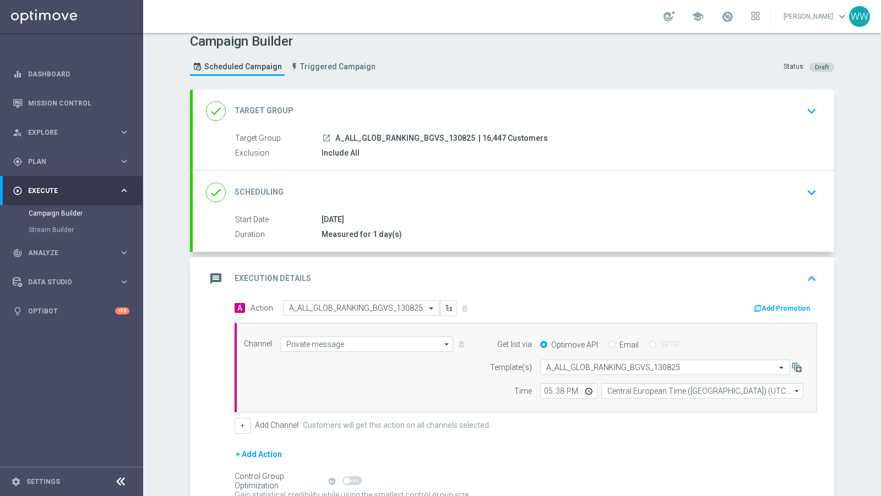
scroll to position [0, 0]
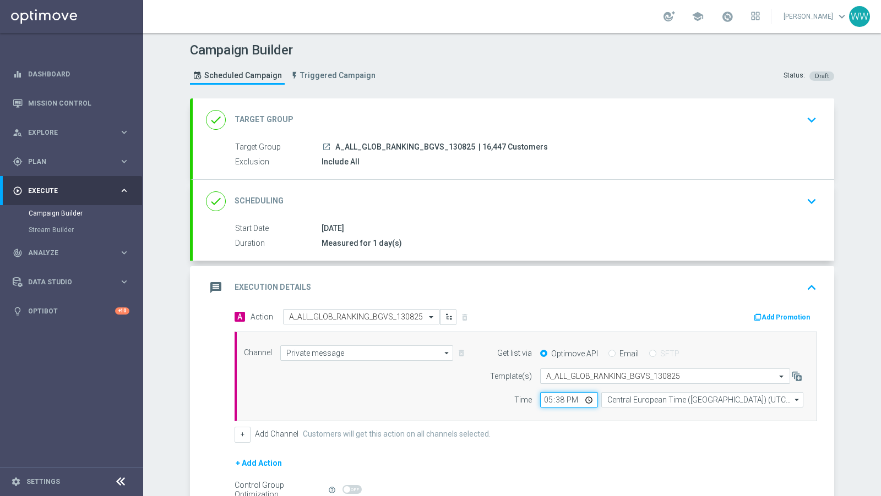
click at [557, 400] on input "17:38" at bounding box center [569, 399] width 58 height 15
click at [514, 99] on accordion "done Target Group keyboard_arrow_down Target Group launch A_ALL_GLOB_RANKING_BG…" at bounding box center [512, 328] width 644 height 458
click at [469, 110] on div "done Target Group keyboard_arrow_down" at bounding box center [513, 120] width 615 height 21
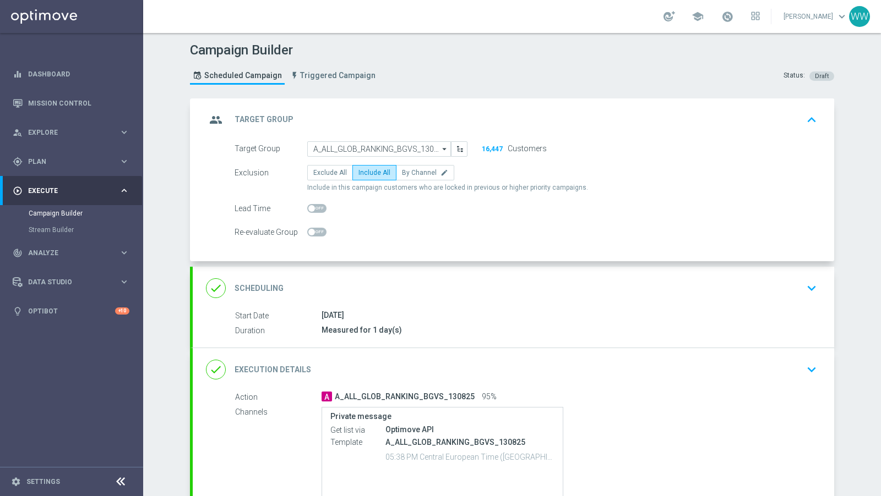
click at [317, 228] on span at bounding box center [316, 232] width 19 height 9
click at [317, 228] on input "checkbox" at bounding box center [316, 232] width 19 height 9
checkbox input "true"
click at [438, 114] on div "group Target Group keyboard_arrow_up" at bounding box center [513, 120] width 615 height 21
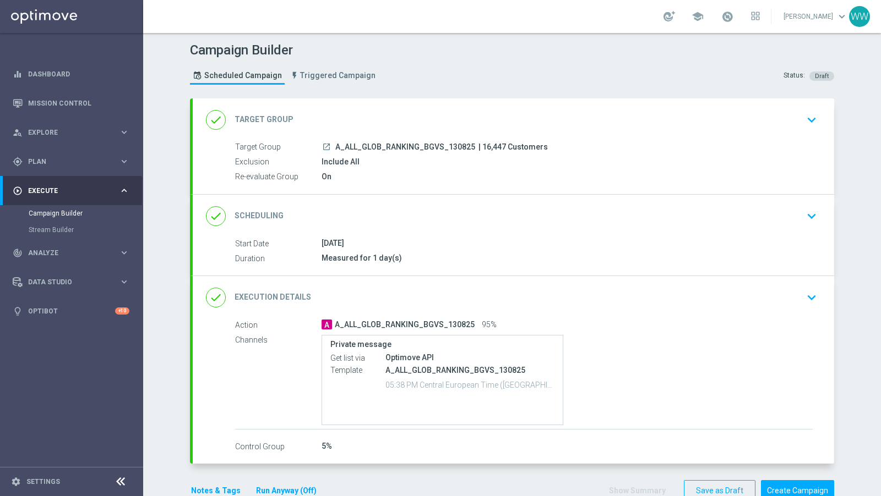
scroll to position [24, 0]
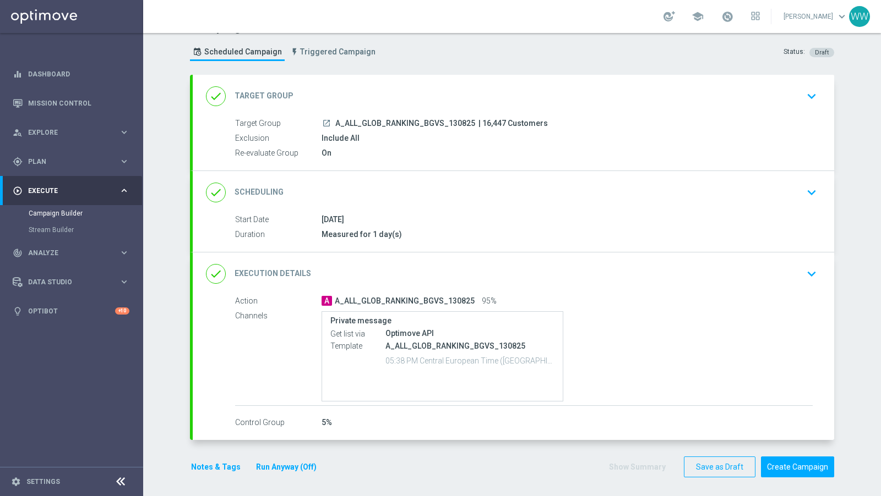
click at [574, 307] on div "Action A A_ALL_GLOB_RANKING_BGVS_130825 95% Channels Private message Get list v…" at bounding box center [523, 351] width 577 height 111
click at [570, 282] on div "done Execution Details keyboard_arrow_down" at bounding box center [513, 274] width 641 height 43
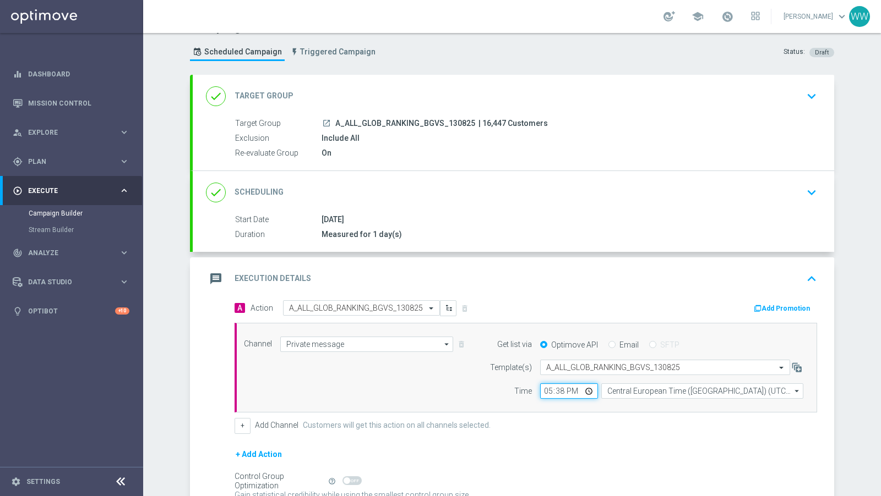
click at [547, 387] on input "17:38" at bounding box center [569, 391] width 58 height 15
type input "18:38"
click at [620, 407] on div "Channel Private message Private message arrow_drop_down Show Selected 1 of 22 T…" at bounding box center [525, 368] width 582 height 90
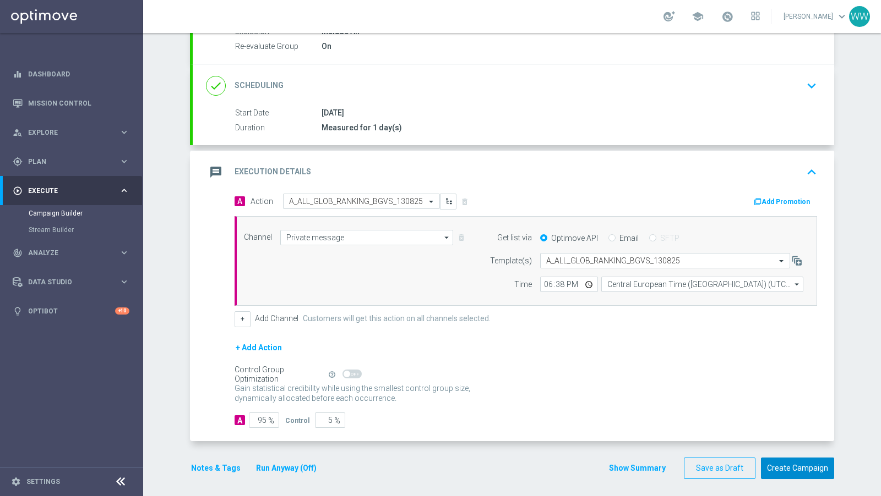
click at [809, 461] on button "Create Campaign" at bounding box center [797, 468] width 73 height 21
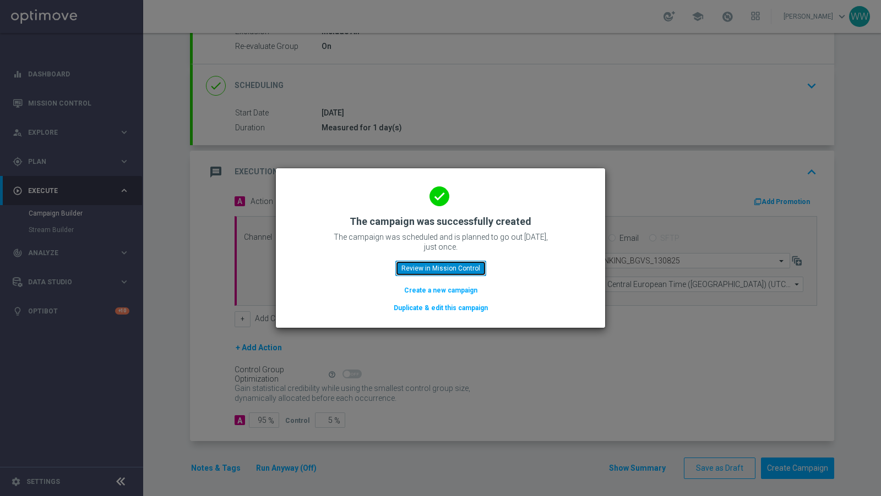
click at [397, 271] on button "Review in Mission Control" at bounding box center [440, 268] width 91 height 15
click at [420, 269] on button "Review in Mission Control" at bounding box center [440, 268] width 91 height 15
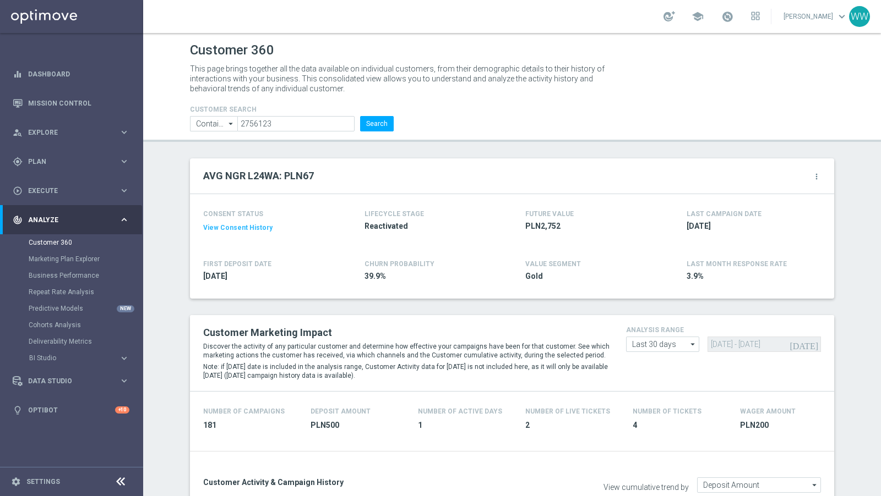
scroll to position [23, 0]
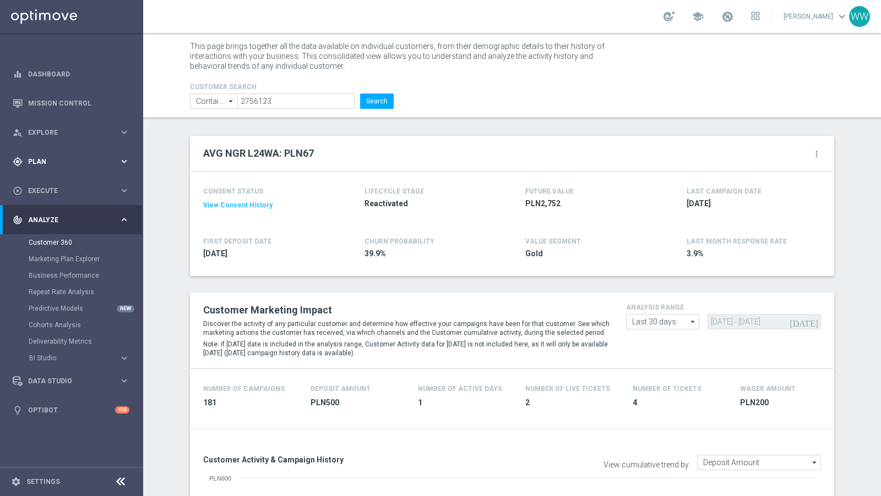
click at [54, 161] on span "Plan" at bounding box center [73, 161] width 91 height 7
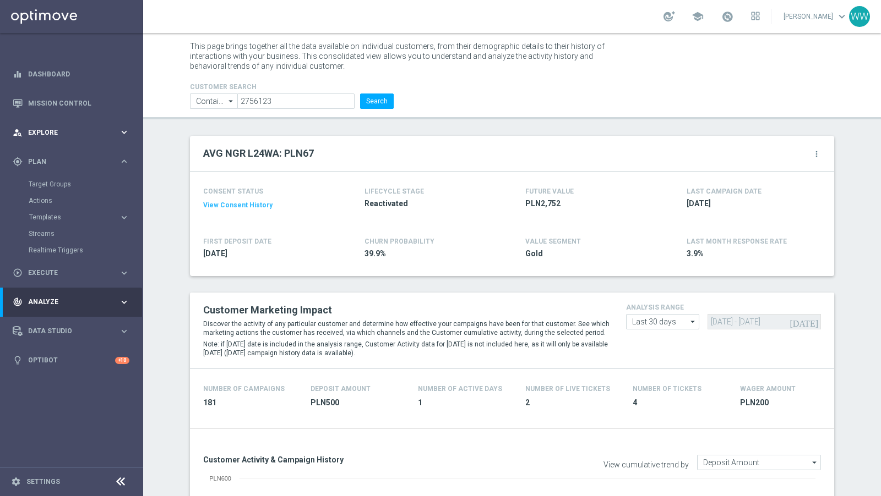
click at [57, 132] on span "Explore" at bounding box center [73, 132] width 91 height 7
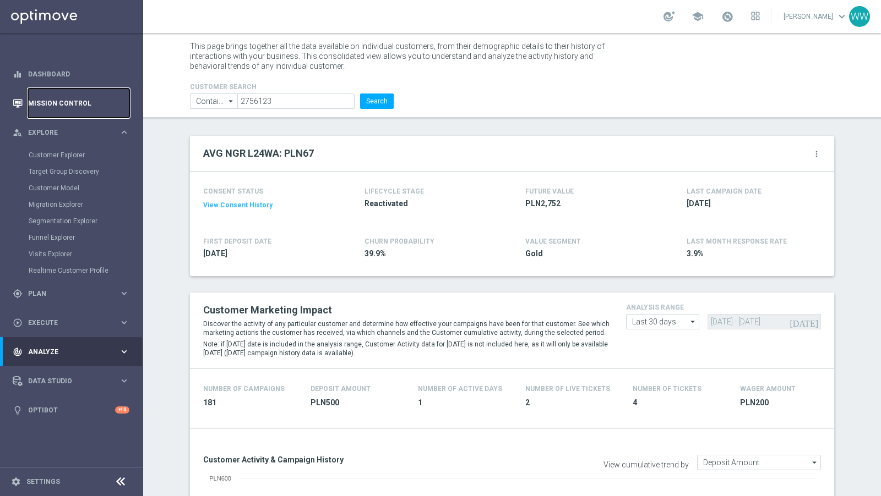
click at [57, 106] on link "Mission Control" at bounding box center [78, 103] width 101 height 29
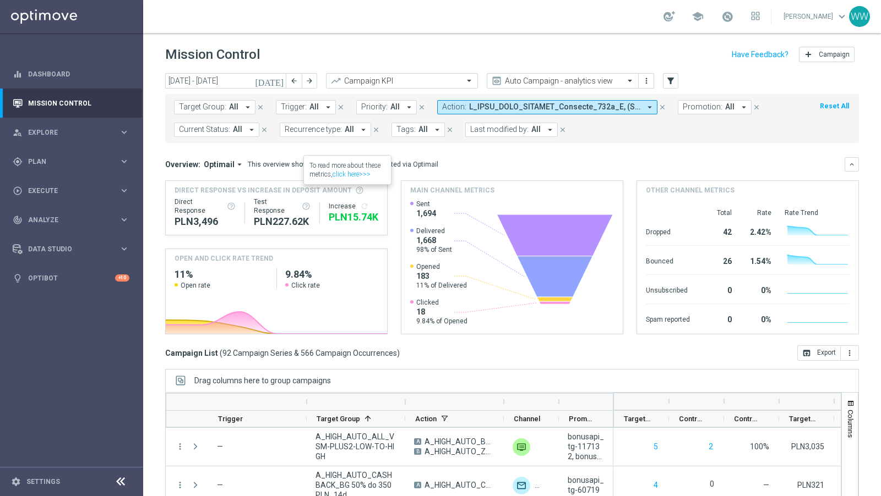
click at [490, 112] on button "Action: arrow_drop_down" at bounding box center [547, 107] width 220 height 14
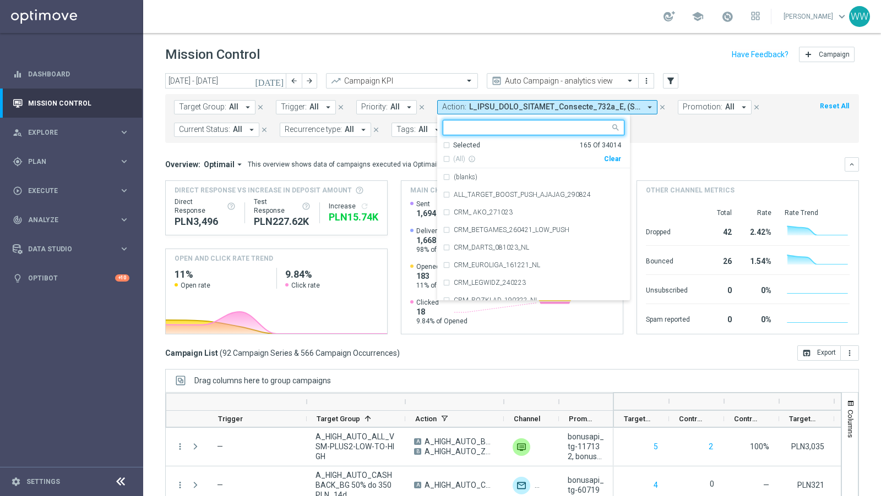
click at [0, 0] on div "Clear" at bounding box center [0, 0] width 0 height 0
click at [561, 130] on input "text" at bounding box center [529, 127] width 161 height 9
click at [548, 130] on input "text" at bounding box center [529, 127] width 161 height 9
paste input "Kursy na mecze Świątek, Linette, Rybakiny i Sabalenki już gotowe! 💪 Obstawiaj i…"
type input "Kursy na mecze Świątek, Linette, Rybakiny i Sabalenki już gotowe! 💪 Obstawiaj i…"
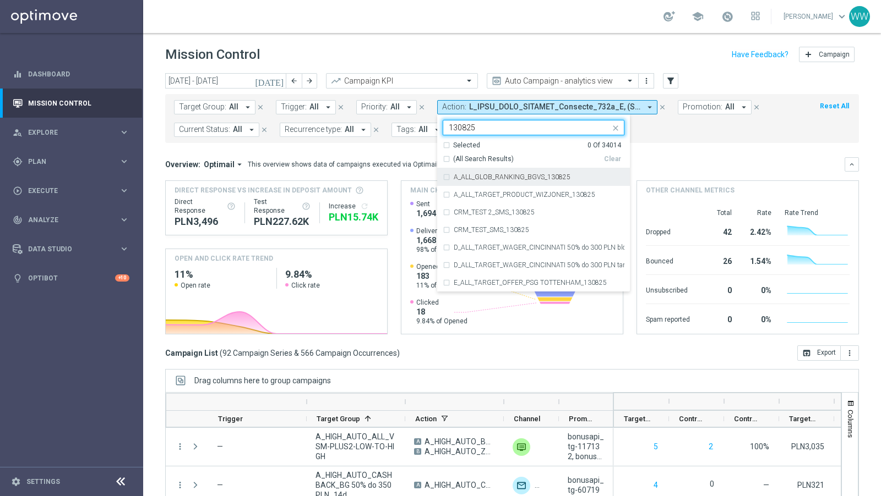
click at [515, 172] on div "A_ALL_GLOB_RANKING_BGVS_130825" at bounding box center [533, 177] width 182 height 18
type input "130825"
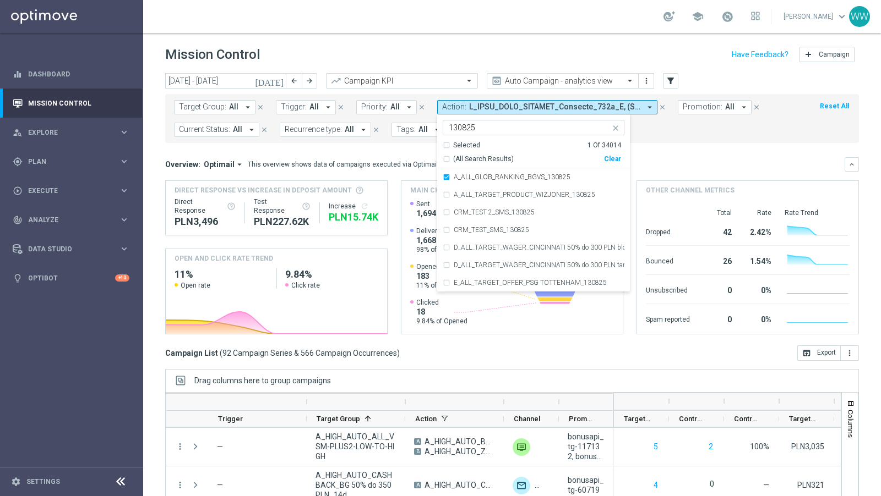
click at [666, 155] on mini-dashboard "Overview: Optimail arrow_drop_down This overview shows data of campaigns execut…" at bounding box center [511, 244] width 693 height 203
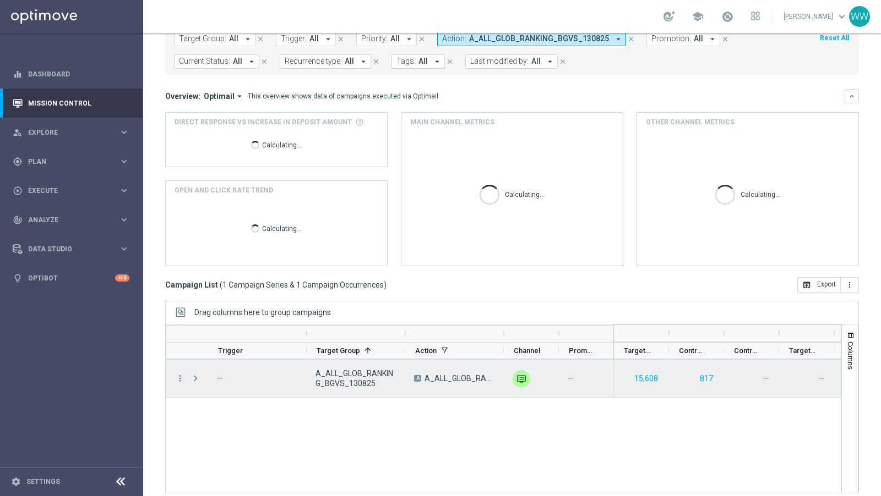
scroll to position [75, 0]
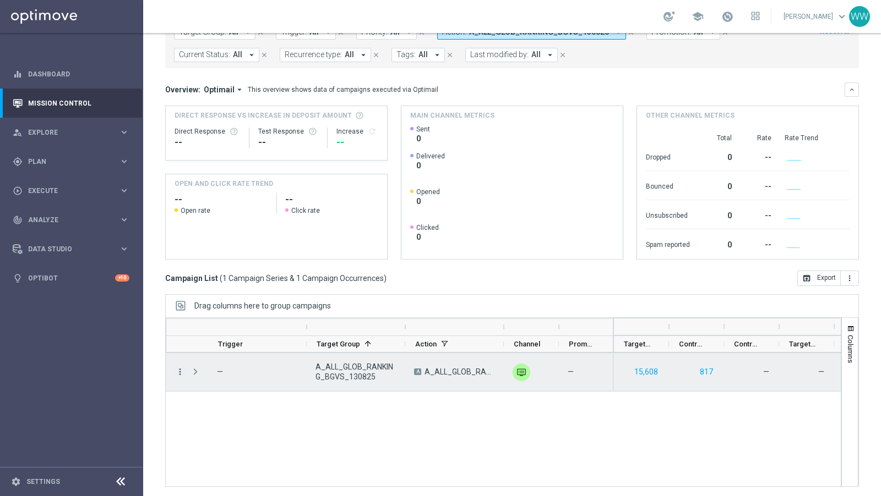
click at [180, 371] on icon "more_vert" at bounding box center [180, 372] width 10 height 10
click at [176, 373] on icon "more_vert" at bounding box center [180, 372] width 10 height 10
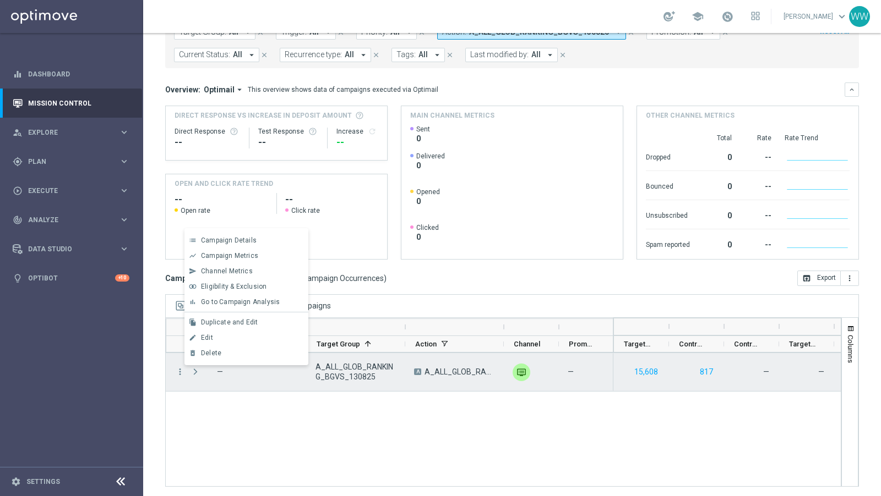
click at [195, 373] on span "Press SPACE to deselect this row." at bounding box center [195, 372] width 10 height 9
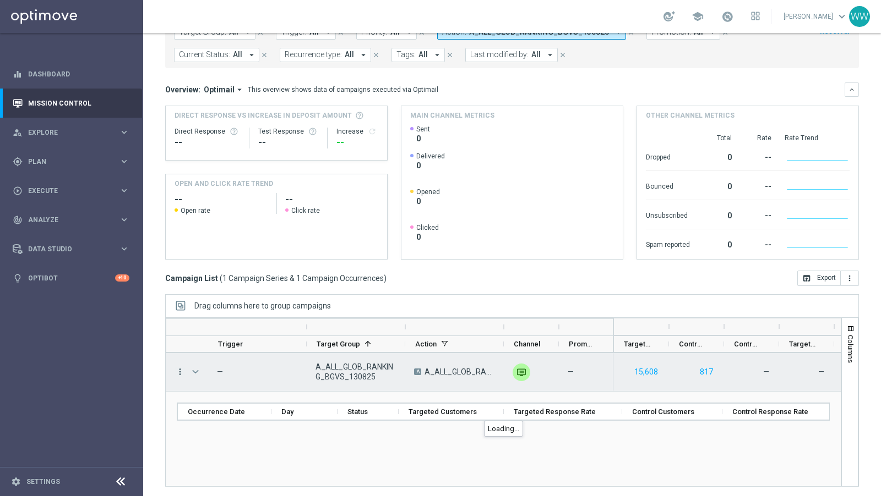
click at [179, 374] on icon "more_vert" at bounding box center [180, 372] width 10 height 10
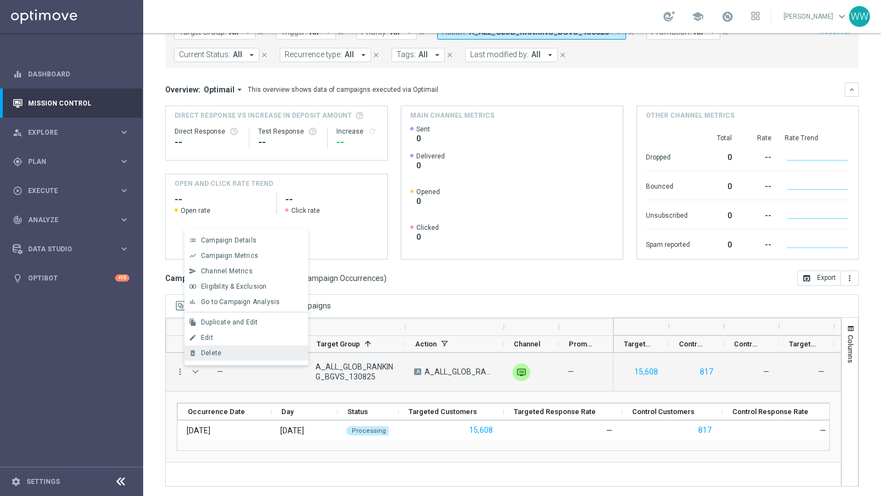
click at [207, 351] on span "Delete" at bounding box center [211, 353] width 20 height 8
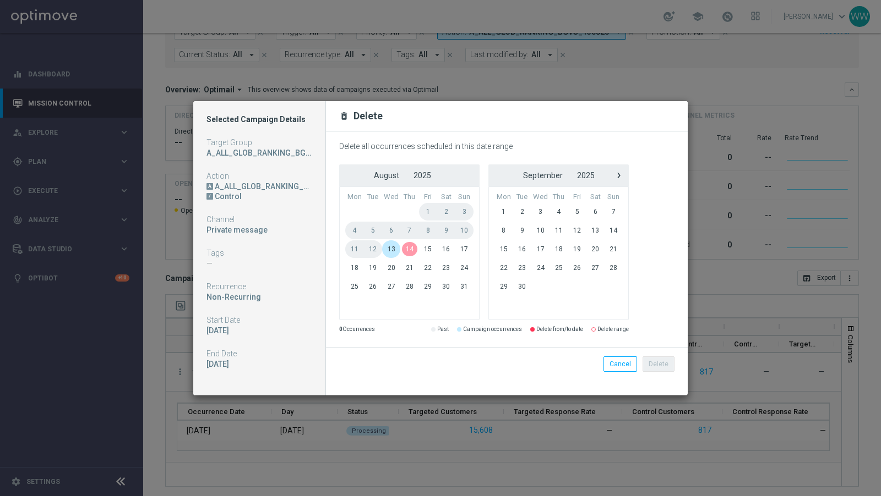
click at [399, 249] on span "13" at bounding box center [391, 249] width 19 height 18
click at [403, 336] on div "Delete all occurrences scheduled in this date range ‹ ​ August ​ 2025 ​ › Mon T…" at bounding box center [507, 240] width 362 height 216
click at [413, 250] on span "14" at bounding box center [409, 249] width 18 height 18
click at [658, 364] on button "Delete" at bounding box center [658, 364] width 32 height 15
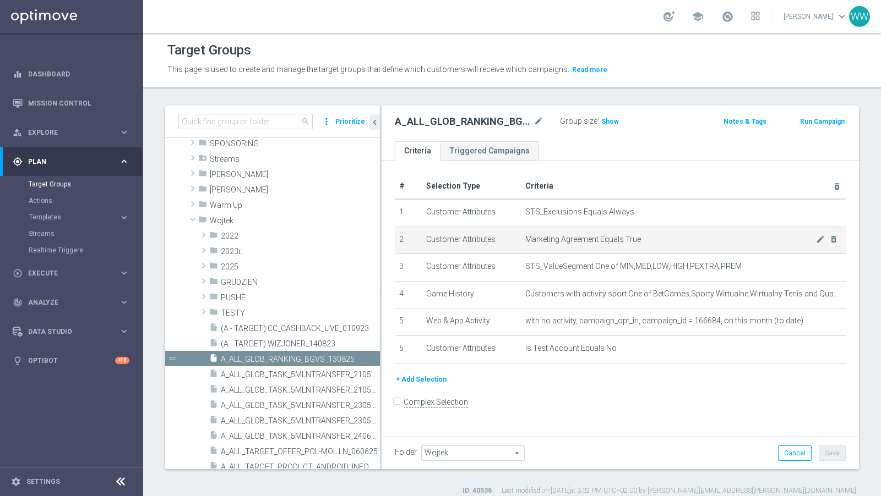
scroll to position [9, 0]
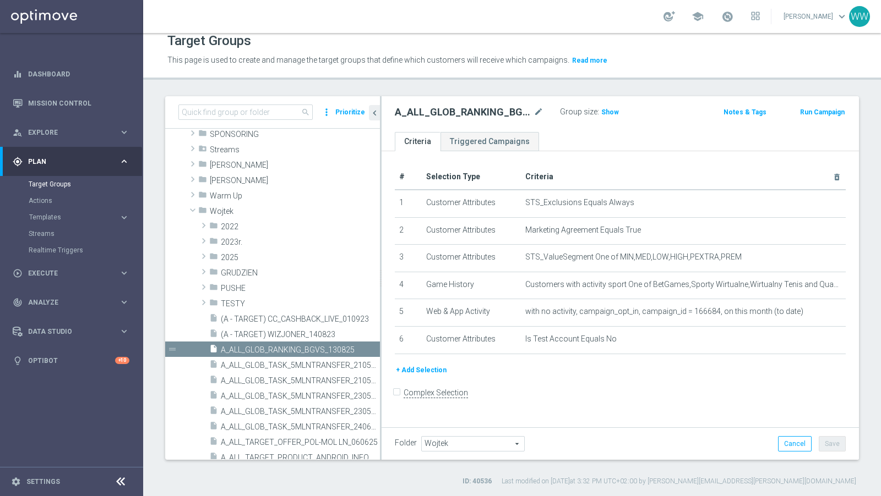
click at [422, 364] on button "+ Add Selection" at bounding box center [421, 370] width 53 height 12
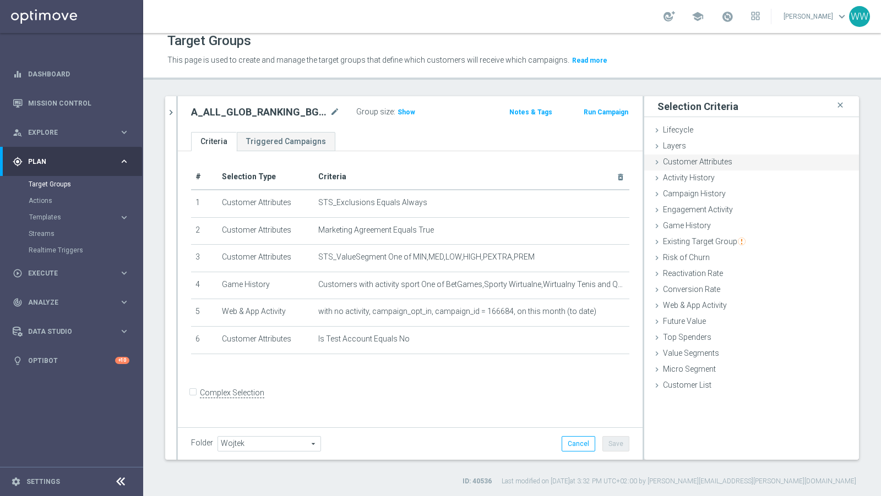
click at [716, 159] on span "Customer Attributes" at bounding box center [697, 161] width 69 height 9
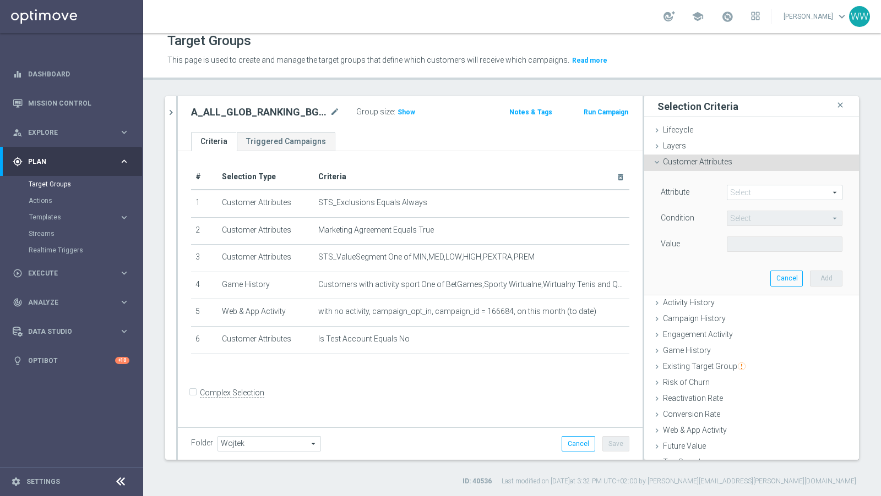
click at [732, 187] on span at bounding box center [784, 192] width 114 height 14
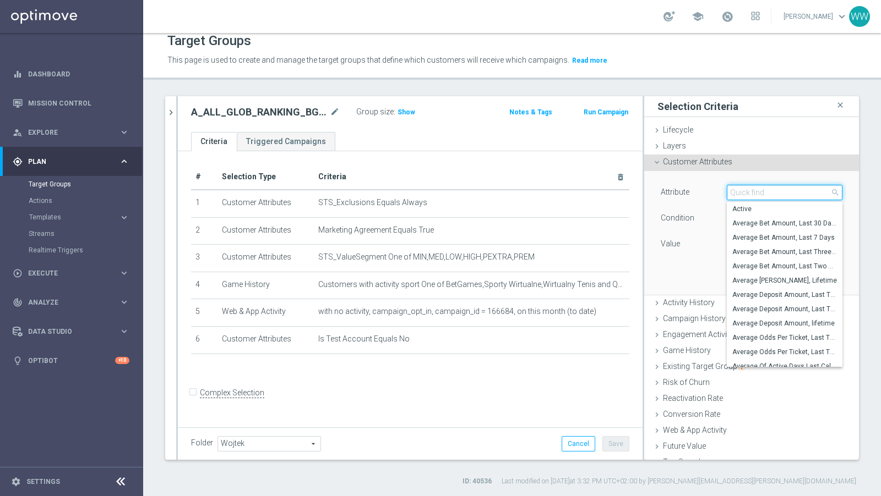
click at [732, 187] on input "search" at bounding box center [784, 192] width 116 height 15
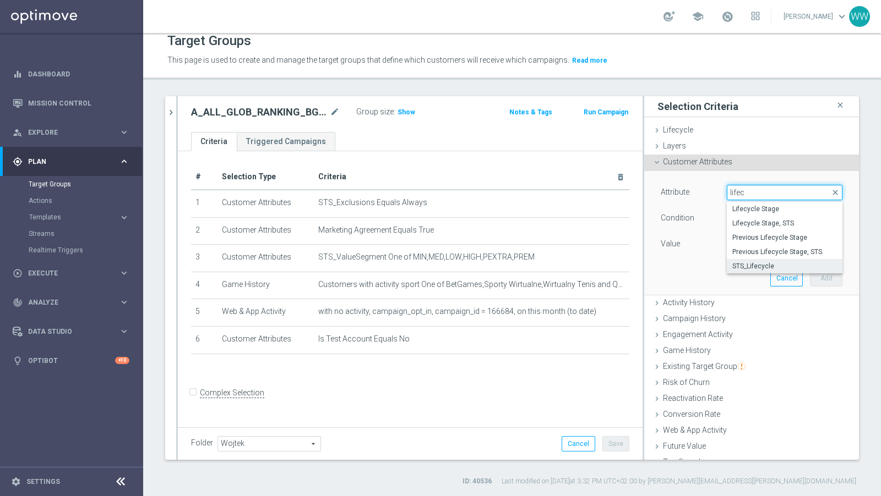
type input "lifec"
click at [764, 262] on span "STS_Lifecycle" at bounding box center [784, 266] width 105 height 9
type input "STS_Lifecycle"
type input "Equals"
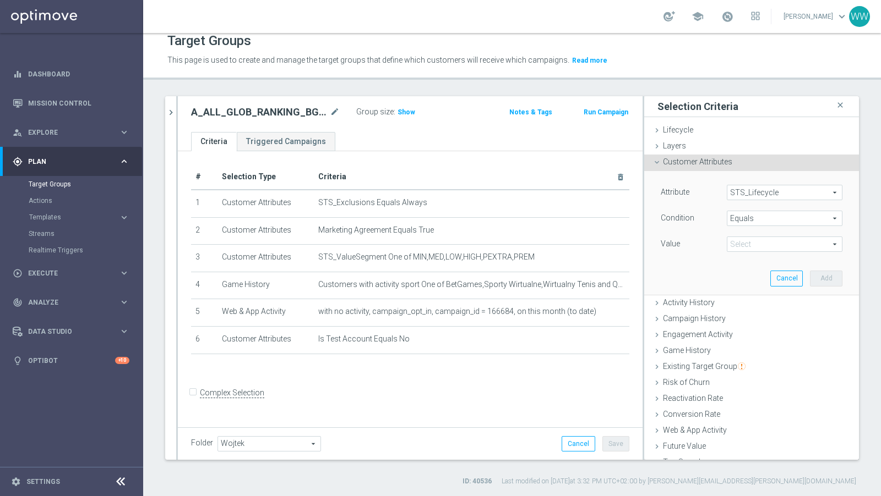
click at [753, 246] on span at bounding box center [784, 244] width 114 height 14
click at [753, 257] on span "Active" at bounding box center [784, 260] width 105 height 9
type input "Active"
click at [822, 272] on button "Add" at bounding box center [826, 278] width 32 height 15
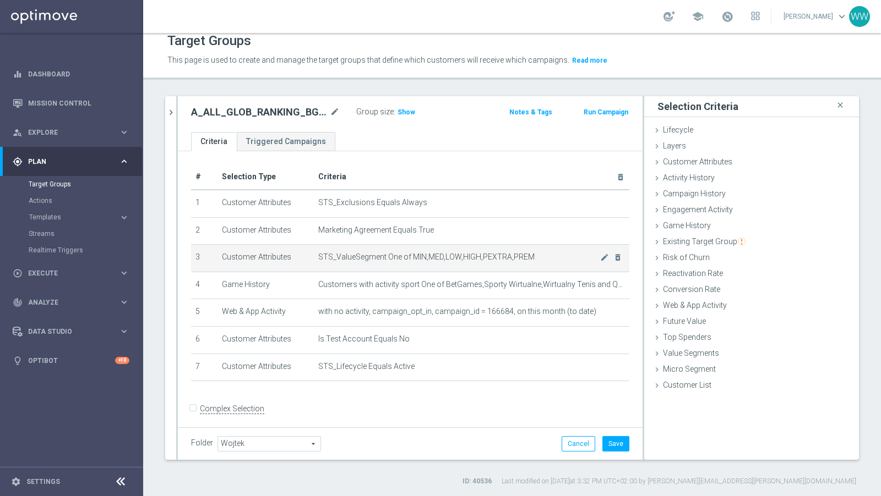
scroll to position [2, 0]
click at [622, 443] on button "Save" at bounding box center [615, 443] width 27 height 15
